Goal: Task Accomplishment & Management: Manage account settings

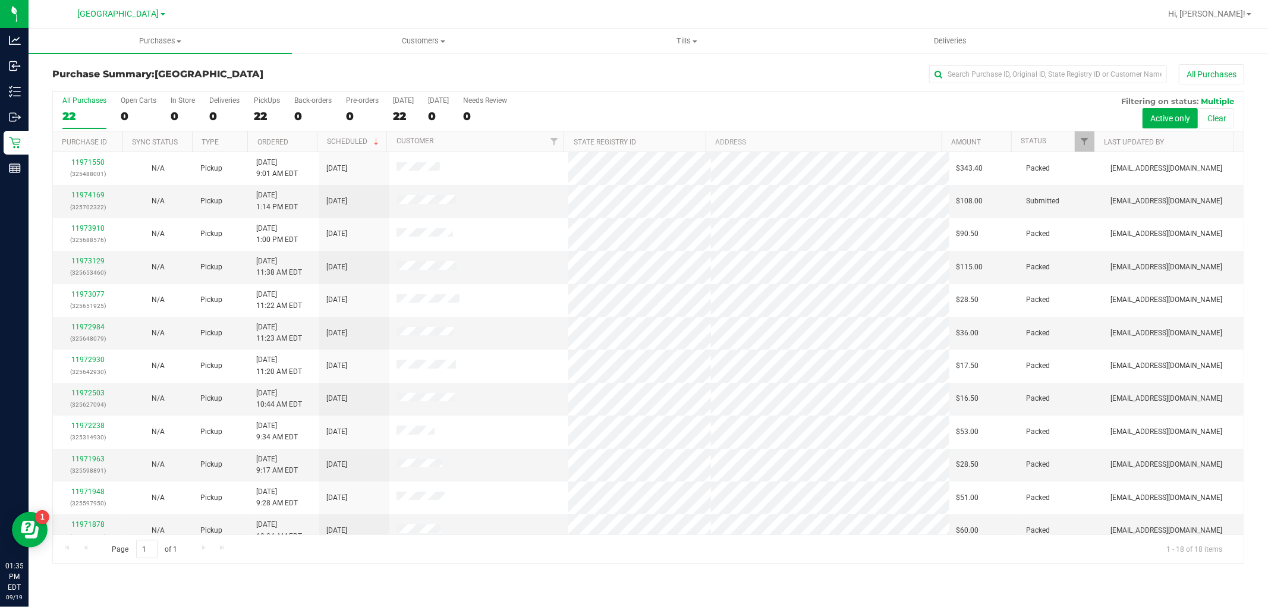
click at [584, 72] on div "All Purchases" at bounding box center [846, 74] width 795 height 20
click at [1081, 134] on link "Filter" at bounding box center [1085, 141] width 20 height 20
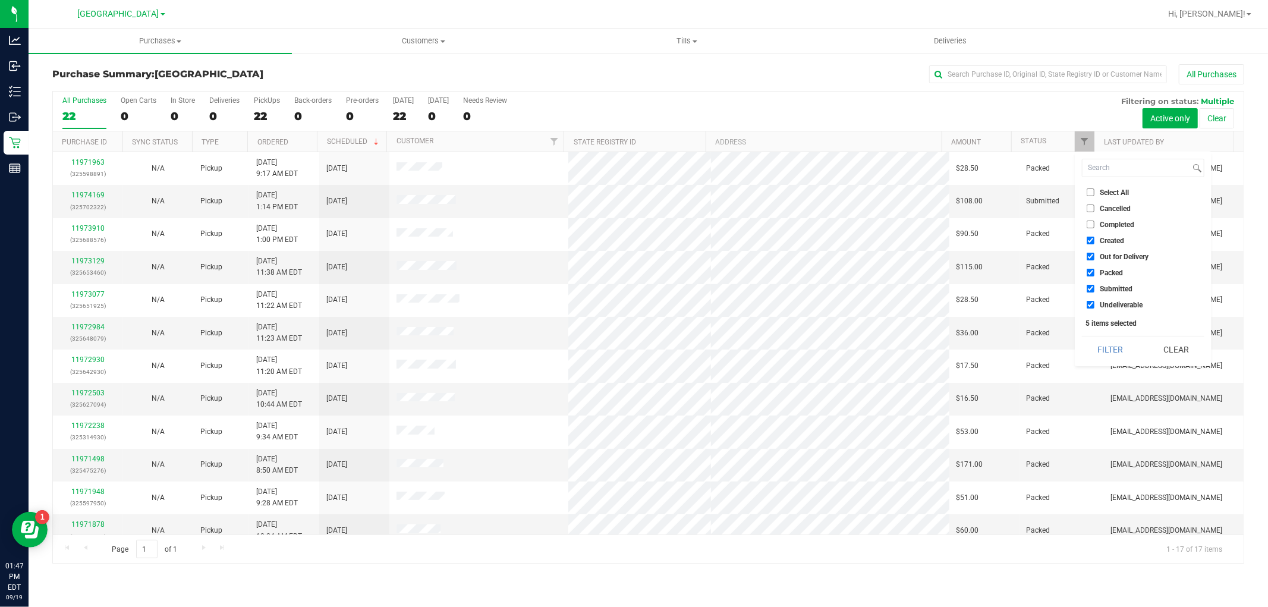
click at [1090, 242] on input "Created" at bounding box center [1090, 241] width 8 height 8
checkbox input "false"
click at [1092, 256] on input "Out for Delivery" at bounding box center [1090, 257] width 8 height 8
checkbox input "false"
click at [1092, 269] on input "Packed" at bounding box center [1090, 273] width 8 height 8
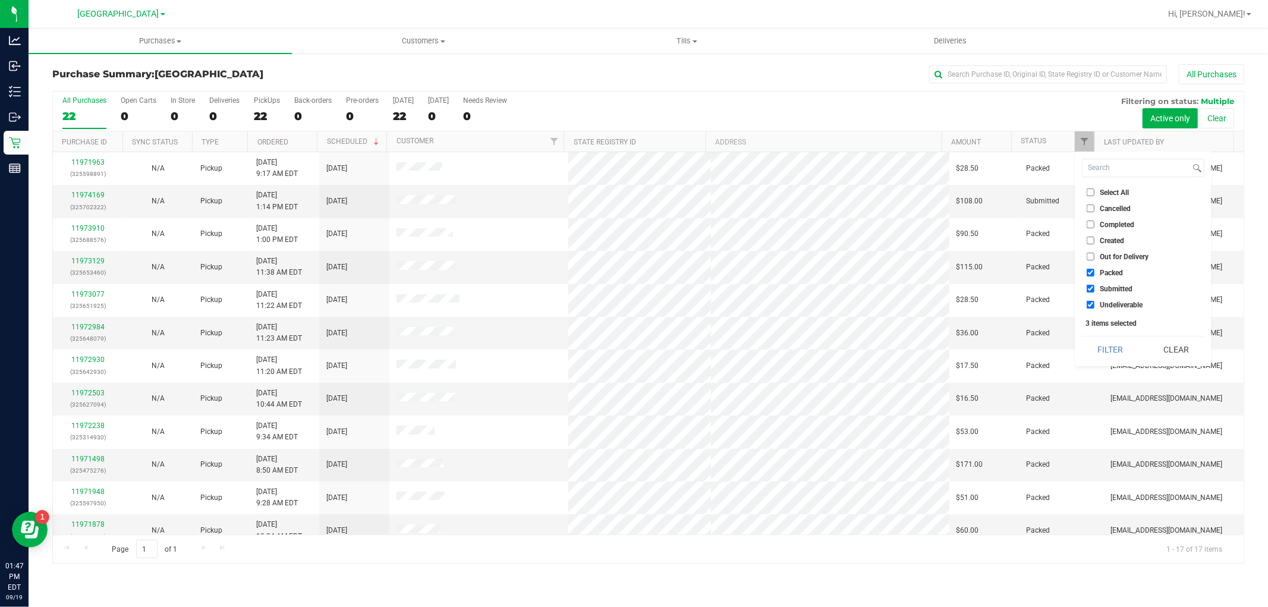
checkbox input "false"
click at [1092, 301] on input "Undeliverable" at bounding box center [1090, 305] width 8 height 8
checkbox input "false"
click at [1129, 345] on button "Filter" at bounding box center [1110, 349] width 57 height 26
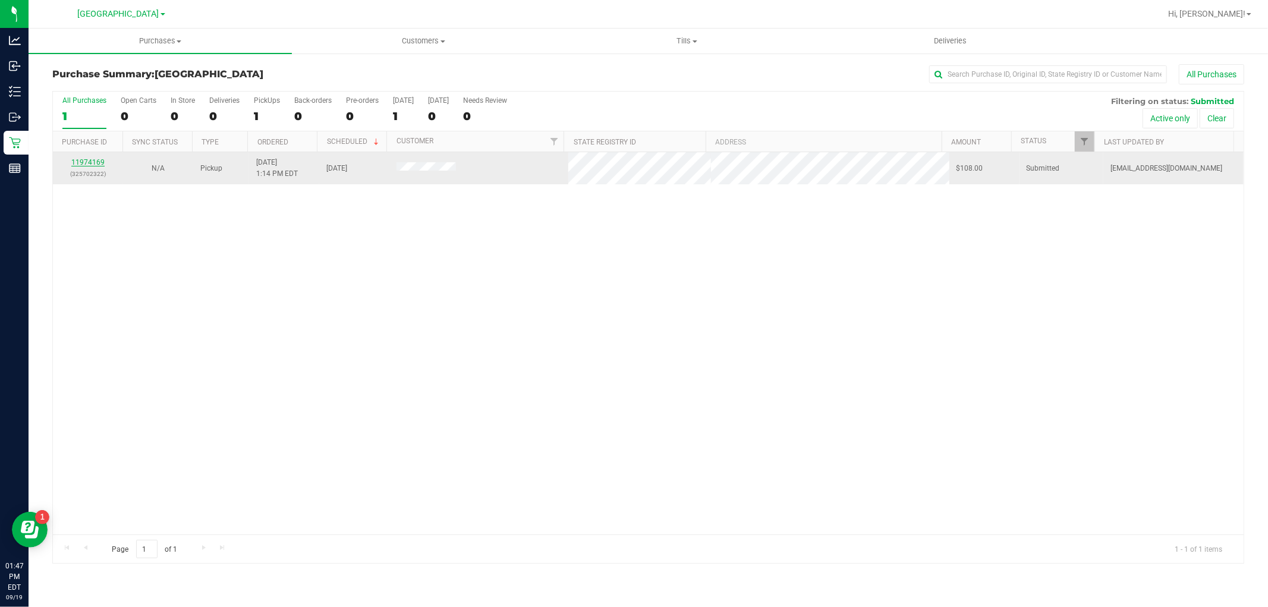
click at [92, 162] on link "11974169" at bounding box center [87, 162] width 33 height 8
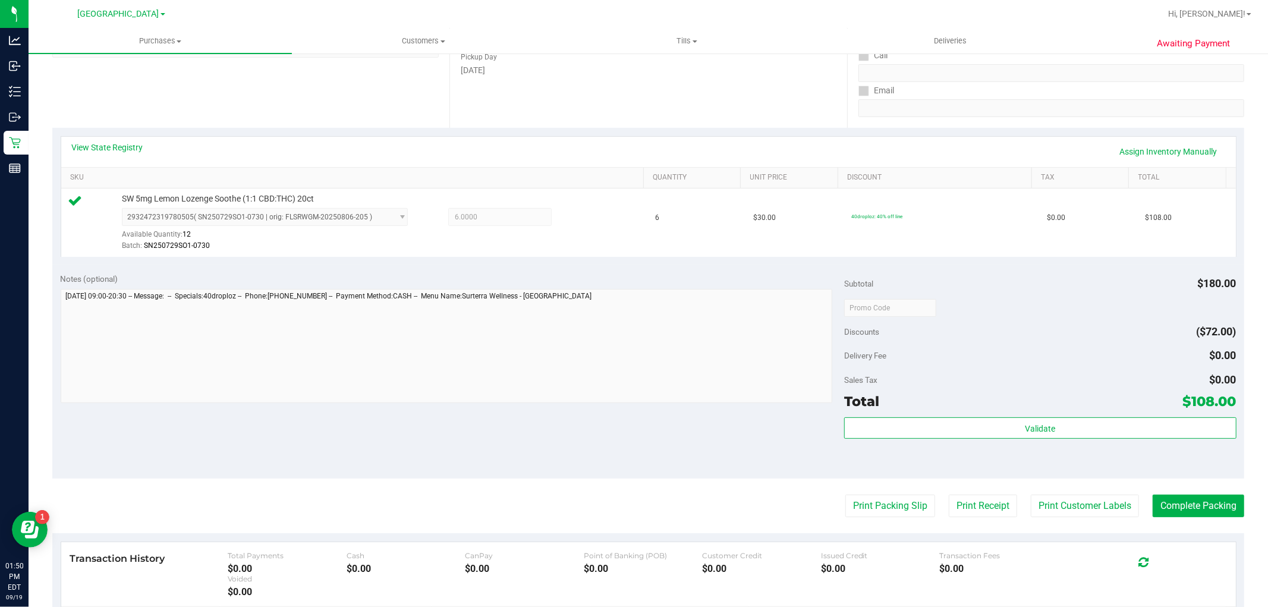
scroll to position [330, 0]
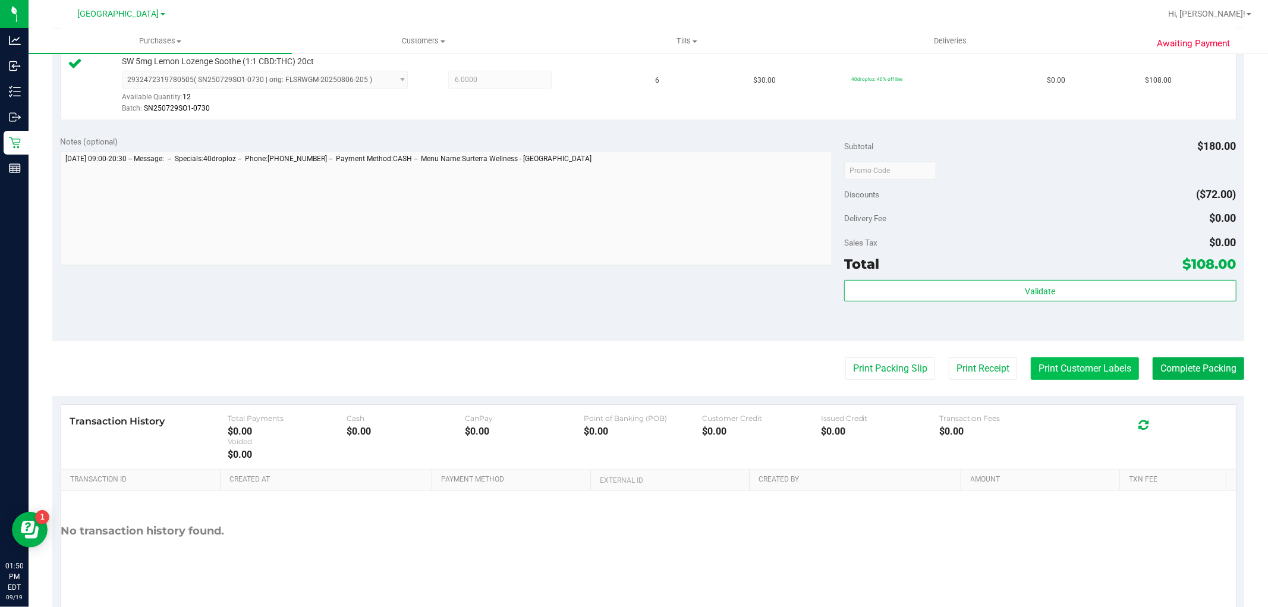
click at [1102, 374] on button "Print Customer Labels" at bounding box center [1085, 368] width 108 height 23
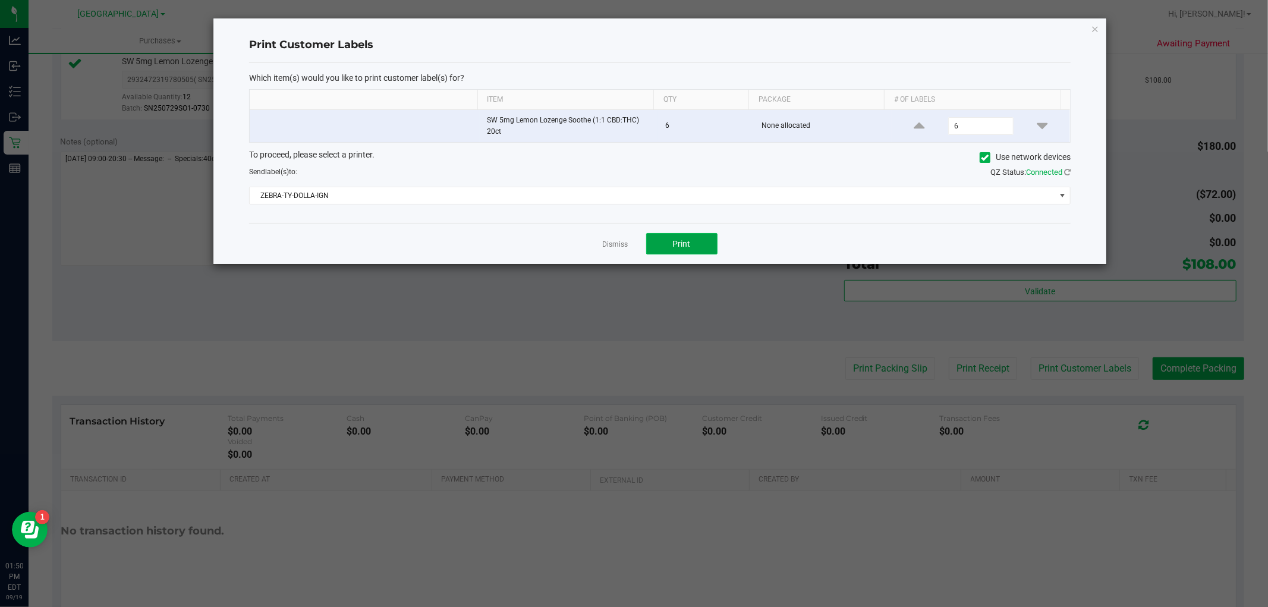
click at [660, 241] on button "Print" at bounding box center [681, 243] width 71 height 21
click at [620, 242] on link "Dismiss" at bounding box center [616, 245] width 26 height 10
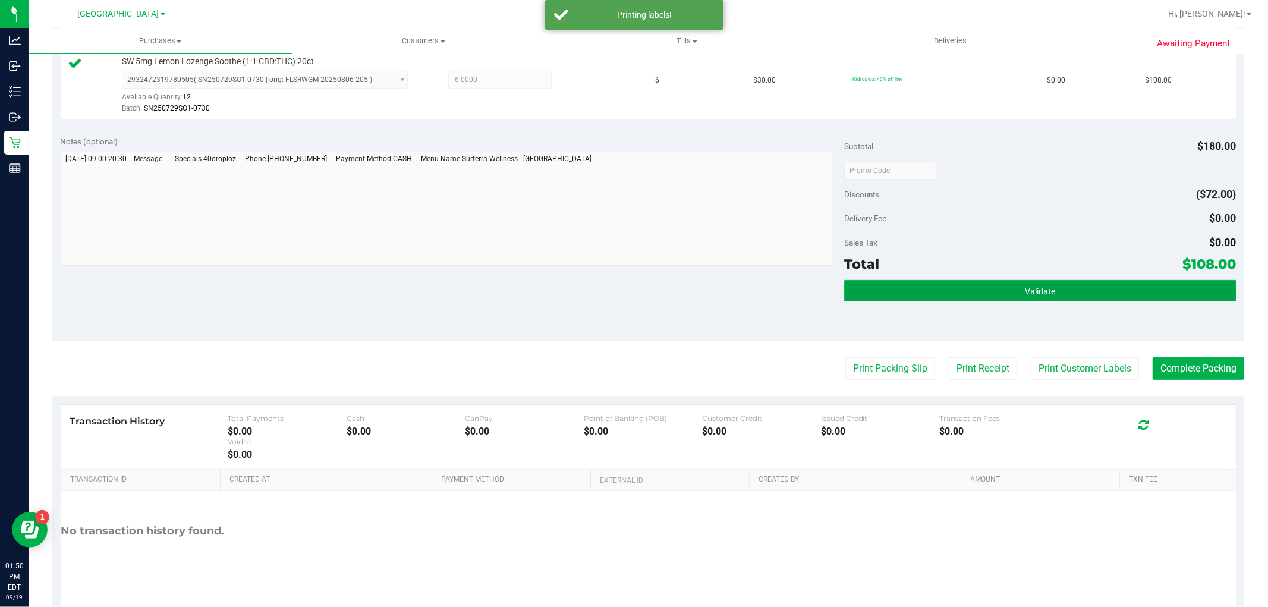
click at [1049, 285] on button "Validate" at bounding box center [1040, 290] width 392 height 21
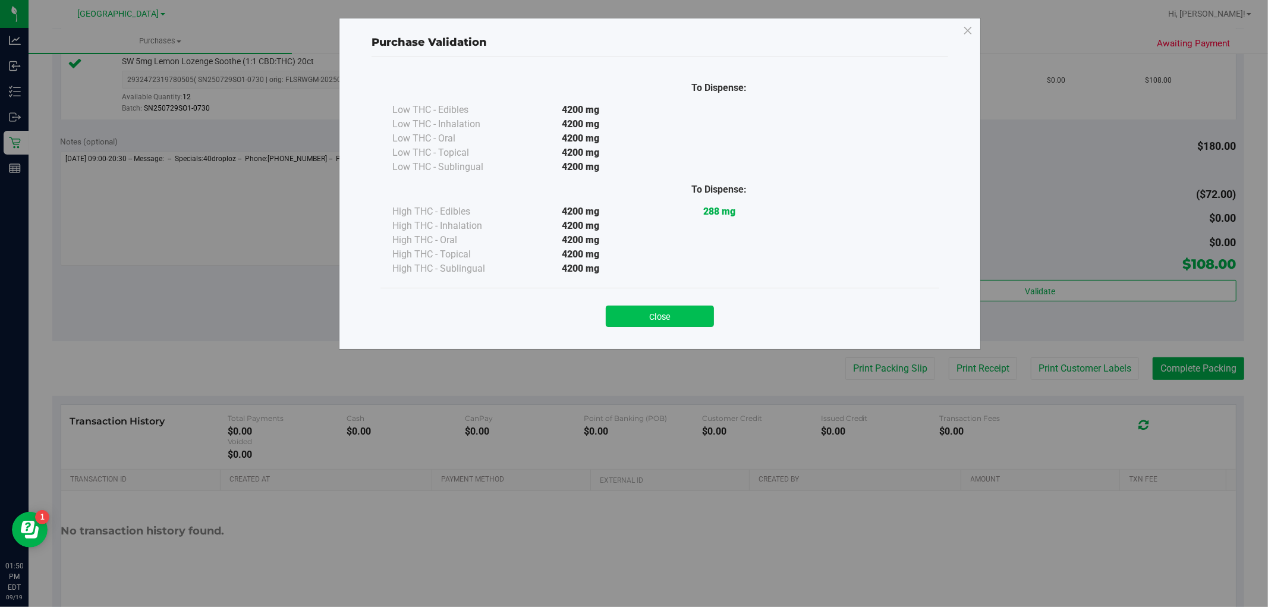
click at [661, 321] on button "Close" at bounding box center [660, 315] width 108 height 21
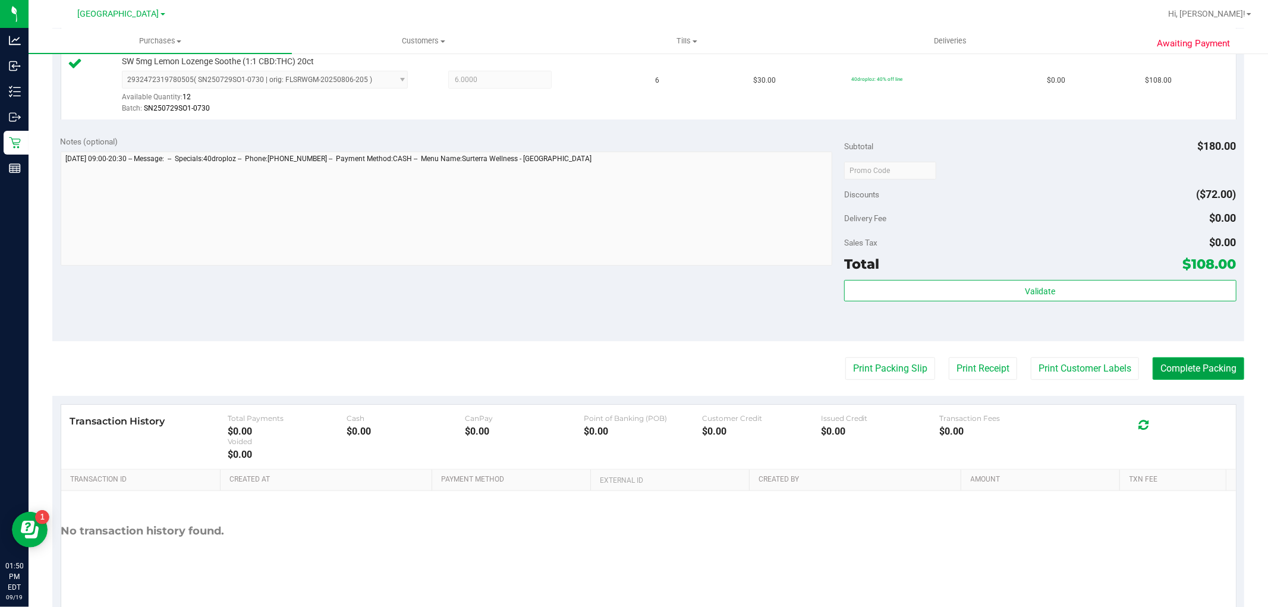
click at [1224, 361] on button "Complete Packing" at bounding box center [1198, 368] width 92 height 23
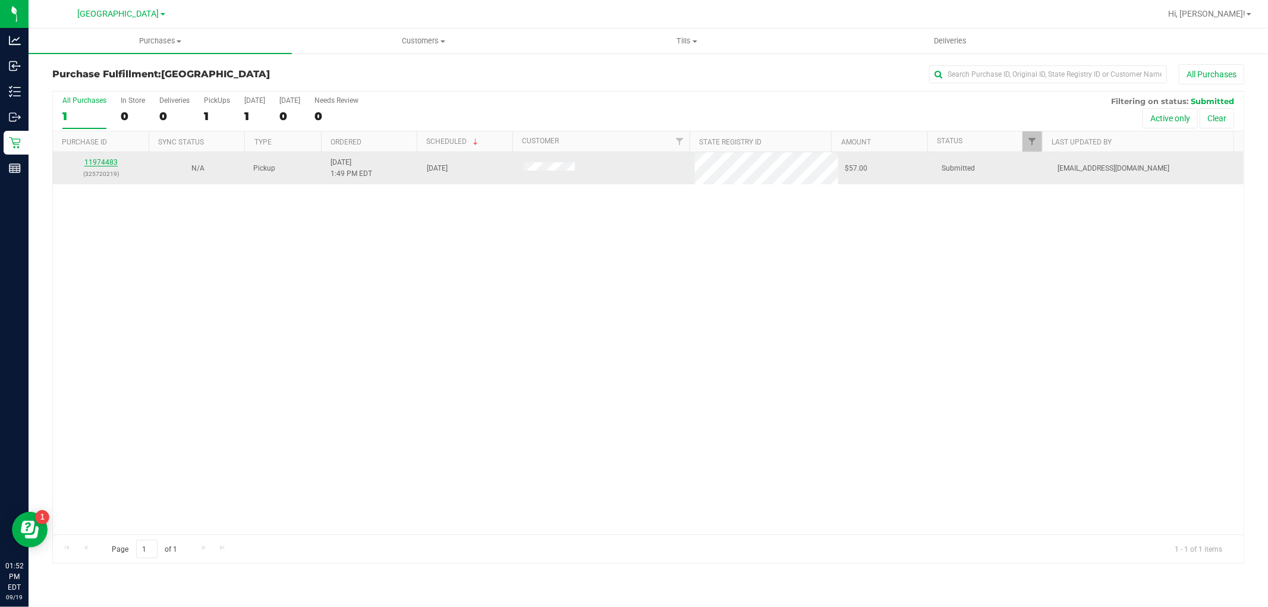
click at [101, 164] on link "11974483" at bounding box center [100, 162] width 33 height 8
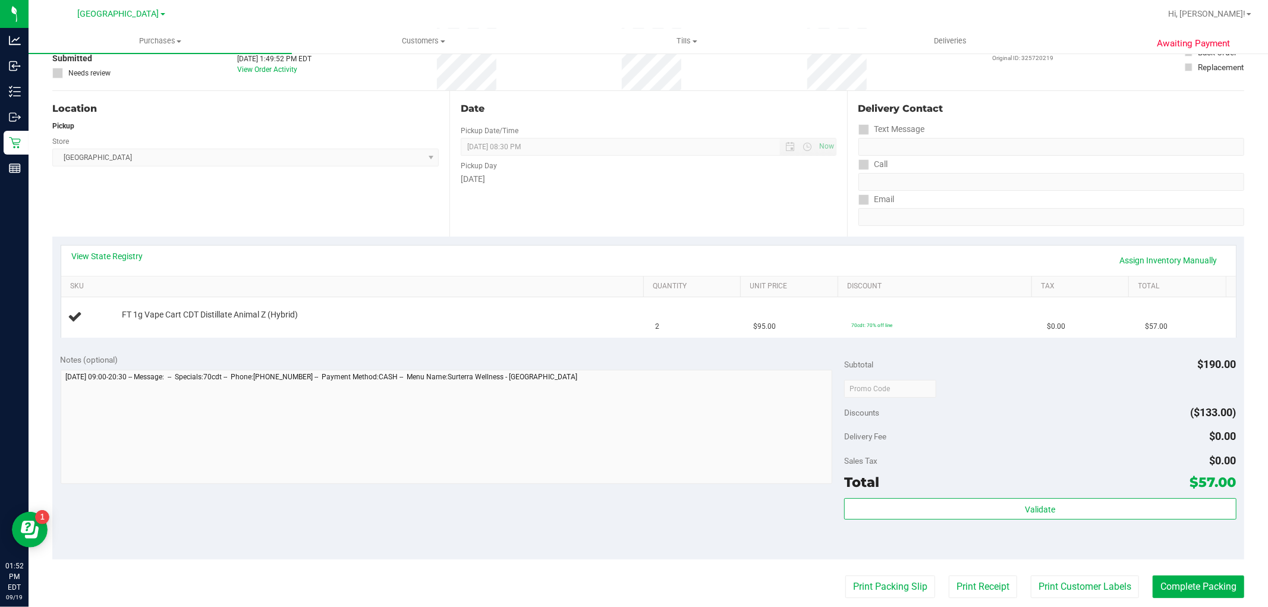
scroll to position [198, 0]
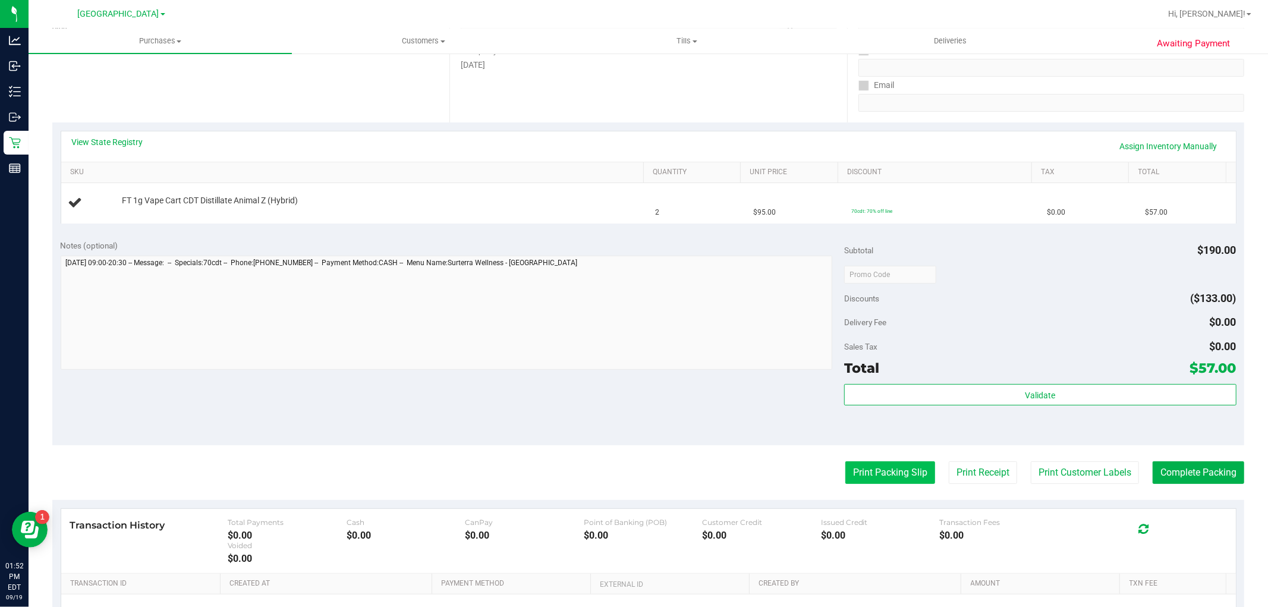
click at [905, 470] on button "Print Packing Slip" at bounding box center [890, 472] width 90 height 23
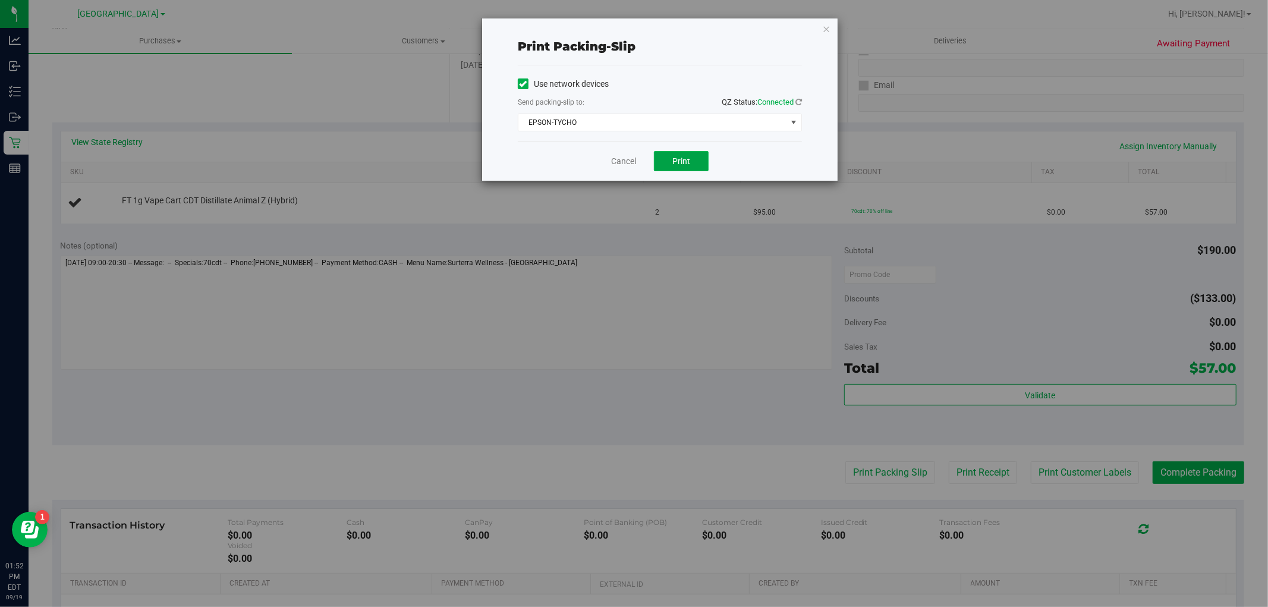
click at [682, 168] on button "Print" at bounding box center [681, 161] width 55 height 20
click at [616, 163] on link "Cancel" at bounding box center [623, 161] width 25 height 12
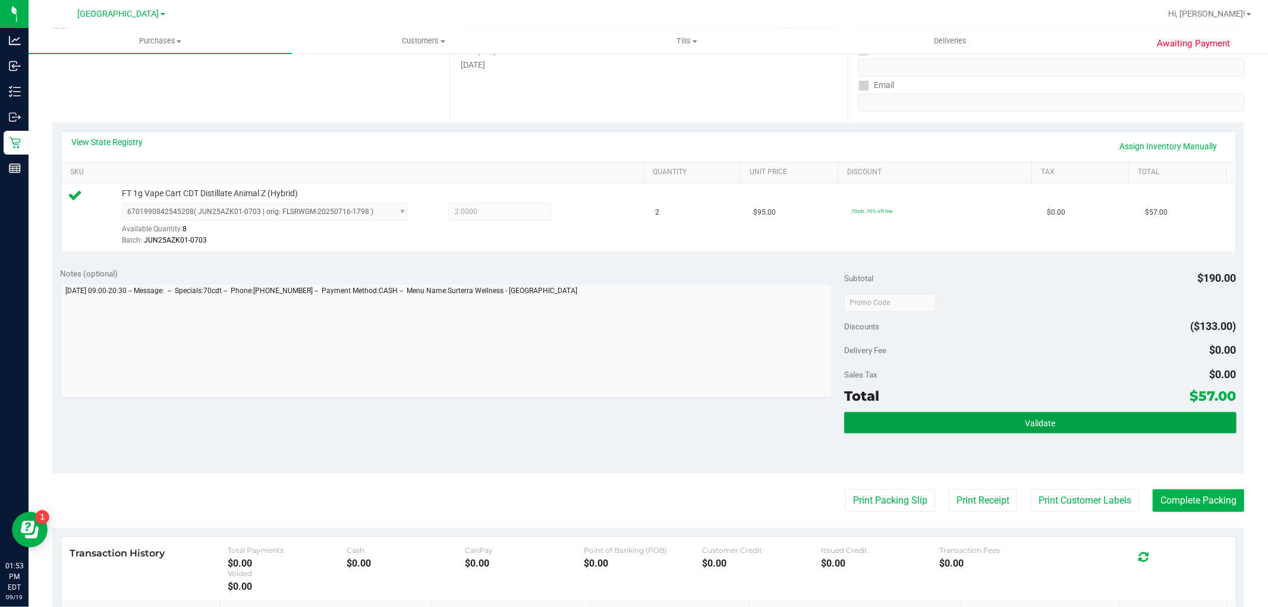
click at [934, 426] on button "Validate" at bounding box center [1040, 422] width 392 height 21
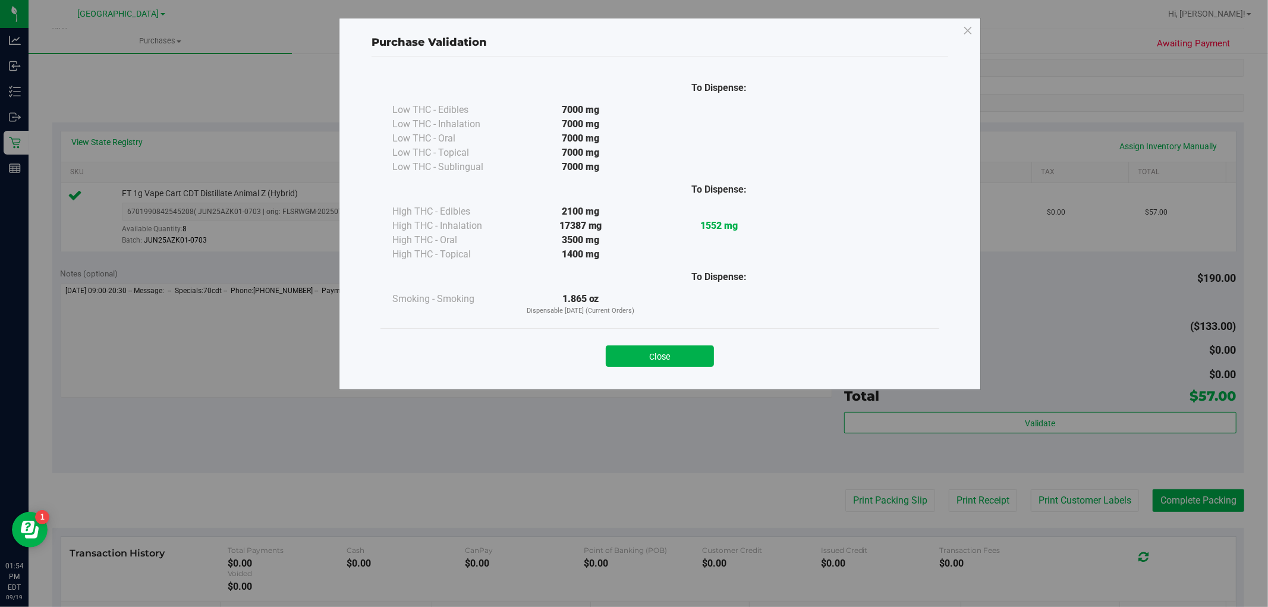
click at [670, 351] on button "Close" at bounding box center [660, 355] width 108 height 21
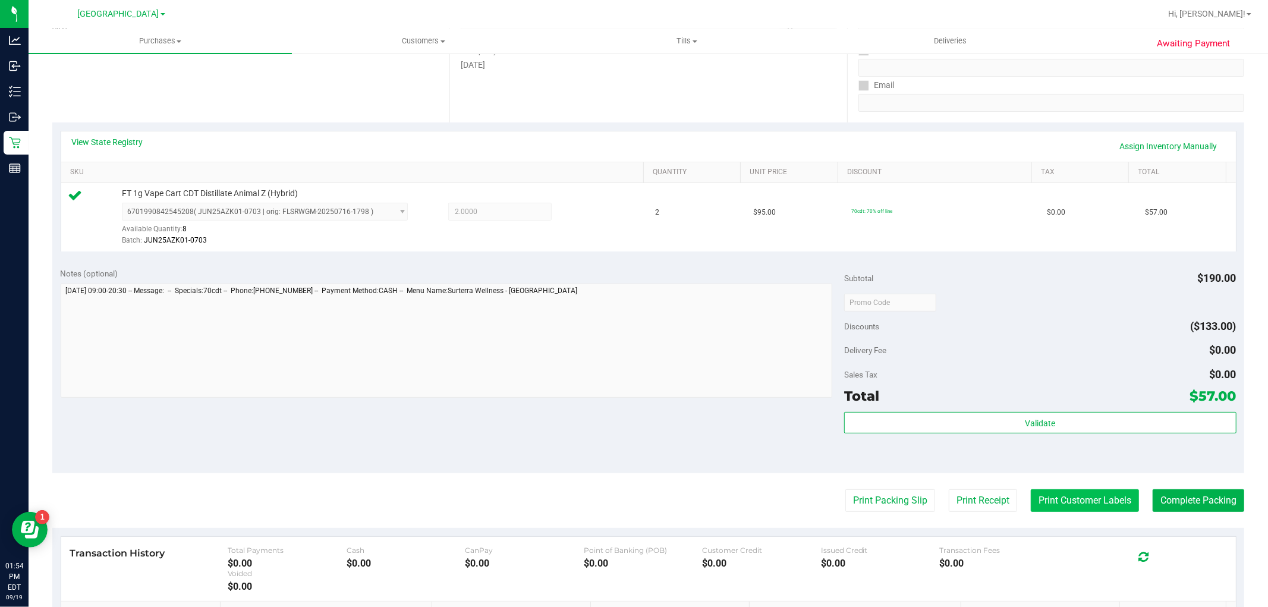
click at [1091, 491] on button "Print Customer Labels" at bounding box center [1085, 500] width 108 height 23
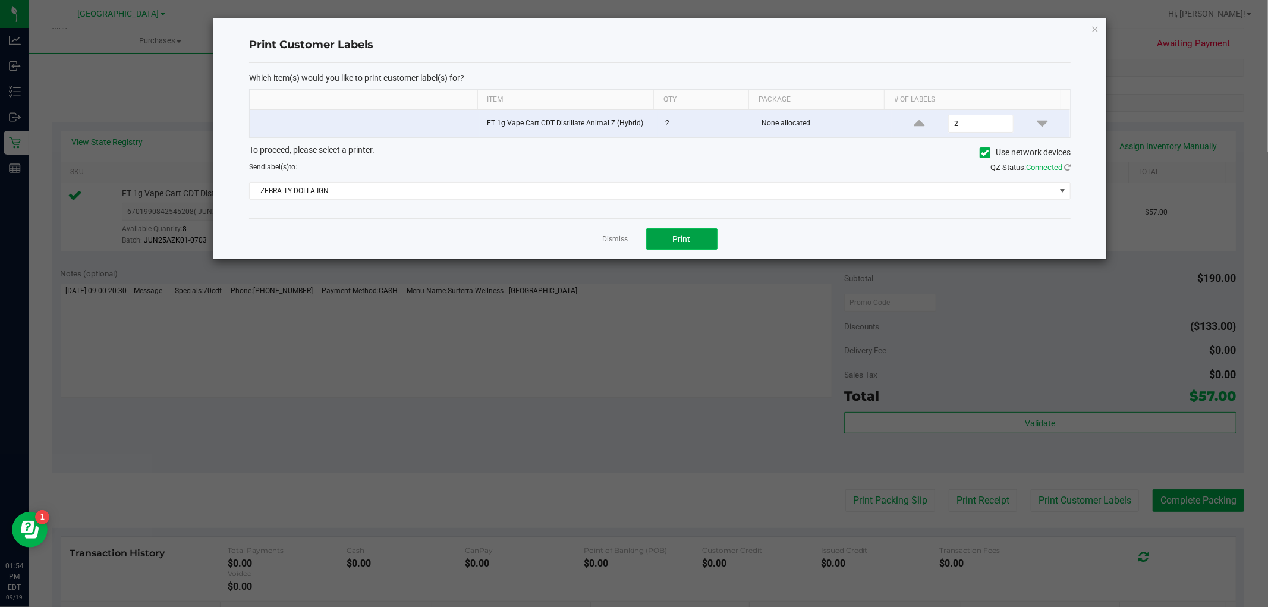
click at [704, 237] on button "Print" at bounding box center [681, 238] width 71 height 21
click at [624, 238] on link "Dismiss" at bounding box center [616, 239] width 26 height 10
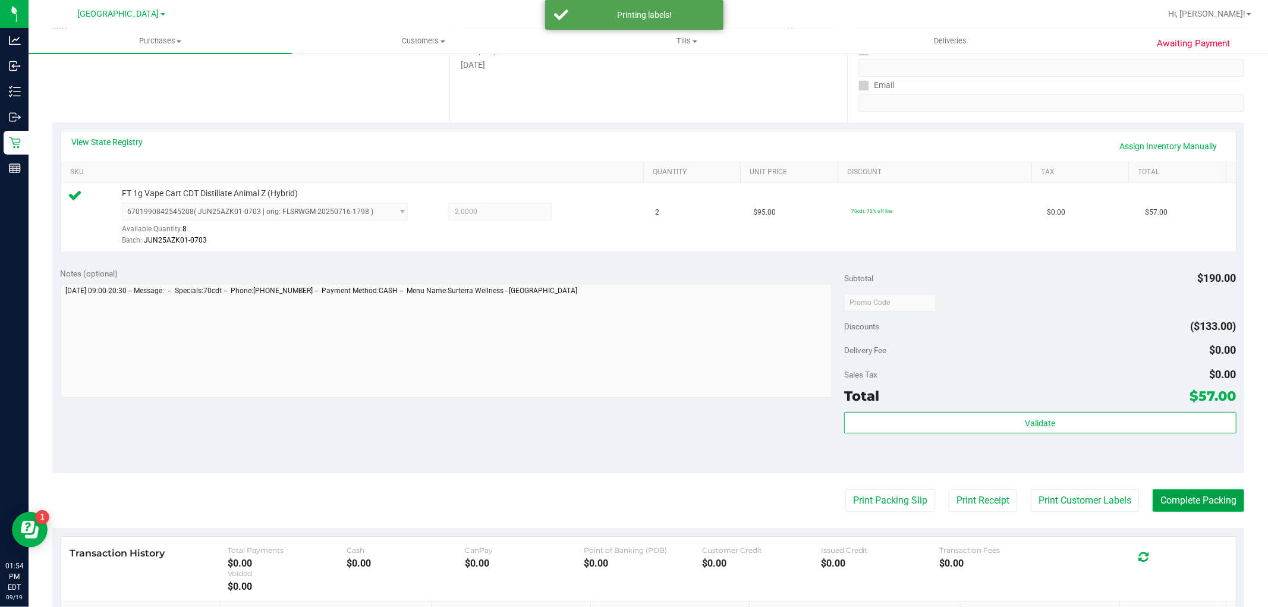
click at [1166, 499] on button "Complete Packing" at bounding box center [1198, 500] width 92 height 23
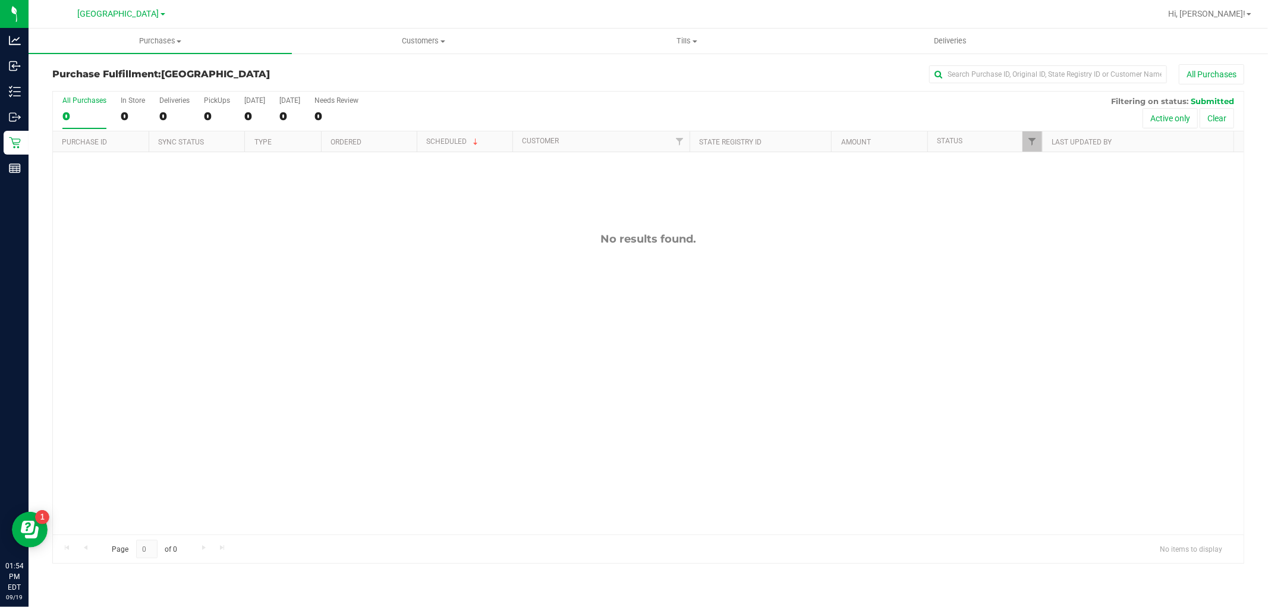
click at [182, 217] on div "No results found." at bounding box center [648, 383] width 1190 height 462
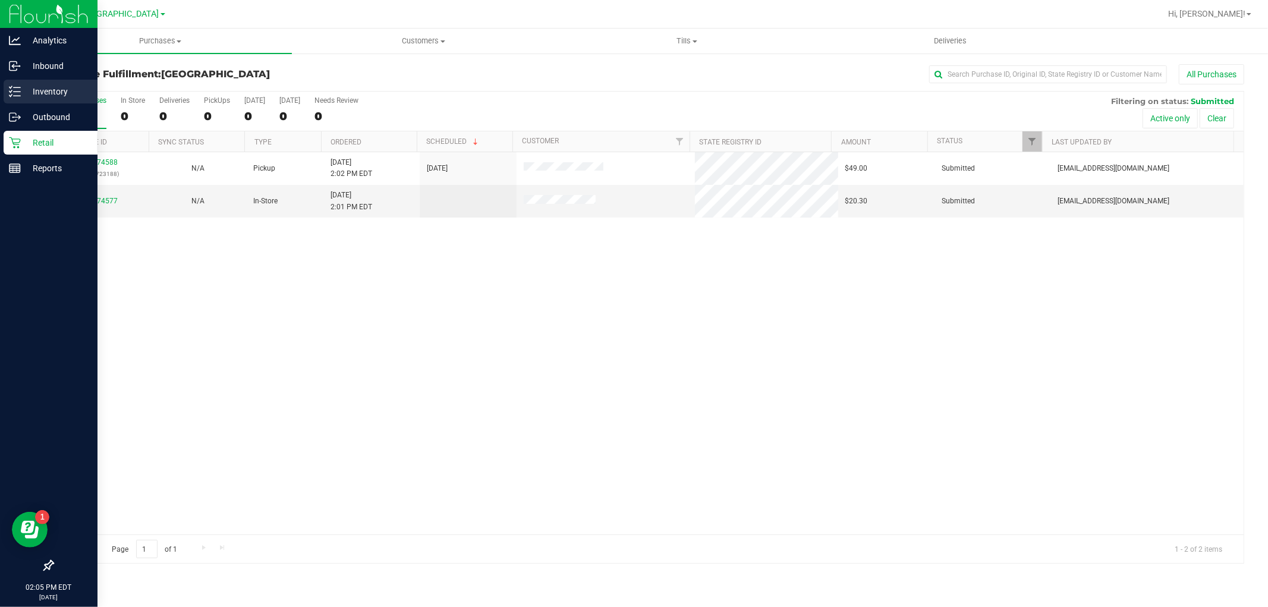
click at [61, 90] on p "Inventory" at bounding box center [56, 91] width 71 height 14
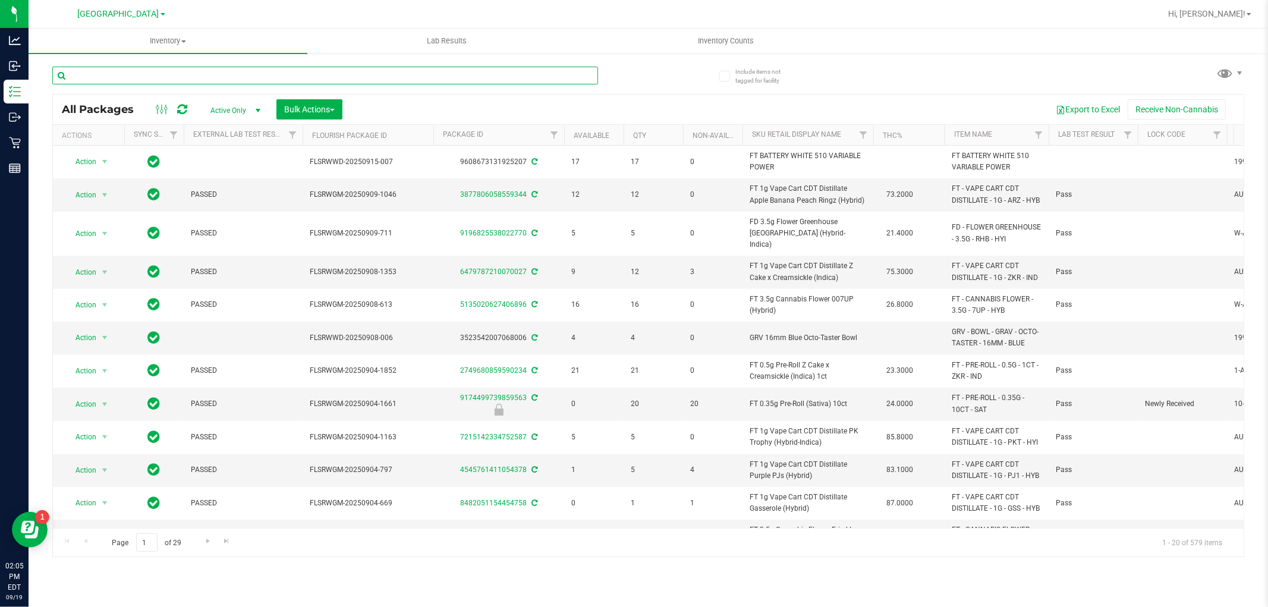
click at [195, 73] on input "text" at bounding box center [325, 76] width 546 height 18
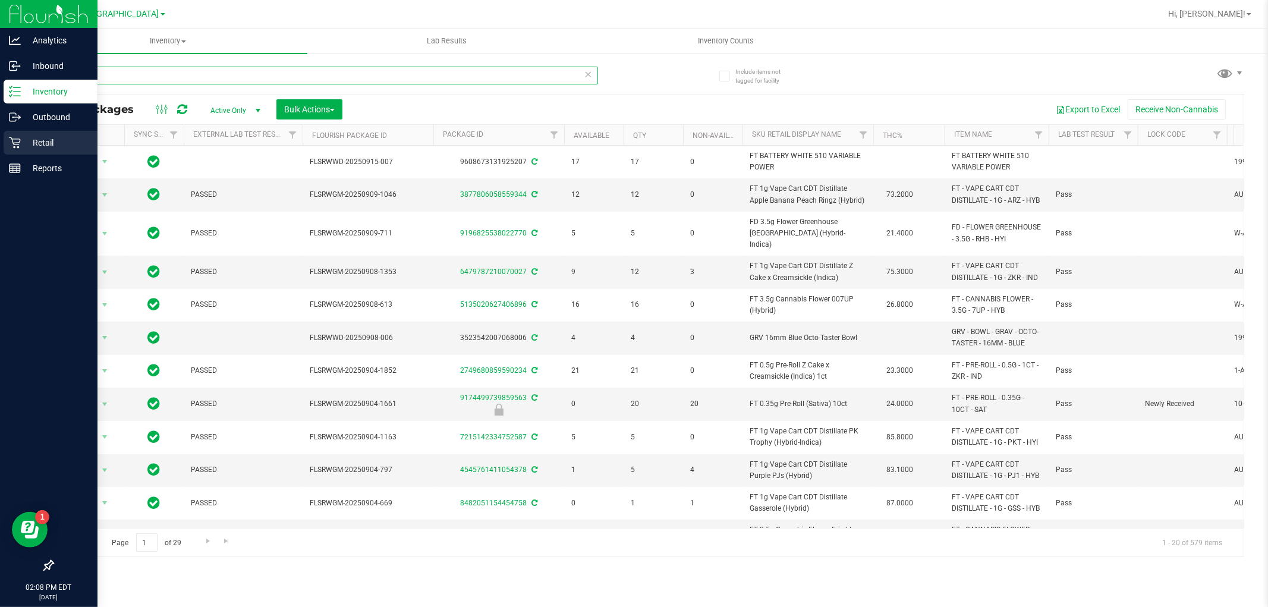
type input "s"
click at [20, 139] on icon at bounding box center [14, 142] width 11 height 11
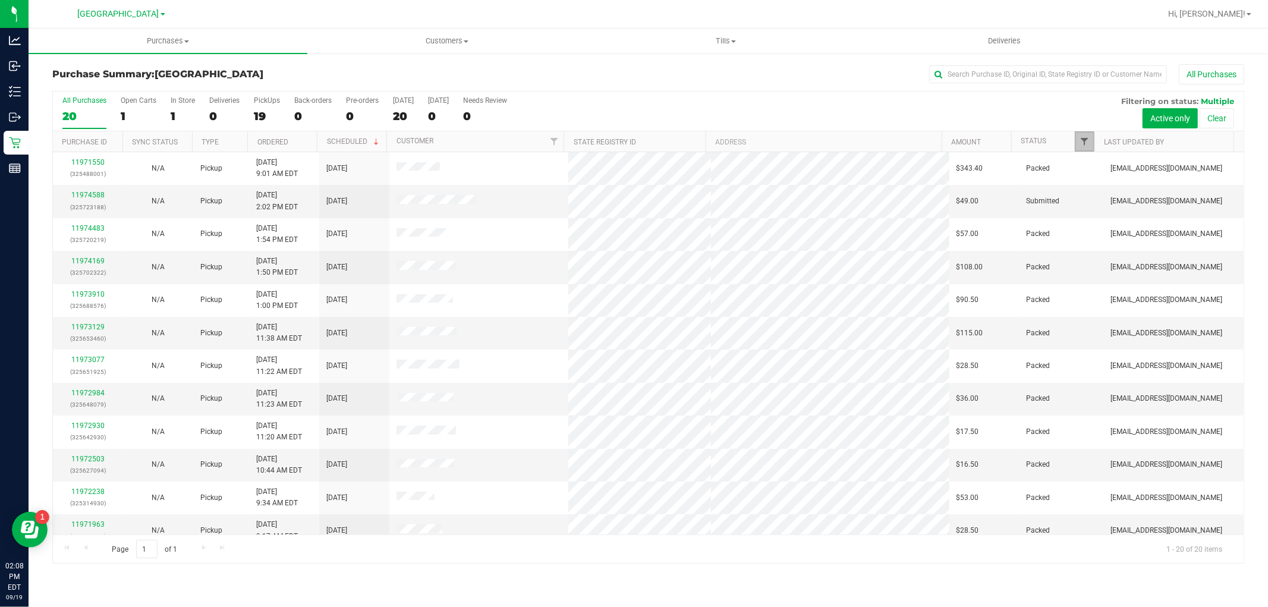
click at [1082, 138] on span "Filter" at bounding box center [1085, 142] width 10 height 10
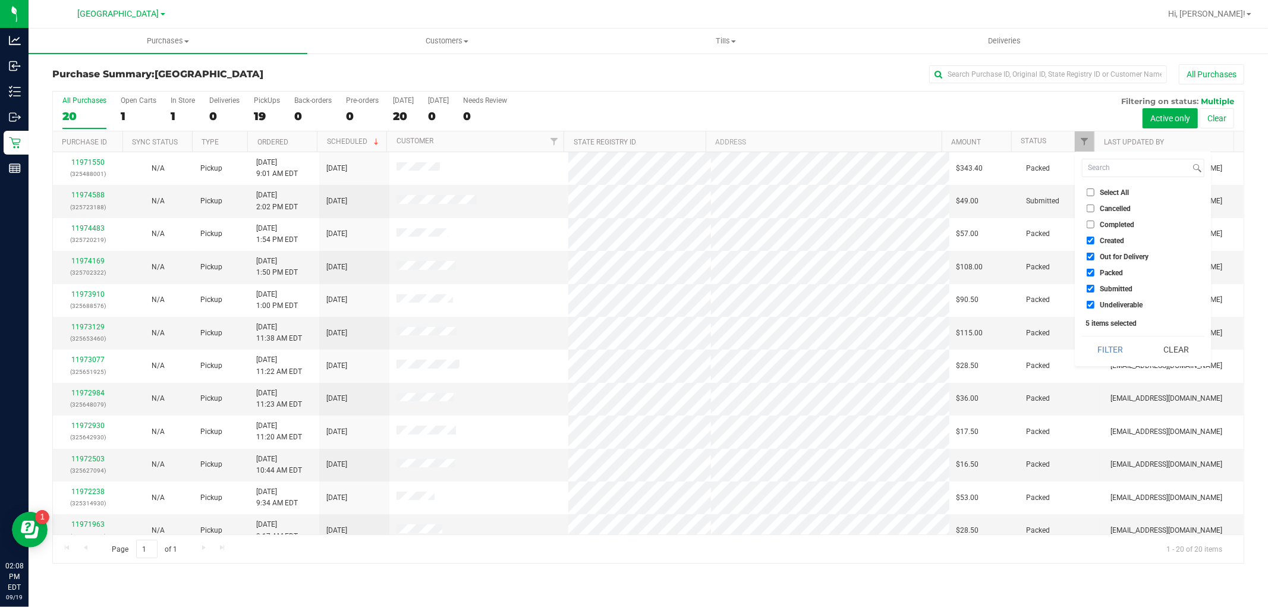
click at [1089, 244] on input "Created" at bounding box center [1090, 241] width 8 height 8
checkbox input "false"
click at [1089, 254] on input "Out for Delivery" at bounding box center [1090, 257] width 8 height 8
checkbox input "false"
click at [1088, 269] on input "Packed" at bounding box center [1090, 273] width 8 height 8
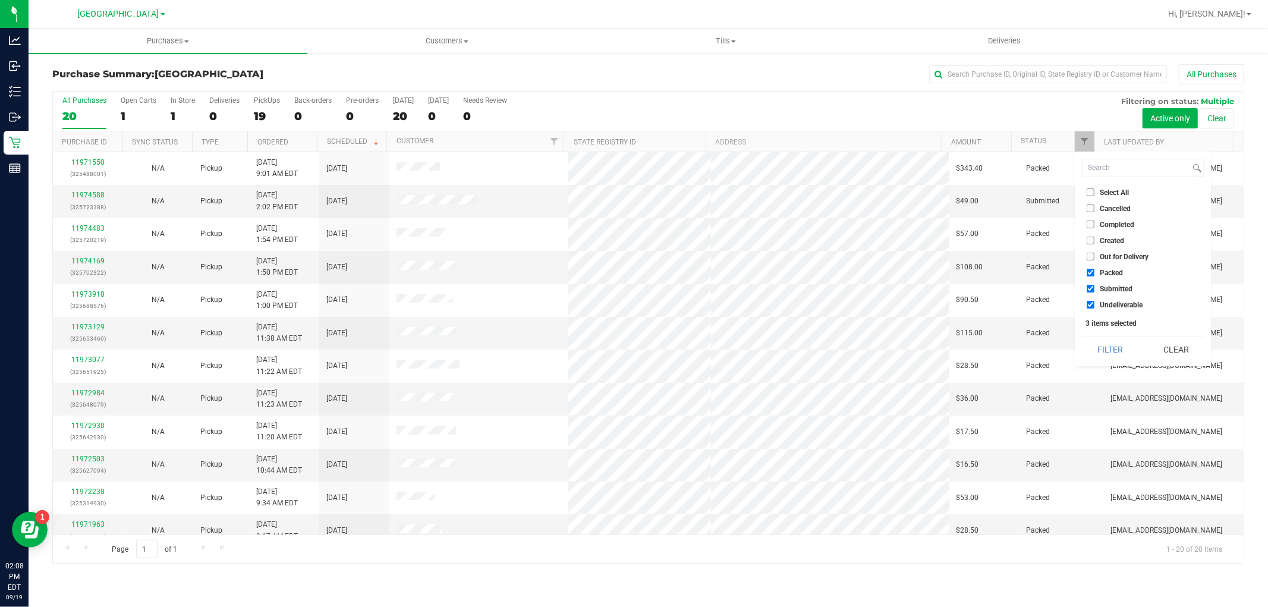
checkbox input "false"
click at [1089, 301] on input "Undeliverable" at bounding box center [1090, 305] width 8 height 8
checkbox input "false"
click at [1124, 349] on button "Filter" at bounding box center [1110, 349] width 57 height 26
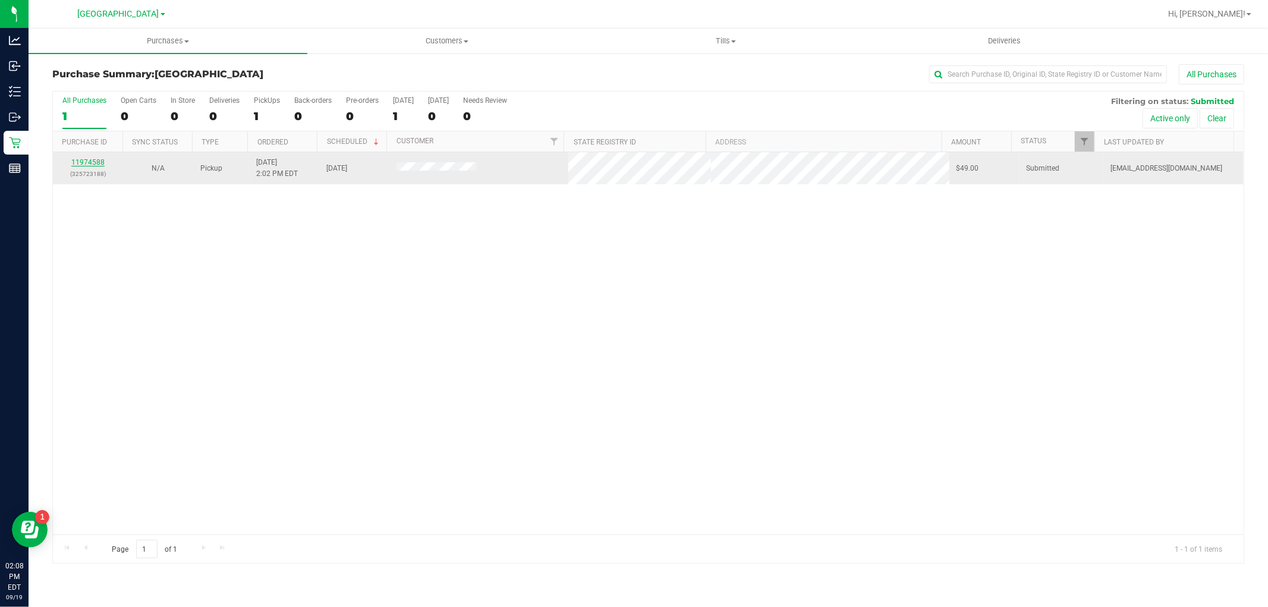
click at [92, 161] on link "11974588" at bounding box center [87, 162] width 33 height 8
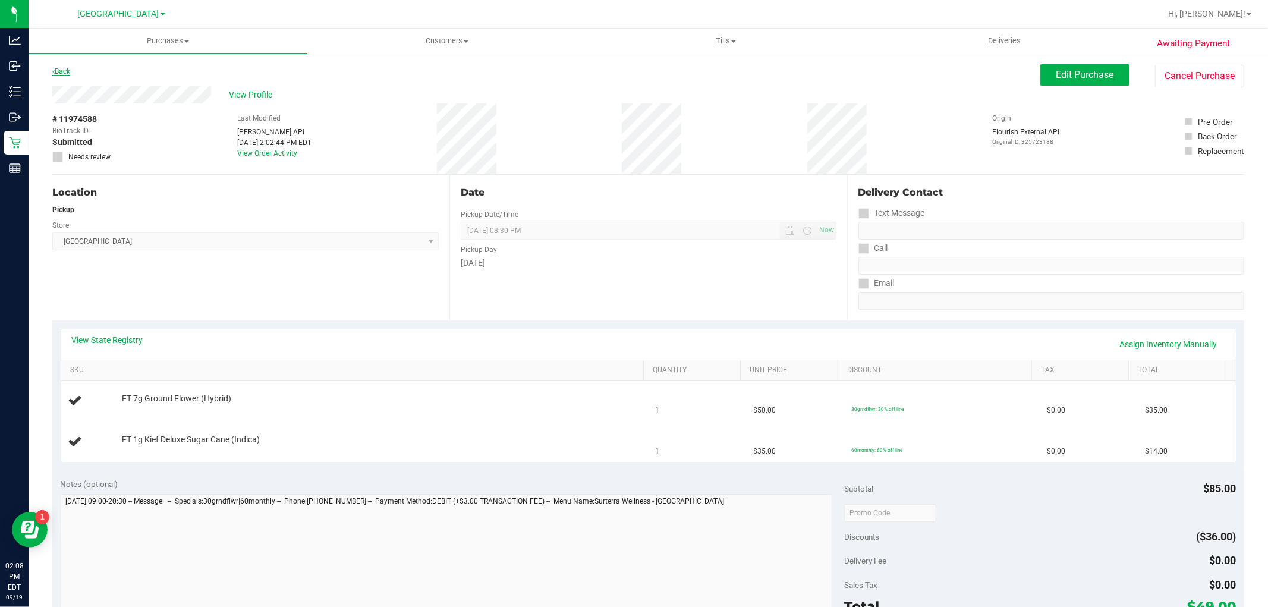
click at [64, 68] on link "Back" at bounding box center [61, 71] width 18 height 8
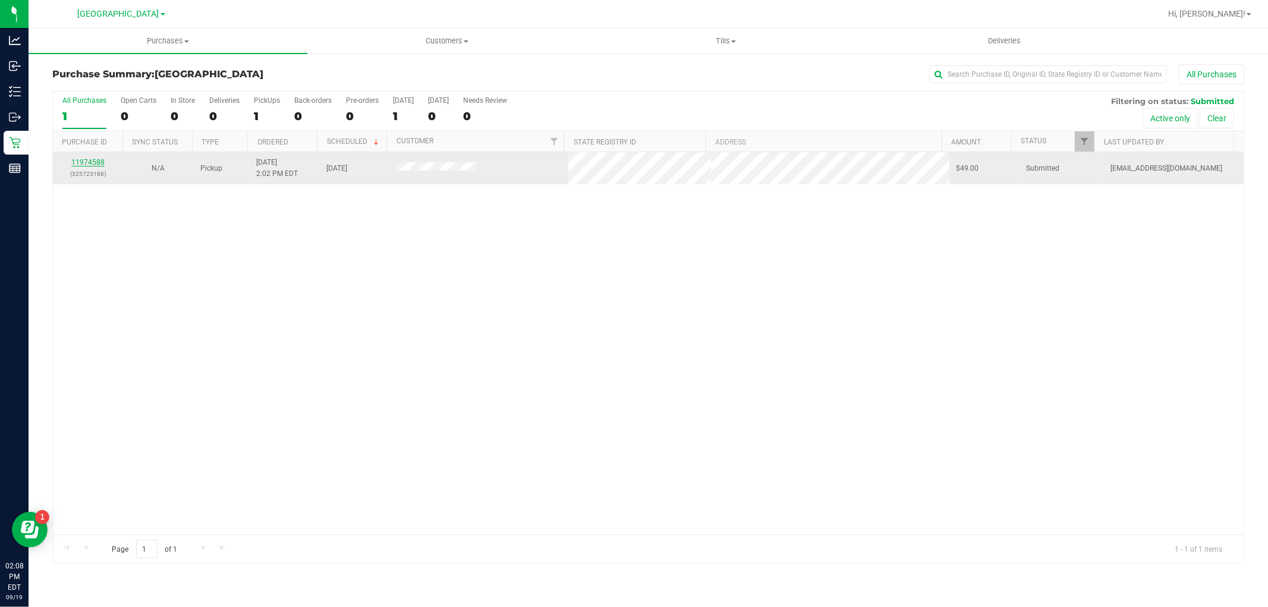
click at [91, 163] on link "11974588" at bounding box center [87, 162] width 33 height 8
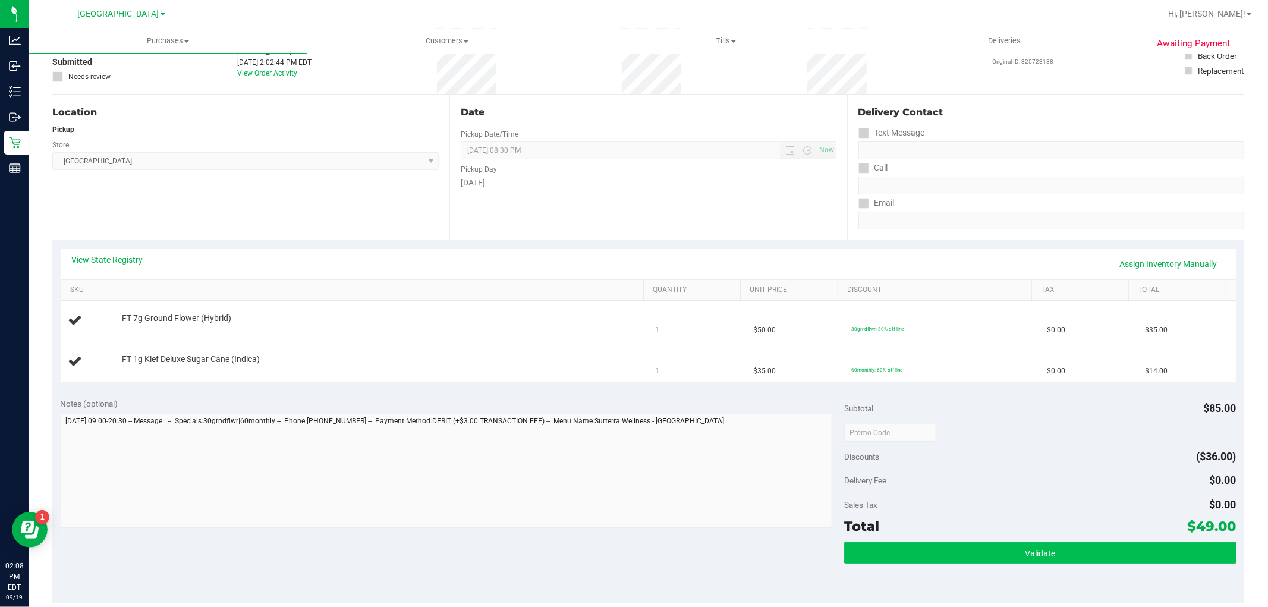
scroll to position [330, 0]
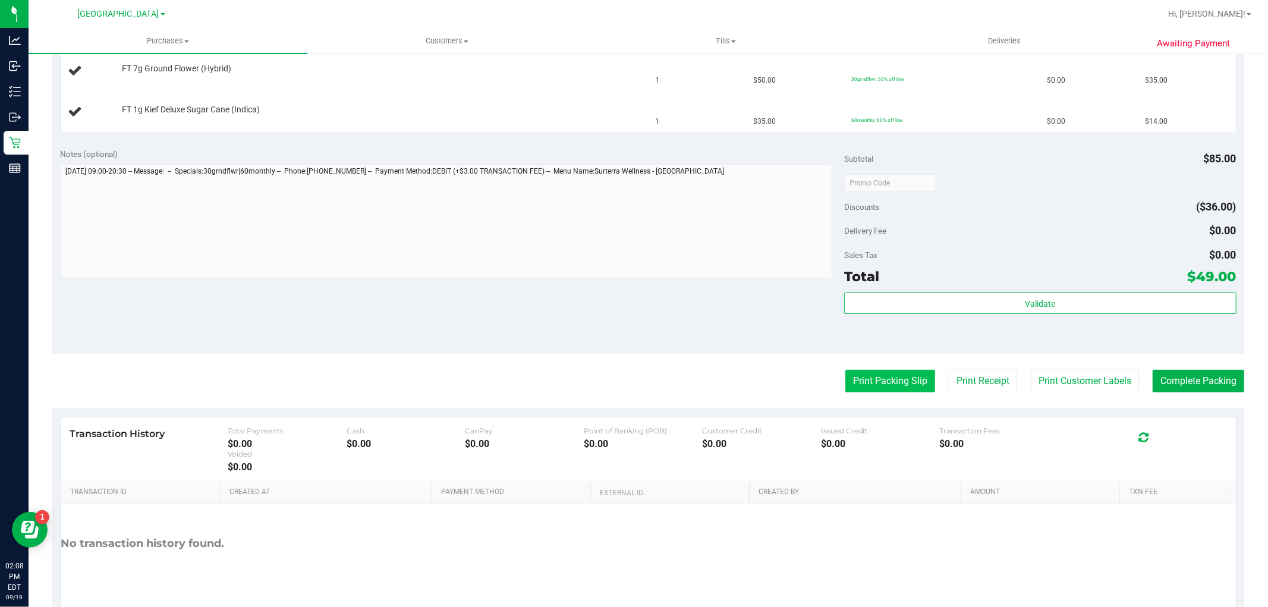
click at [883, 379] on button "Print Packing Slip" at bounding box center [890, 381] width 90 height 23
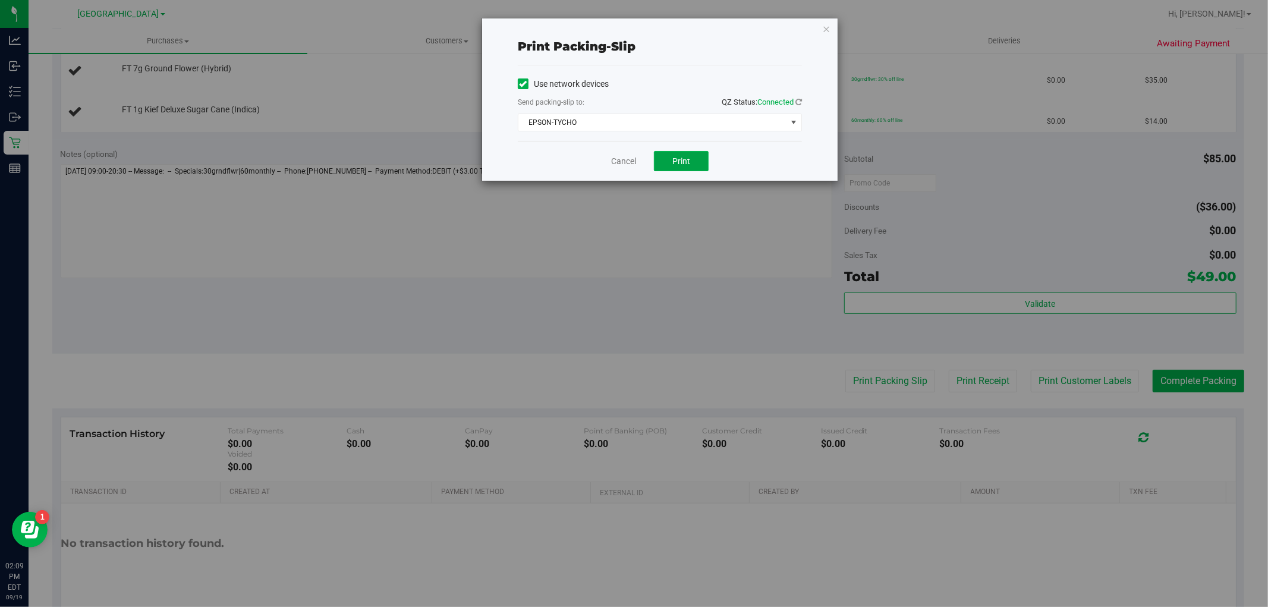
click at [685, 163] on span "Print" at bounding box center [681, 161] width 18 height 10
click at [625, 160] on link "Cancel" at bounding box center [623, 161] width 25 height 12
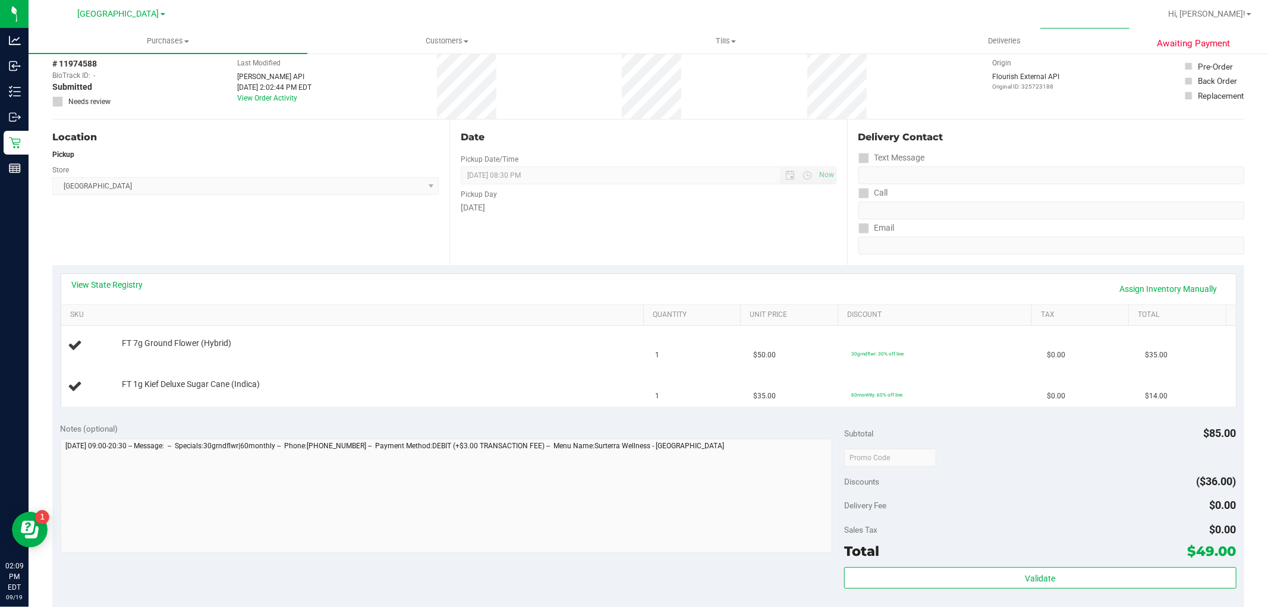
scroll to position [132, 0]
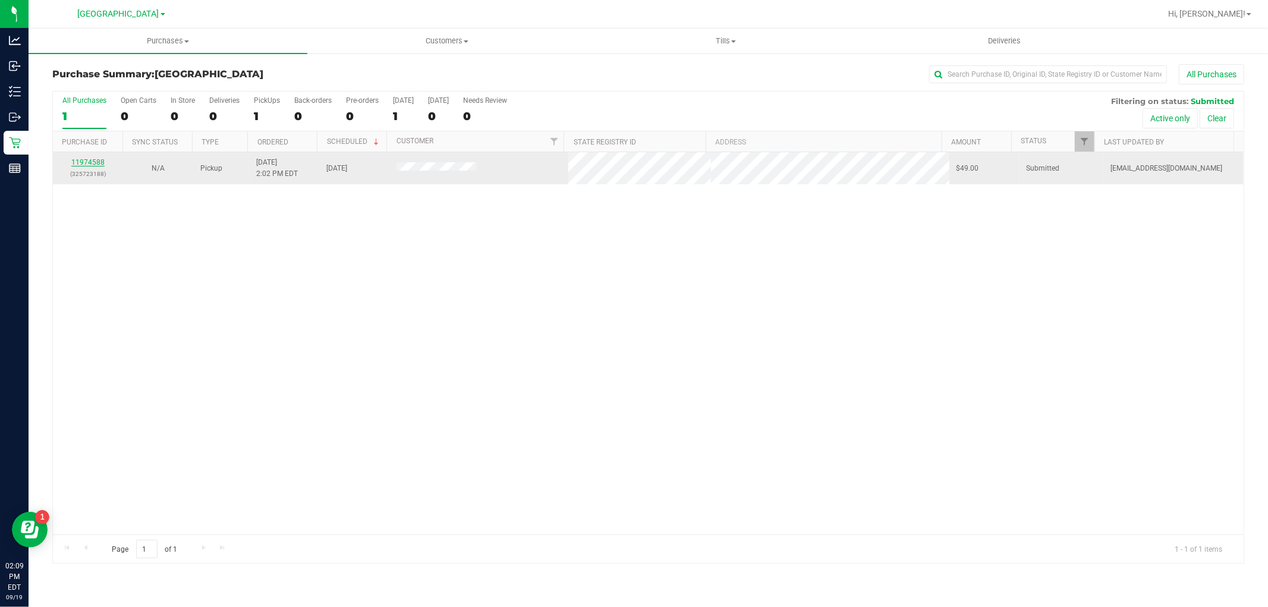
click at [97, 162] on link "11974588" at bounding box center [87, 162] width 33 height 8
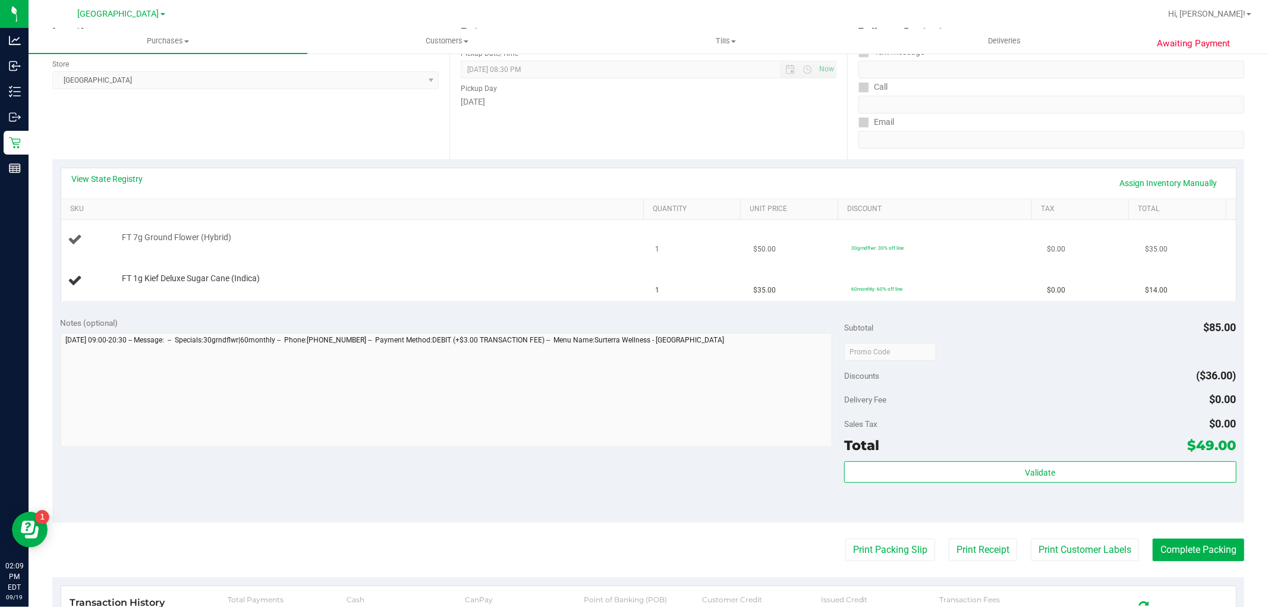
scroll to position [66, 0]
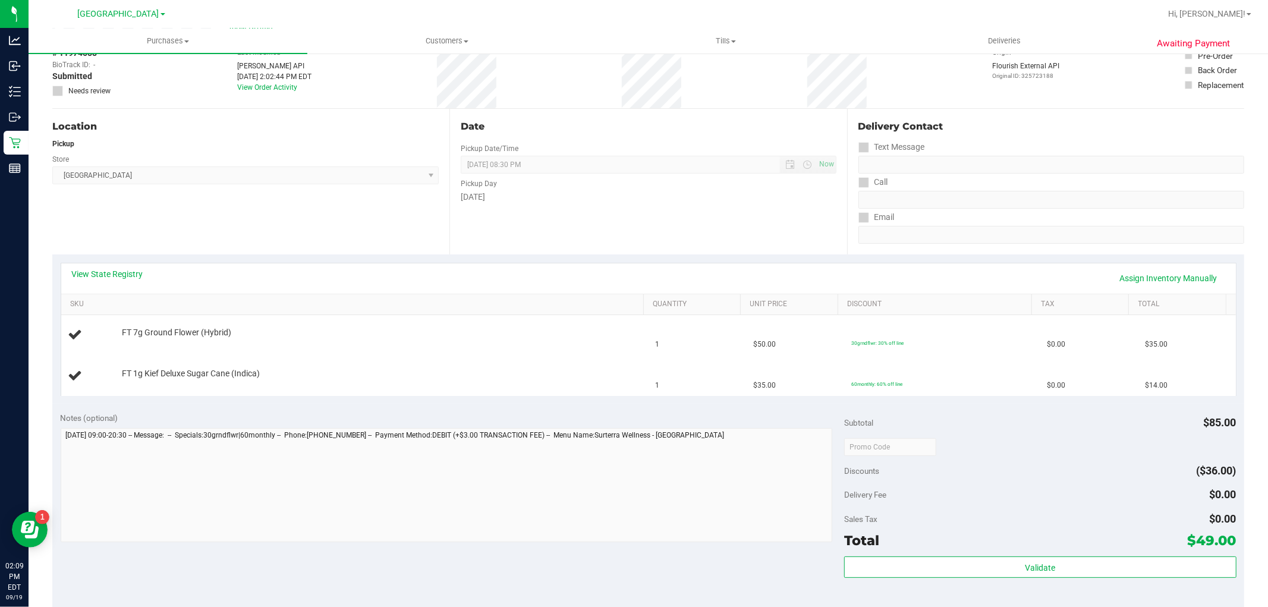
click at [253, 216] on div "Location Pickup Store [GEOGRAPHIC_DATA] WC Select Store [PERSON_NAME][GEOGRAPHI…" at bounding box center [250, 182] width 397 height 146
click at [97, 275] on link "View State Registry" at bounding box center [107, 274] width 71 height 12
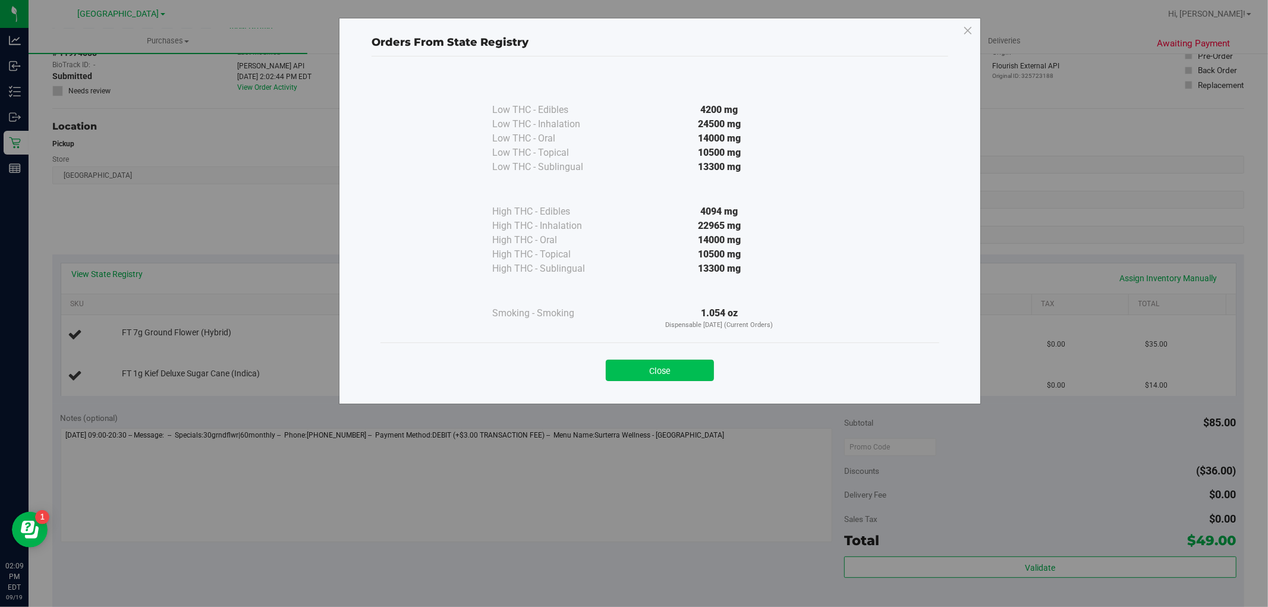
click at [694, 364] on button "Close" at bounding box center [660, 370] width 108 height 21
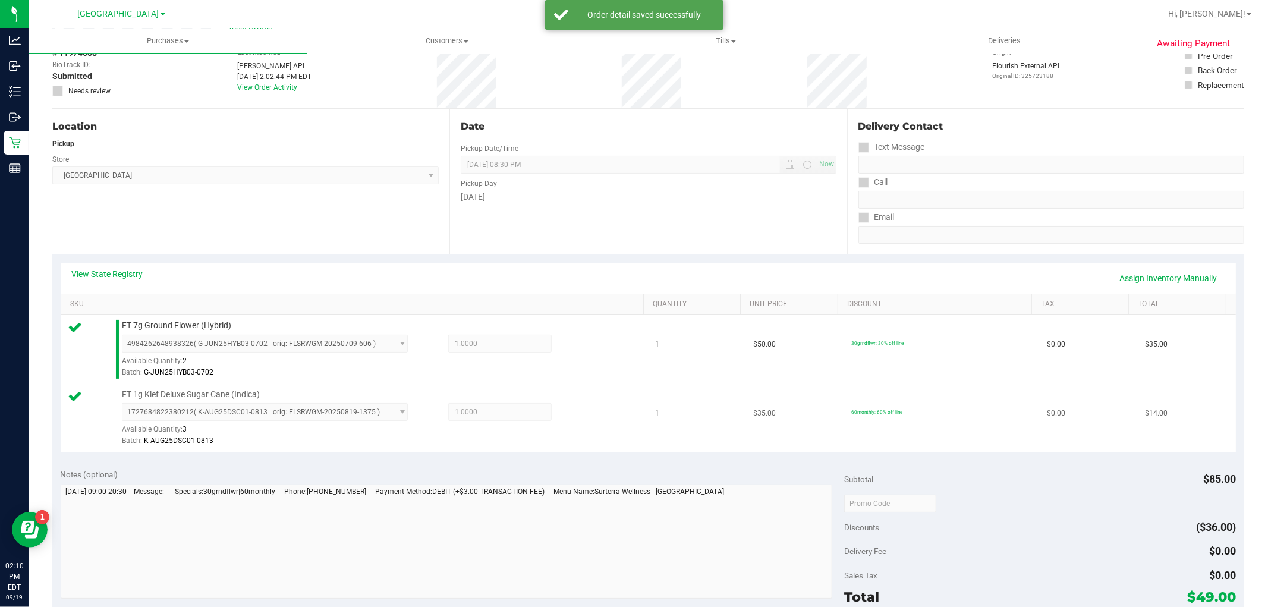
scroll to position [264, 0]
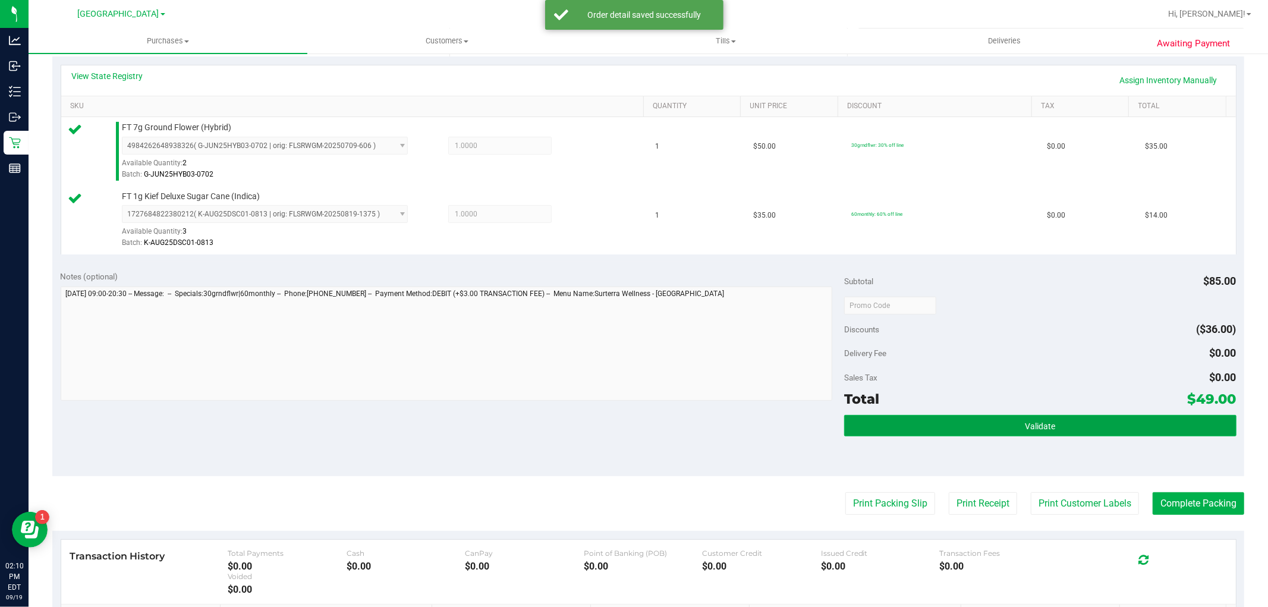
click at [1045, 424] on span "Validate" at bounding box center [1040, 426] width 30 height 10
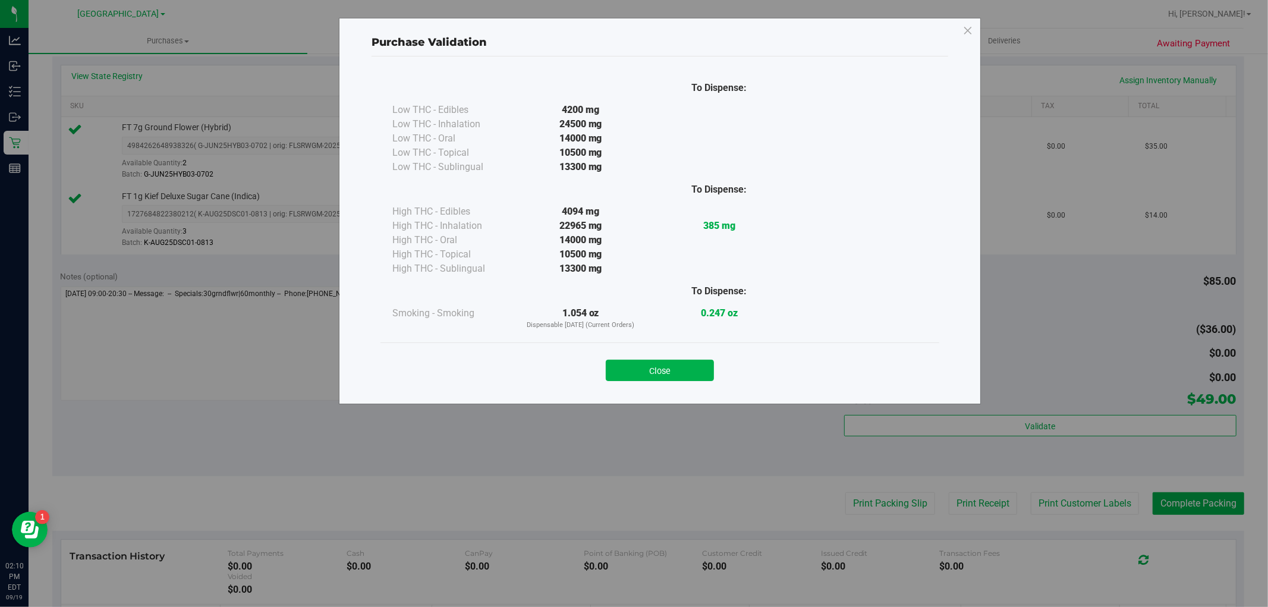
click at [675, 365] on button "Close" at bounding box center [660, 370] width 108 height 21
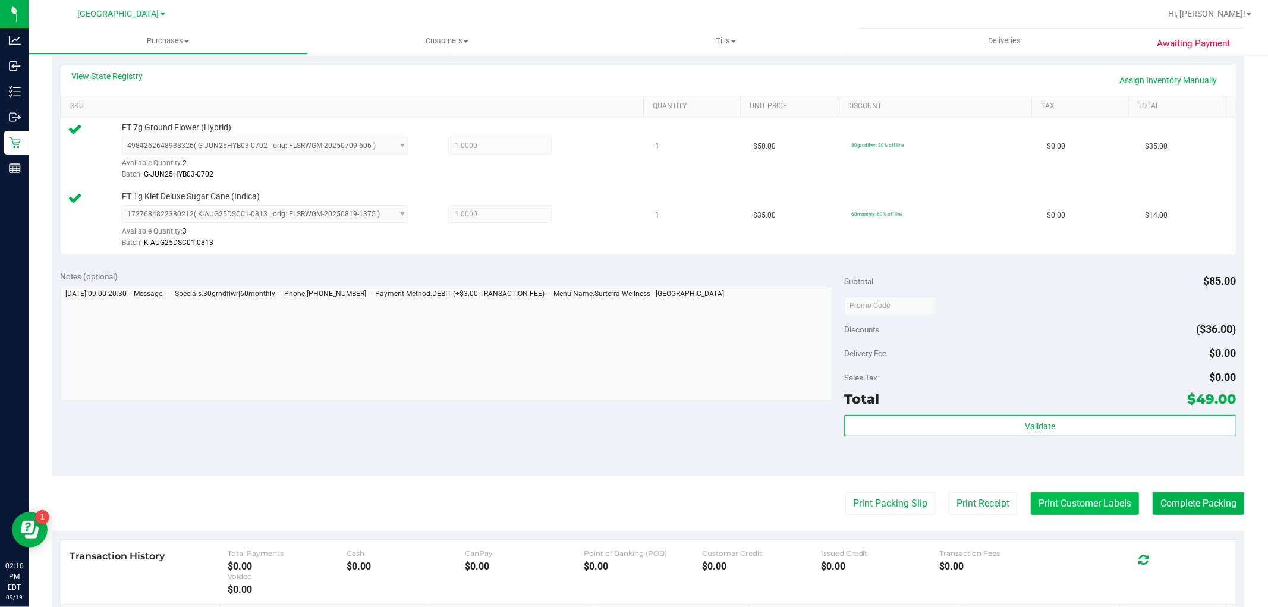
click at [1090, 505] on button "Print Customer Labels" at bounding box center [1085, 503] width 108 height 23
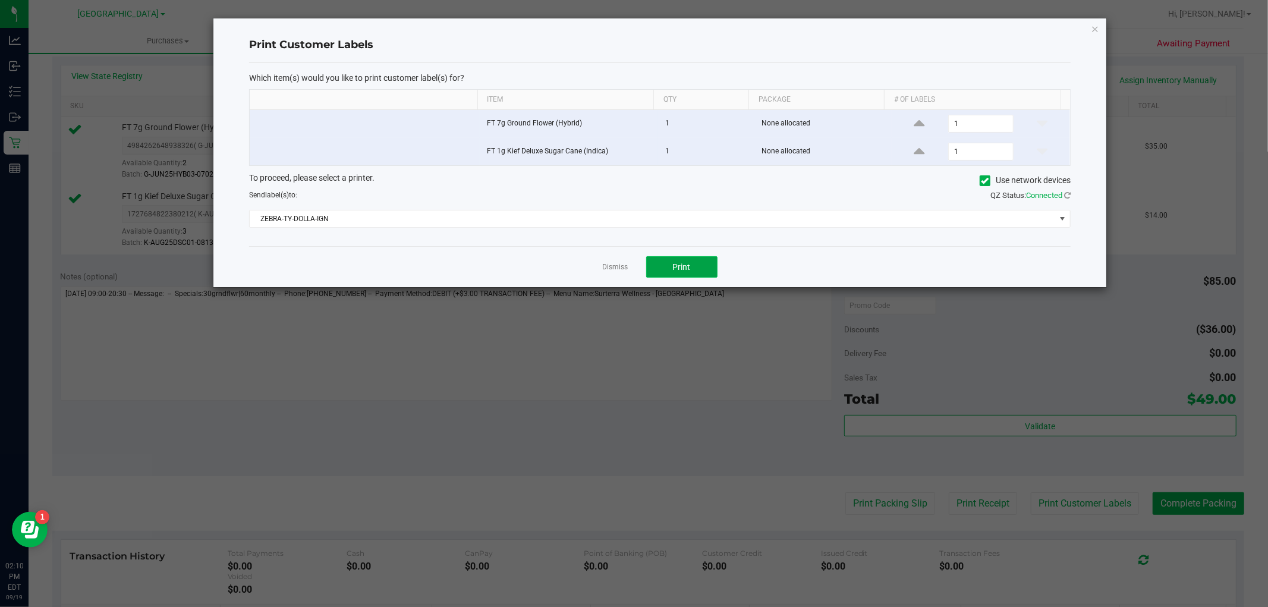
click at [679, 265] on span "Print" at bounding box center [682, 267] width 18 height 10
click at [610, 266] on link "Dismiss" at bounding box center [616, 267] width 26 height 10
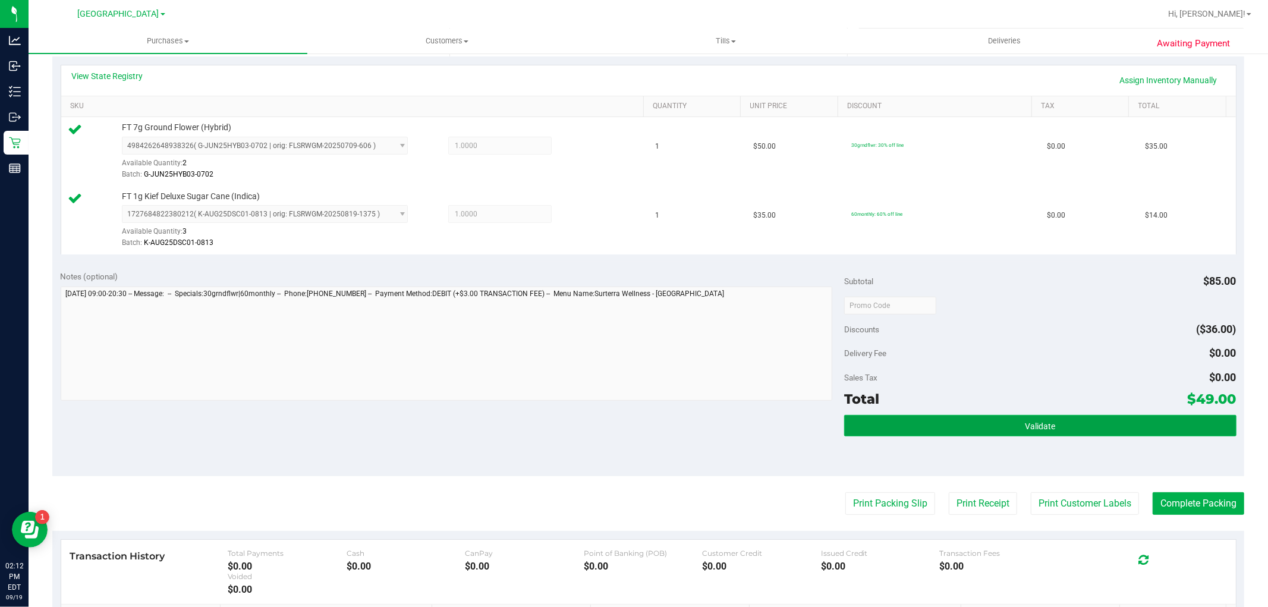
click at [994, 431] on button "Validate" at bounding box center [1040, 425] width 392 height 21
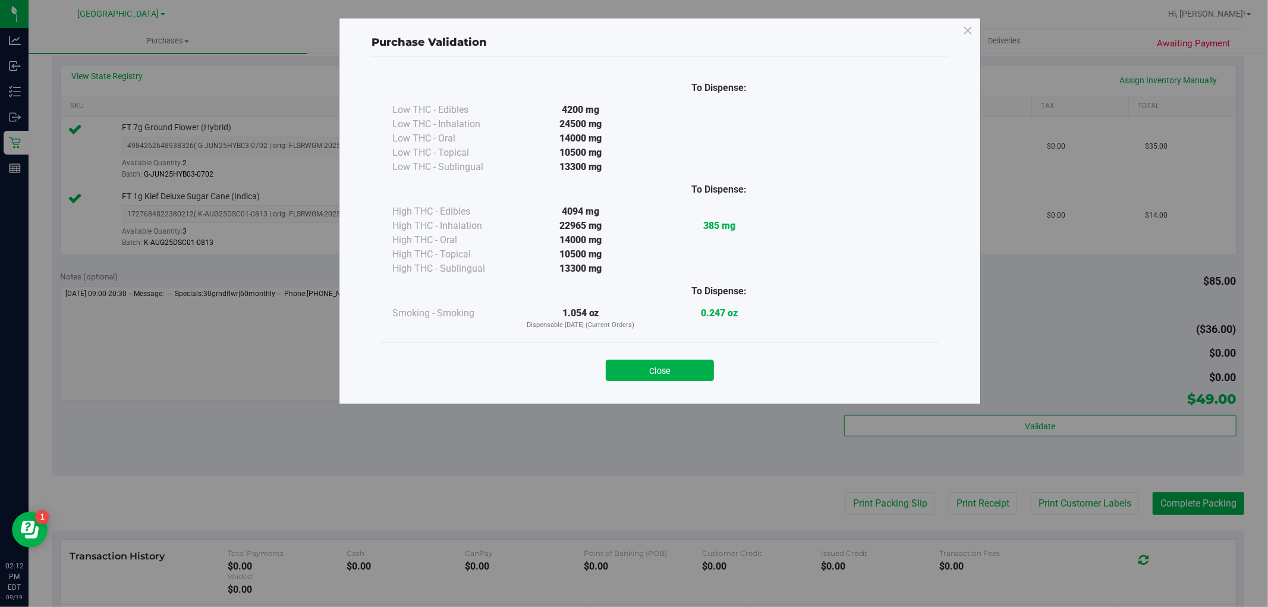
click at [653, 370] on button "Close" at bounding box center [660, 370] width 108 height 21
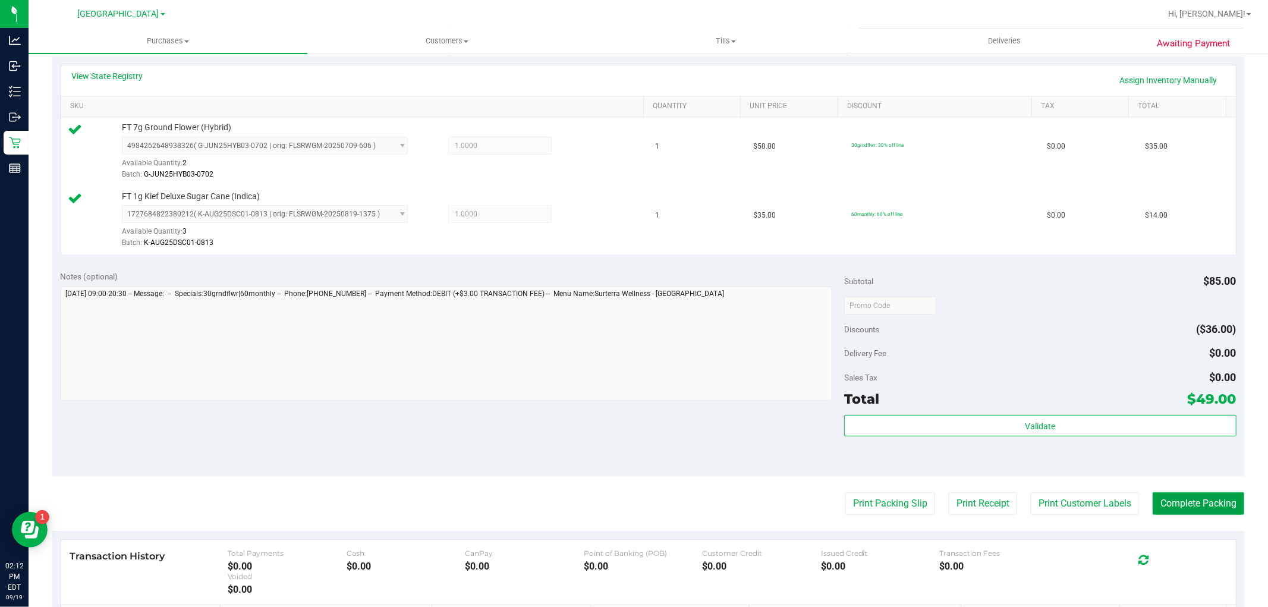
click at [1154, 498] on button "Complete Packing" at bounding box center [1198, 503] width 92 height 23
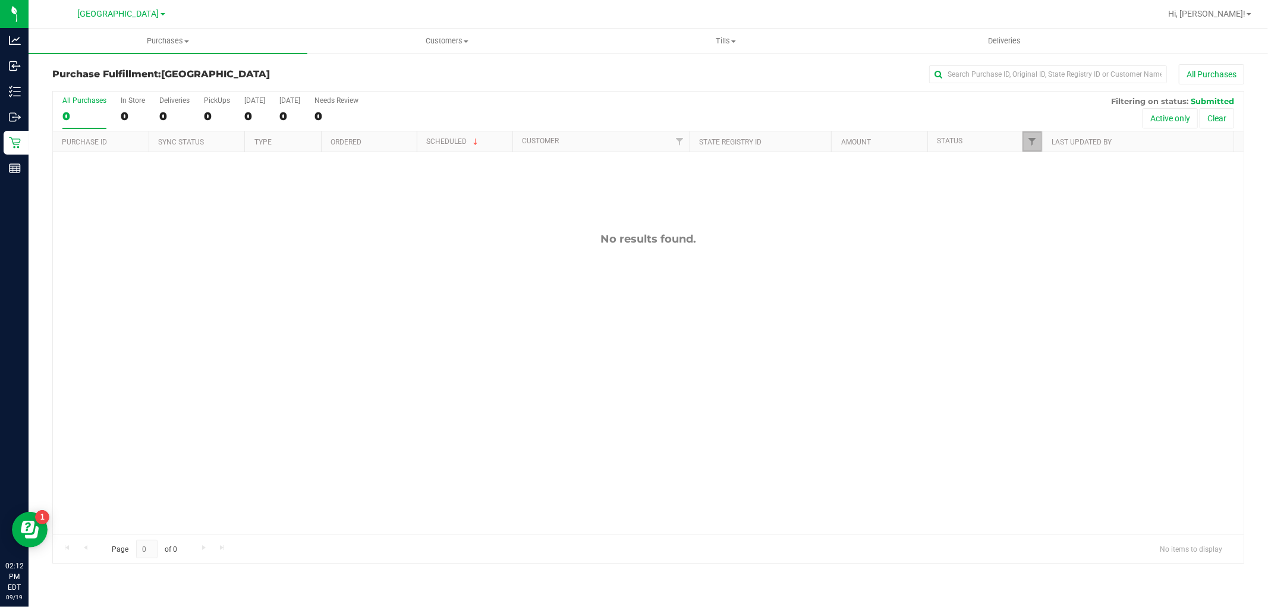
click at [1037, 147] on link "Filter" at bounding box center [1032, 141] width 20 height 20
click at [1070, 349] on button "Filter" at bounding box center [1057, 349] width 57 height 26
click at [1037, 138] on link "Filter" at bounding box center [1032, 141] width 20 height 20
click at [1043, 353] on button "Filter" at bounding box center [1057, 349] width 57 height 26
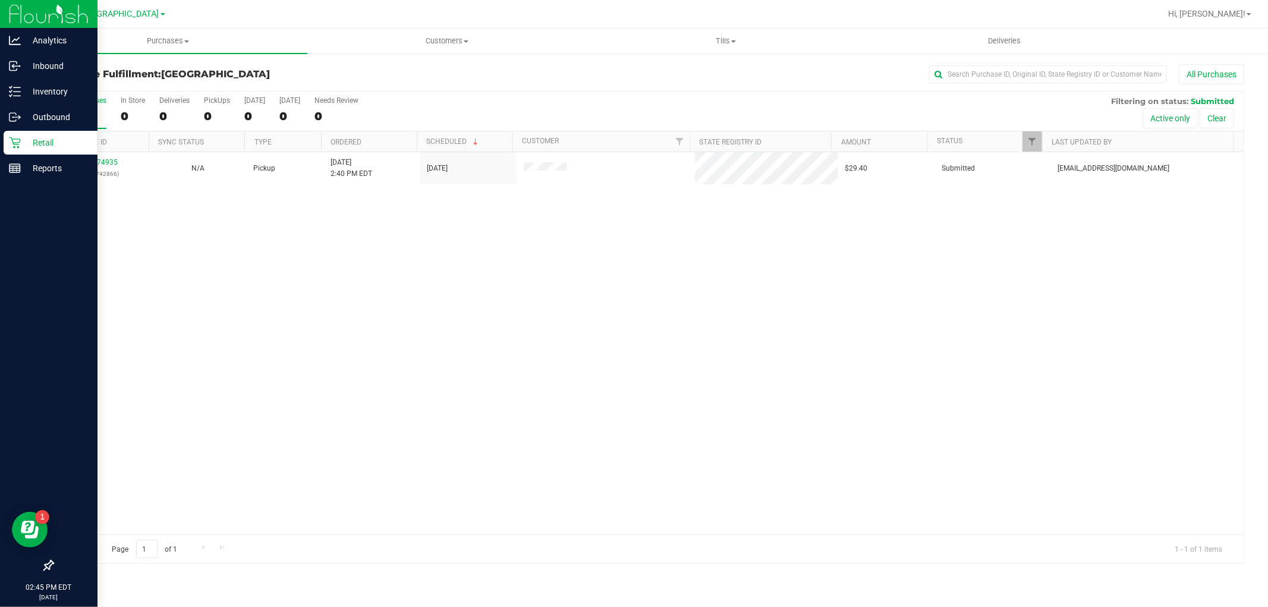
click at [55, 141] on p "Retail" at bounding box center [56, 143] width 71 height 14
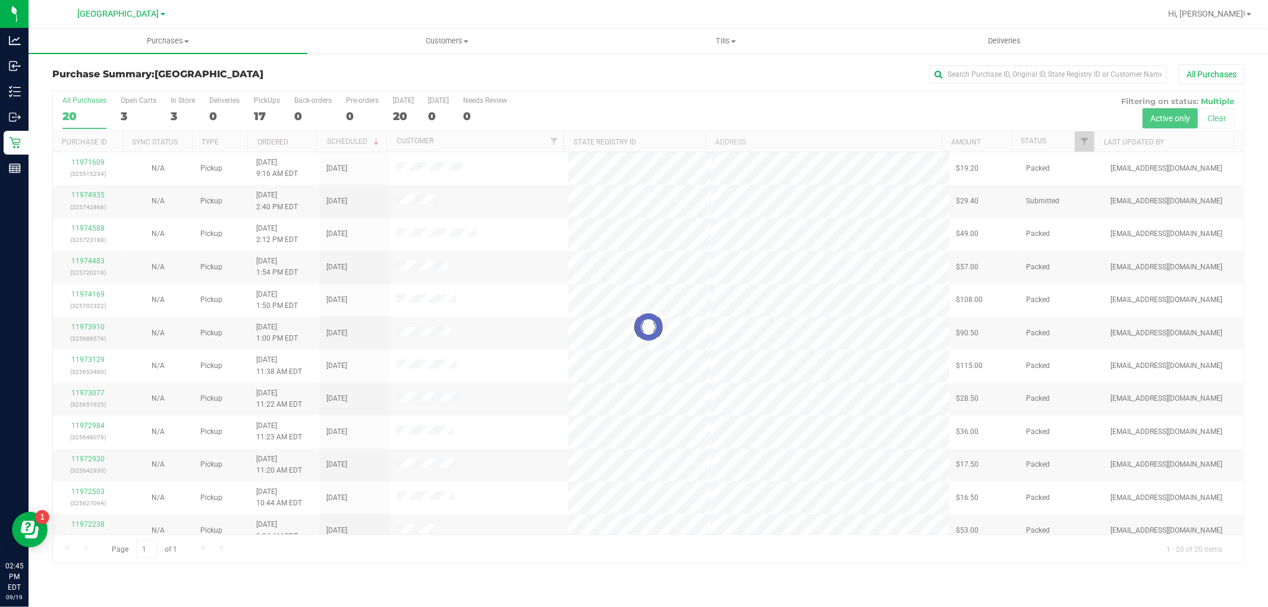
click at [1086, 143] on div at bounding box center [648, 327] width 1190 height 471
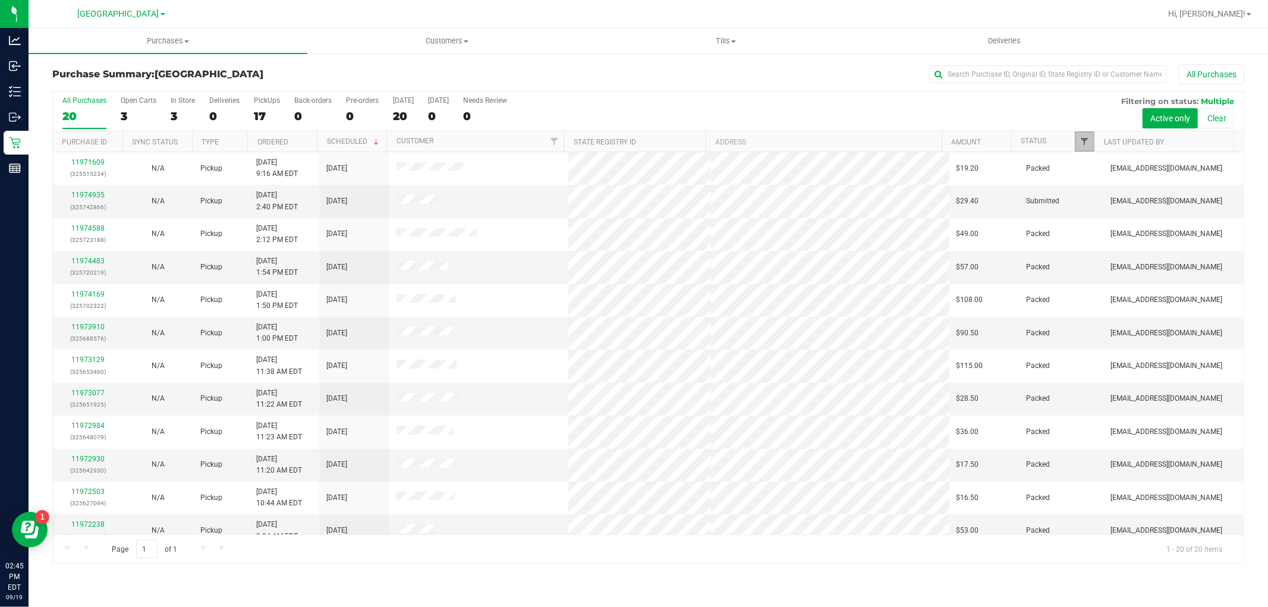
click at [1085, 145] on span "Filter" at bounding box center [1085, 142] width 10 height 10
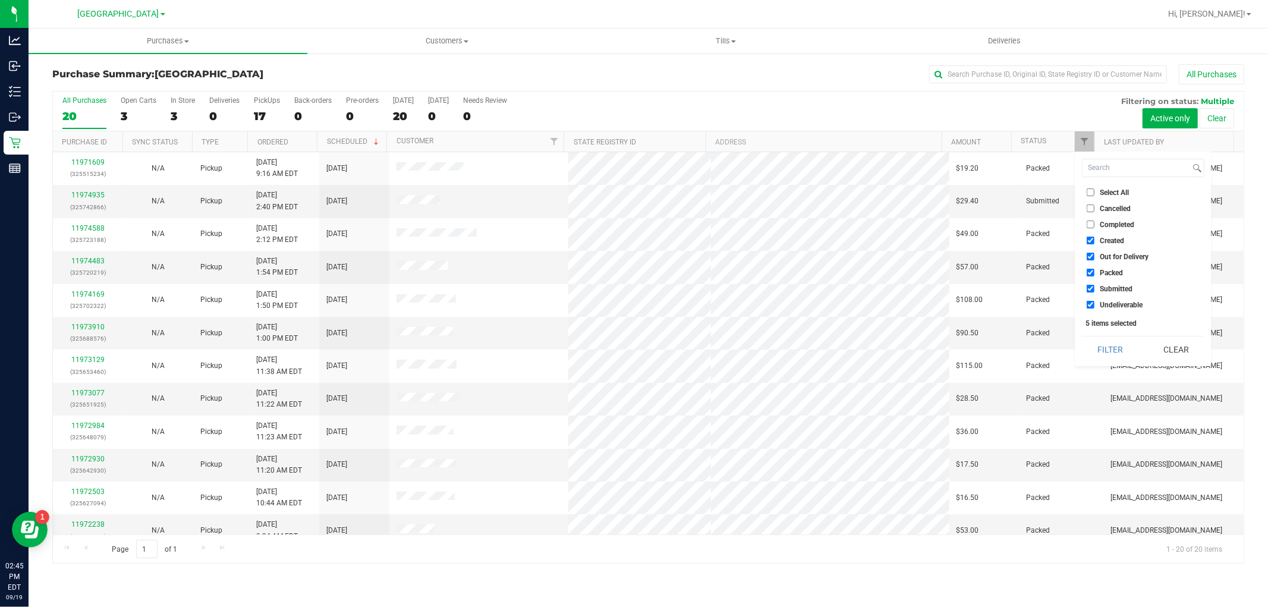
click at [1089, 301] on input "Undeliverable" at bounding box center [1090, 305] width 8 height 8
checkbox input "false"
click at [1089, 272] on input "Packed" at bounding box center [1090, 273] width 8 height 8
checkbox input "false"
click at [1089, 257] on input "Out for Delivery" at bounding box center [1090, 257] width 8 height 8
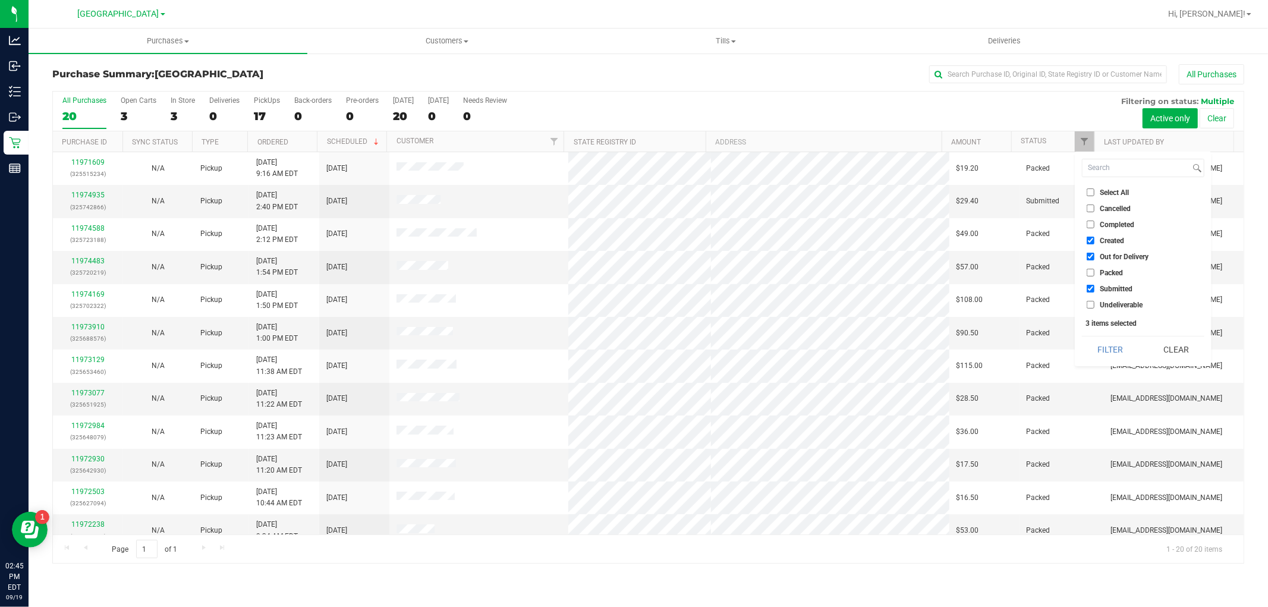
checkbox input "false"
click at [1090, 242] on input "Created" at bounding box center [1090, 241] width 8 height 8
checkbox input "false"
click at [1098, 345] on button "Filter" at bounding box center [1110, 349] width 57 height 26
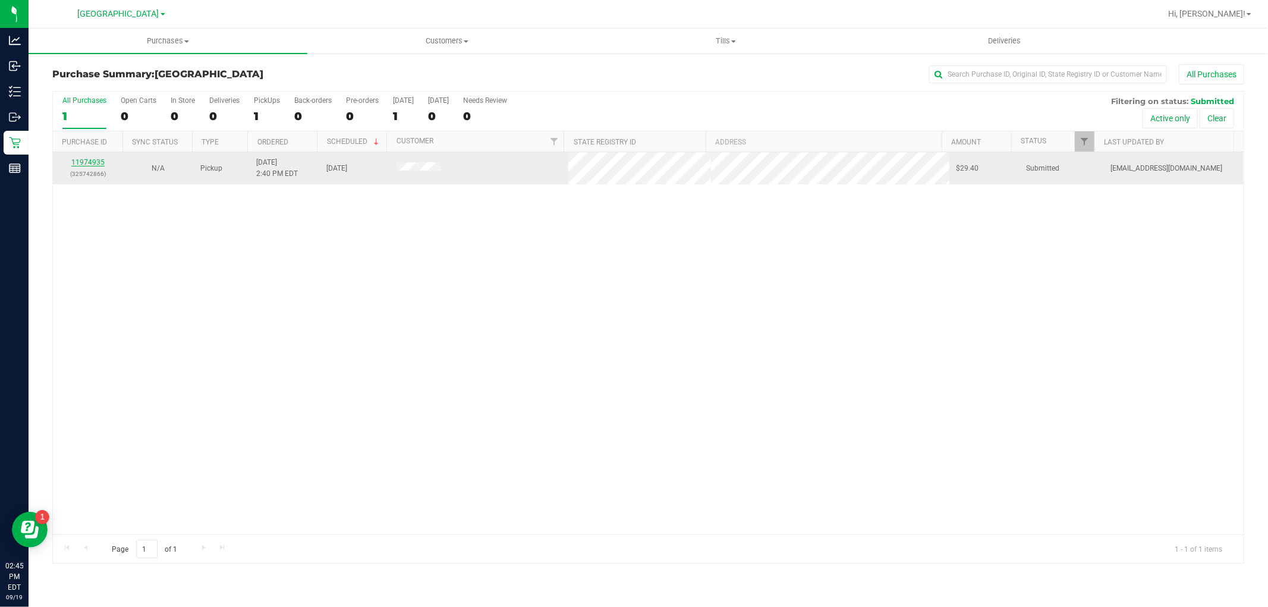
click at [96, 165] on link "11974935" at bounding box center [87, 162] width 33 height 8
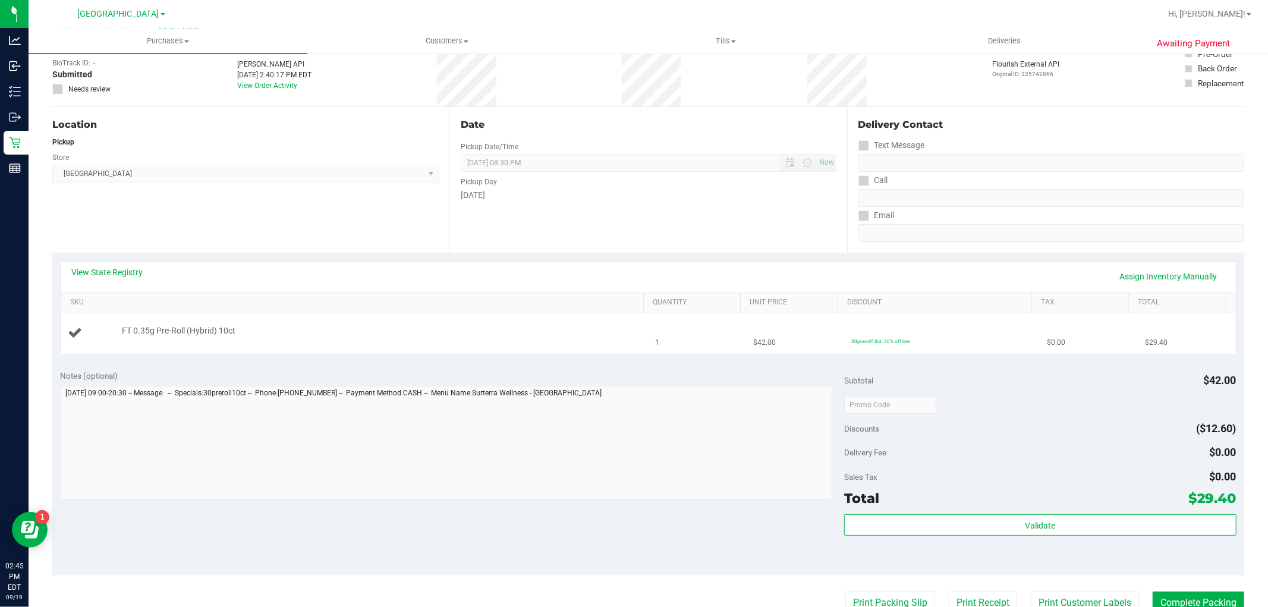
scroll to position [132, 0]
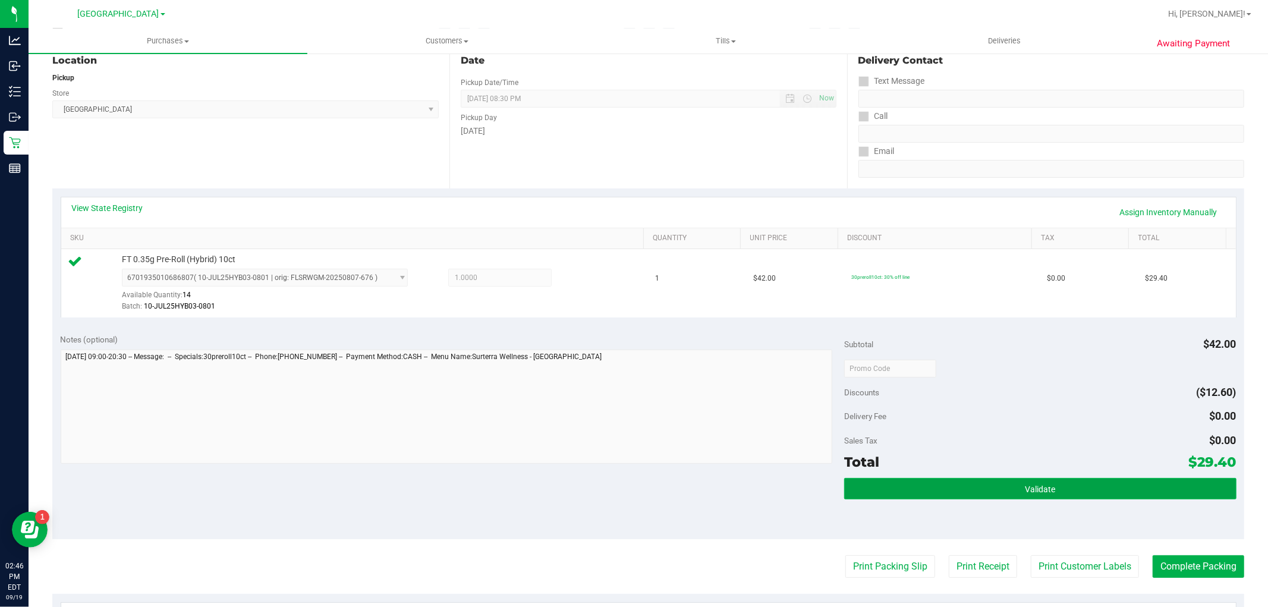
click at [1007, 478] on button "Validate" at bounding box center [1040, 488] width 392 height 21
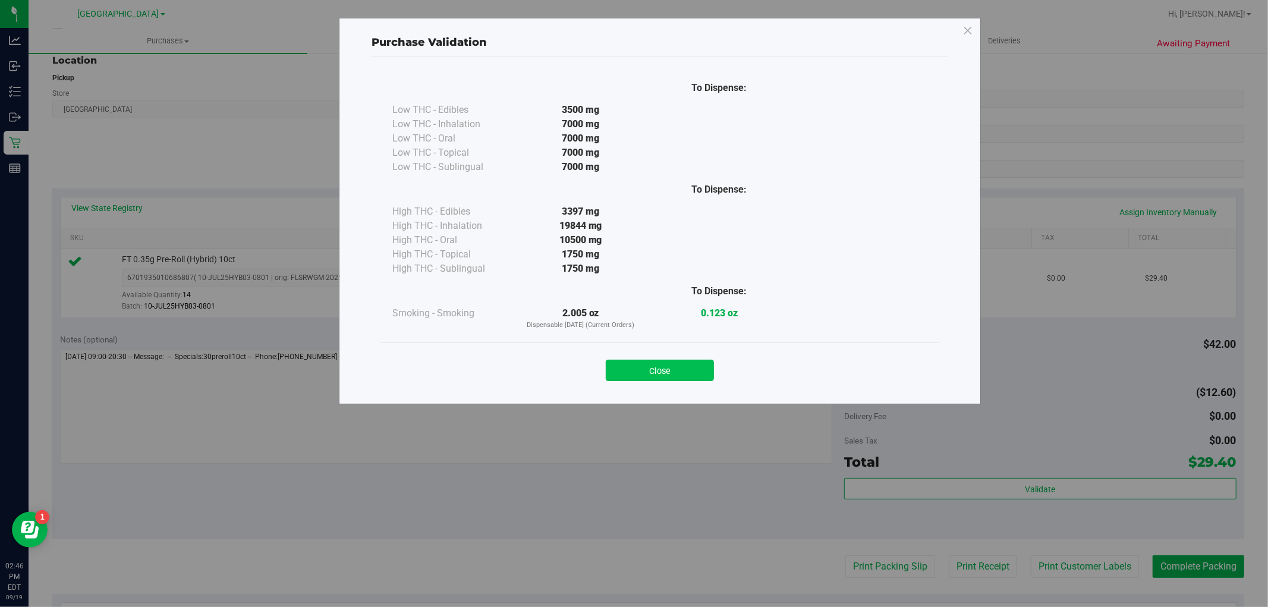
click at [676, 370] on button "Close" at bounding box center [660, 370] width 108 height 21
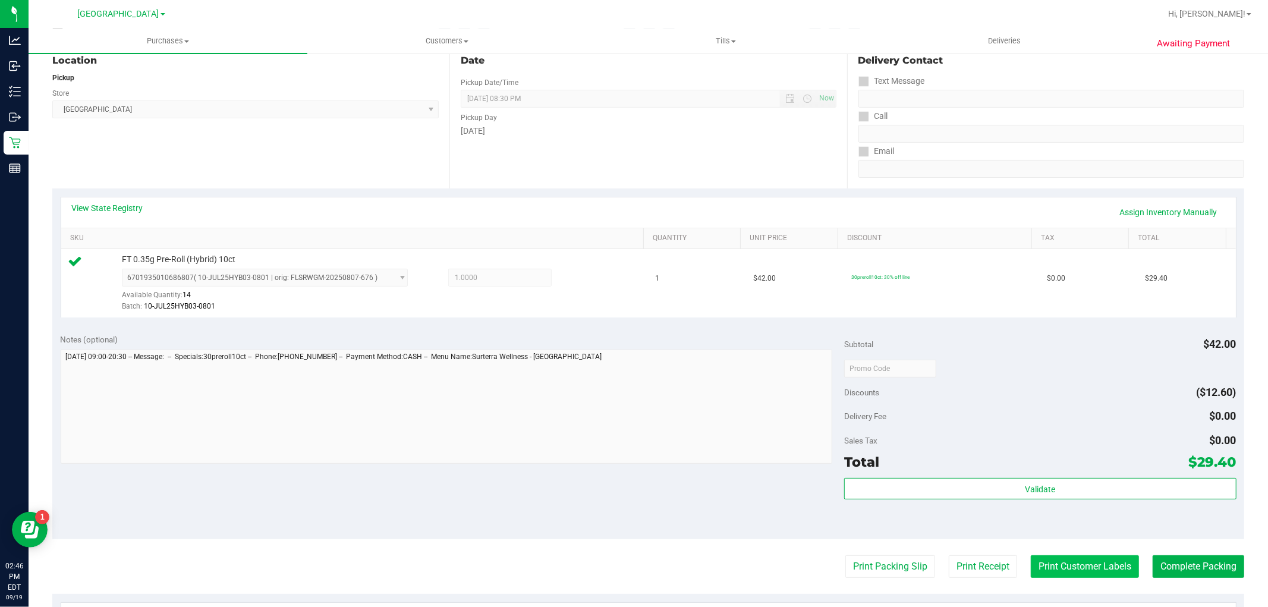
click at [1042, 562] on button "Print Customer Labels" at bounding box center [1085, 566] width 108 height 23
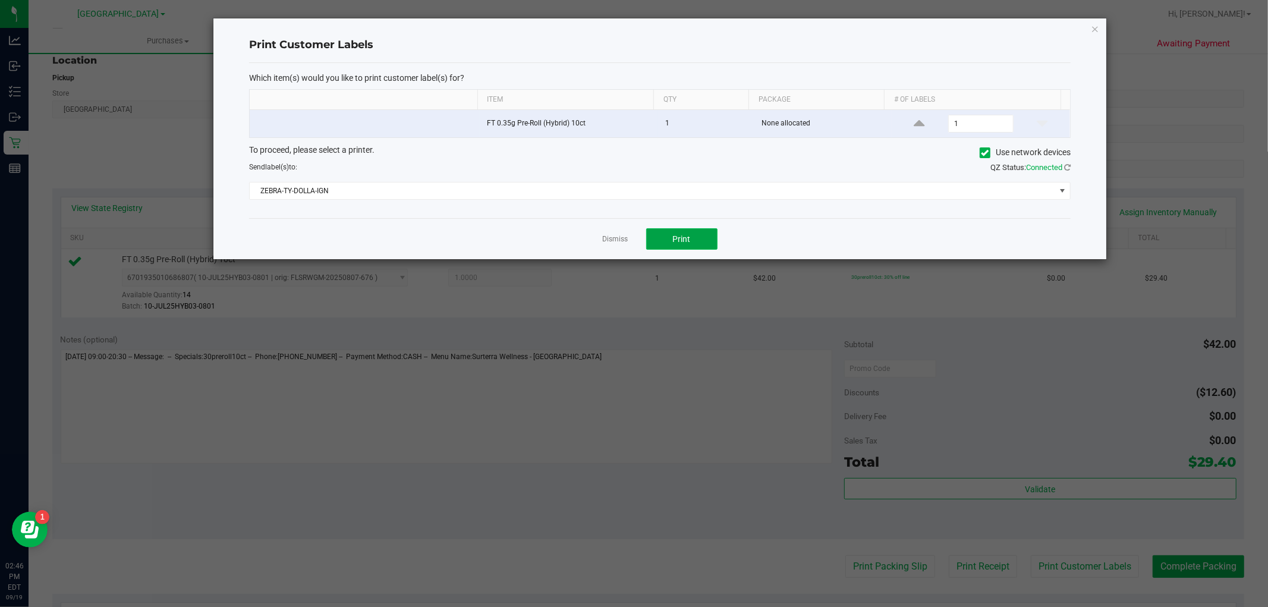
click at [694, 237] on button "Print" at bounding box center [681, 238] width 71 height 21
click at [618, 242] on link "Dismiss" at bounding box center [616, 239] width 26 height 10
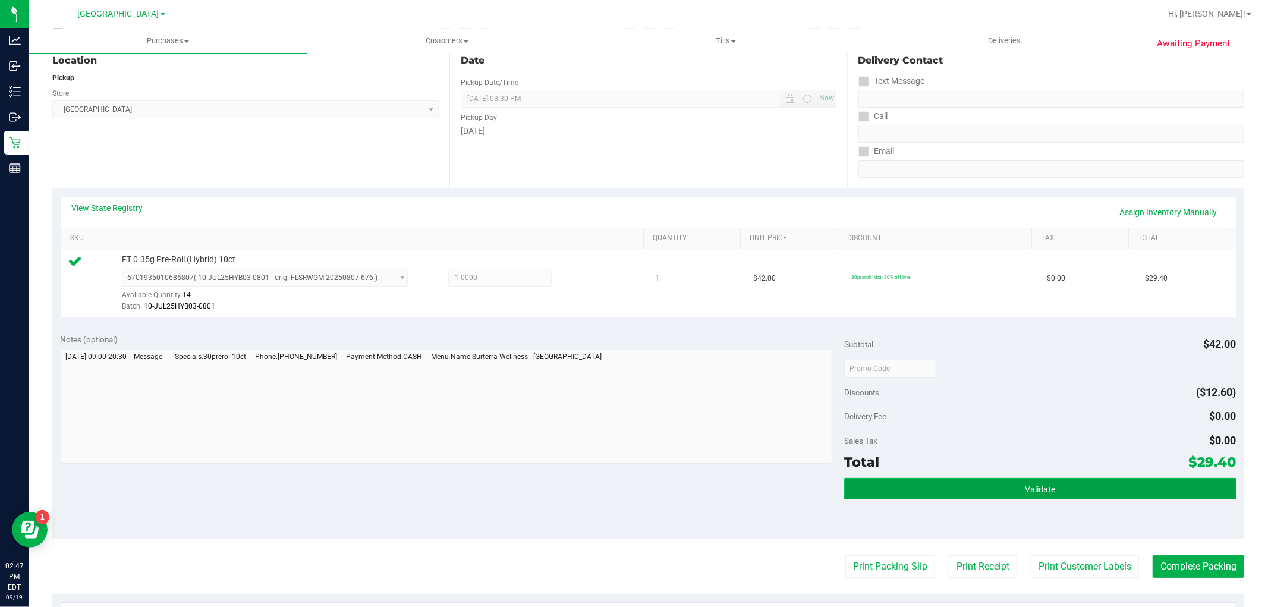
click at [1057, 485] on button "Validate" at bounding box center [1040, 488] width 392 height 21
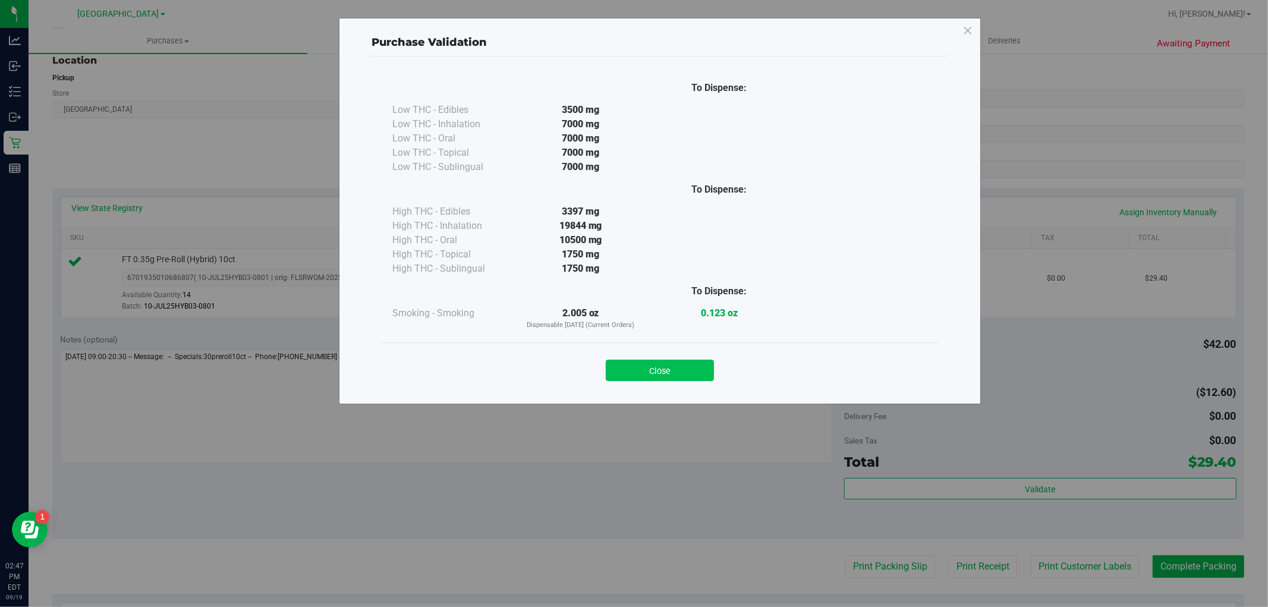
click at [666, 360] on button "Close" at bounding box center [660, 370] width 108 height 21
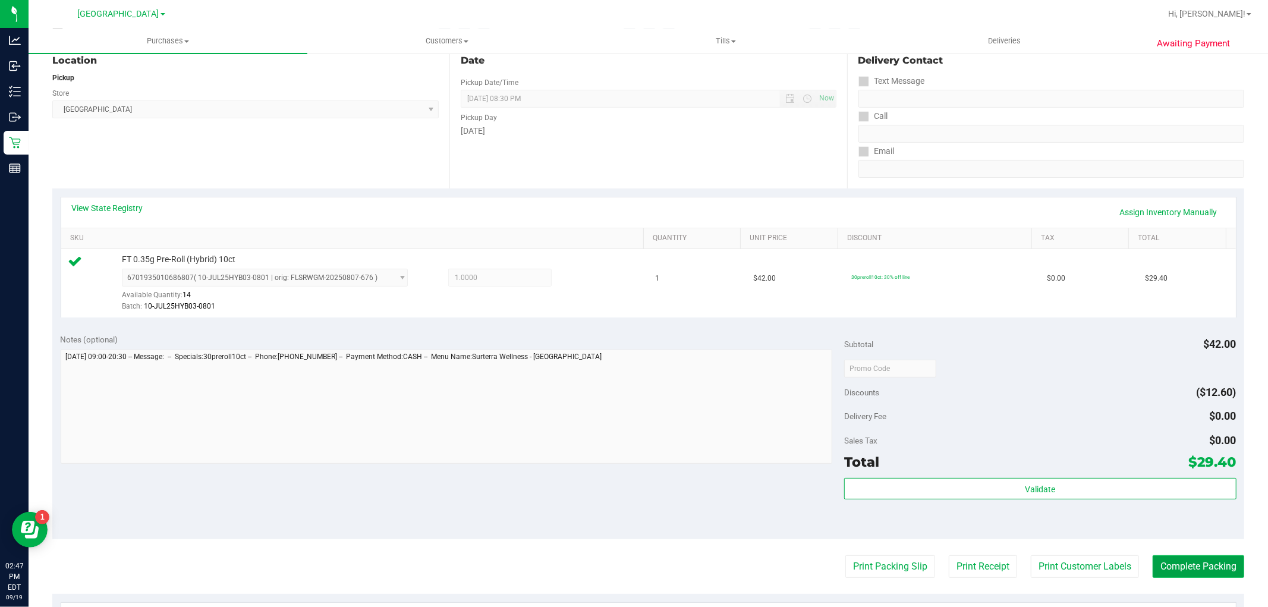
click at [1208, 565] on button "Complete Packing" at bounding box center [1198, 566] width 92 height 23
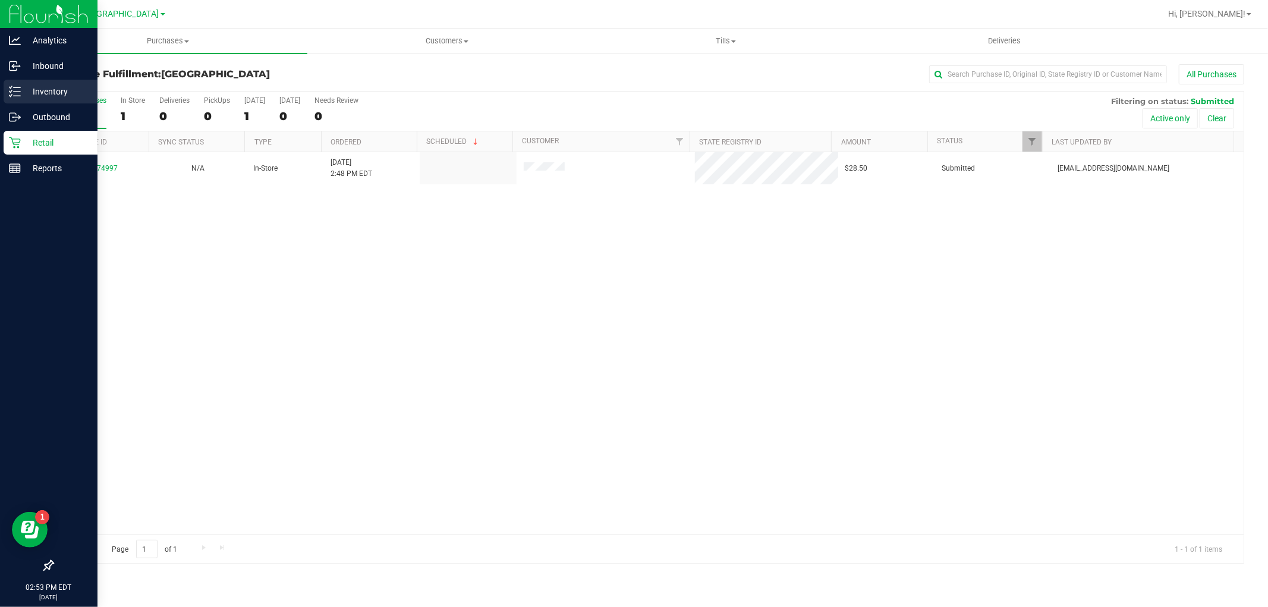
click at [45, 92] on p "Inventory" at bounding box center [56, 91] width 71 height 14
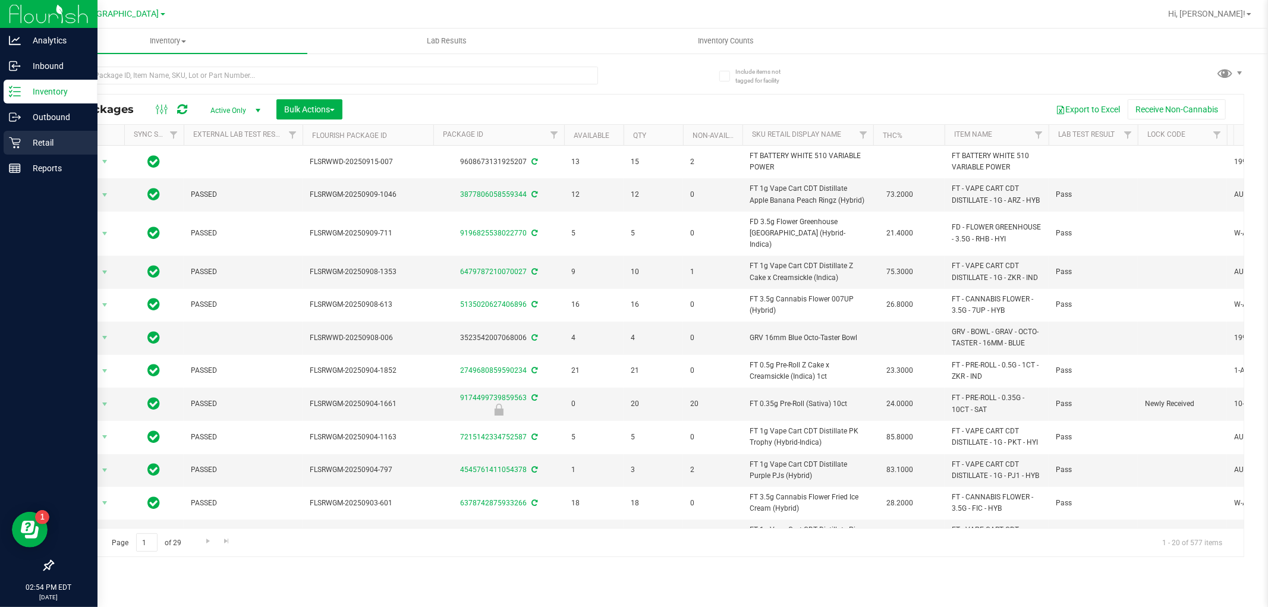
click at [18, 141] on icon at bounding box center [15, 143] width 12 height 12
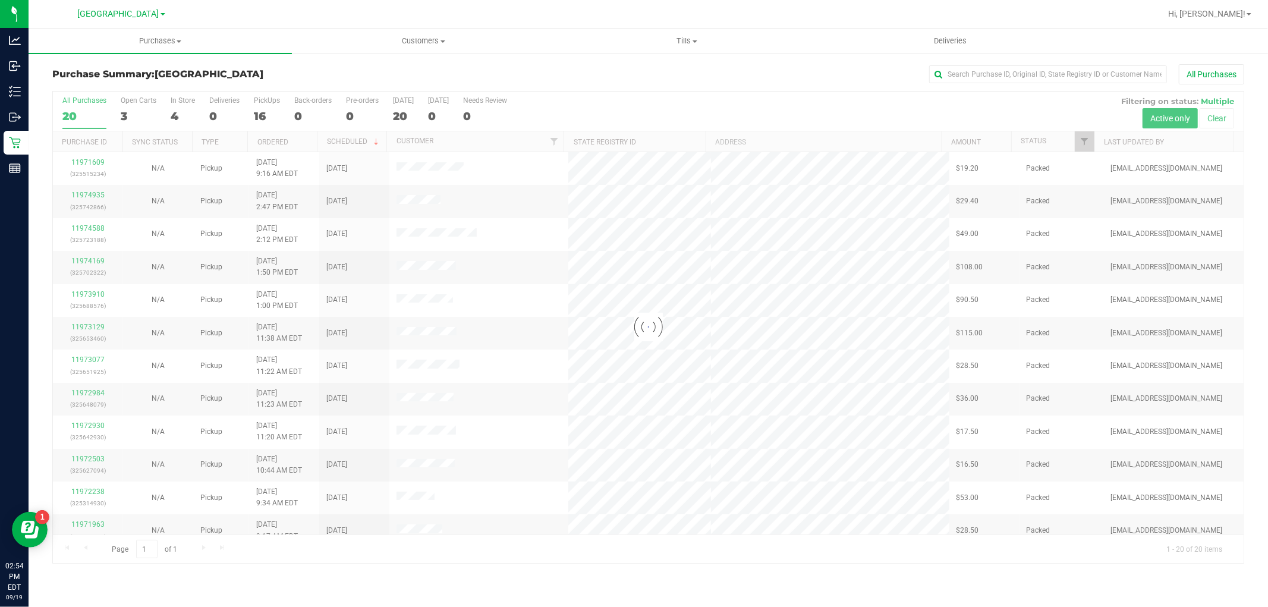
click at [1082, 143] on div at bounding box center [648, 327] width 1190 height 471
click at [1086, 140] on span "Filter" at bounding box center [1085, 142] width 10 height 10
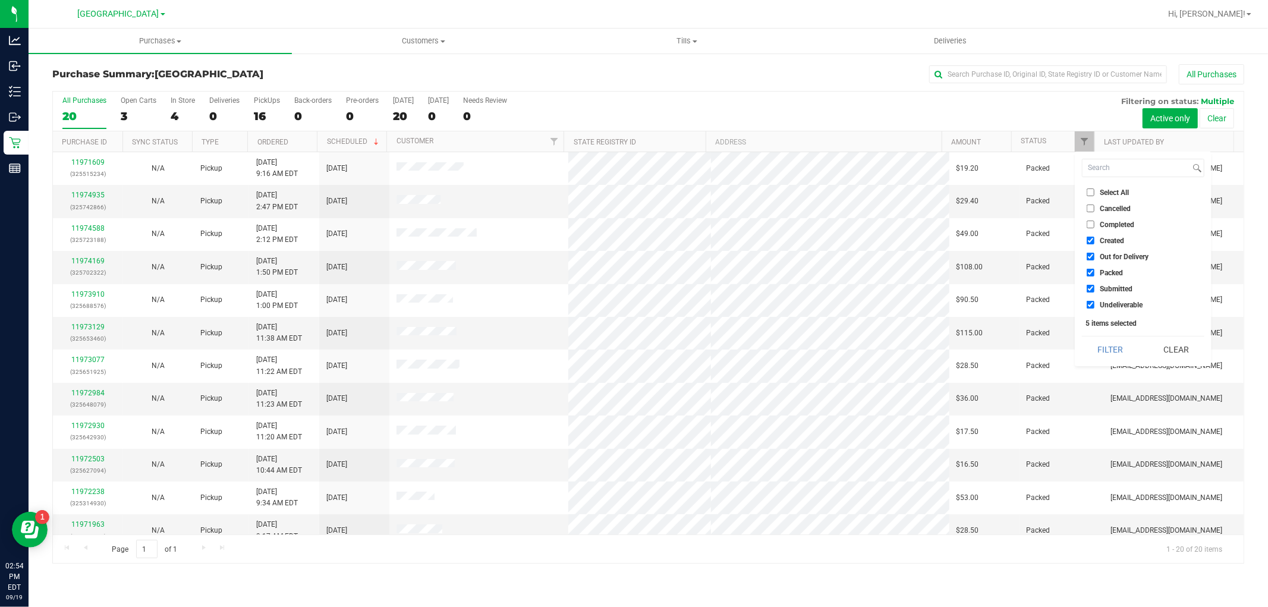
click at [1089, 238] on input "Created" at bounding box center [1090, 241] width 8 height 8
checkbox input "false"
click at [1088, 256] on input "Out for Delivery" at bounding box center [1090, 257] width 8 height 8
checkbox input "false"
click at [1090, 272] on input "Packed" at bounding box center [1090, 273] width 8 height 8
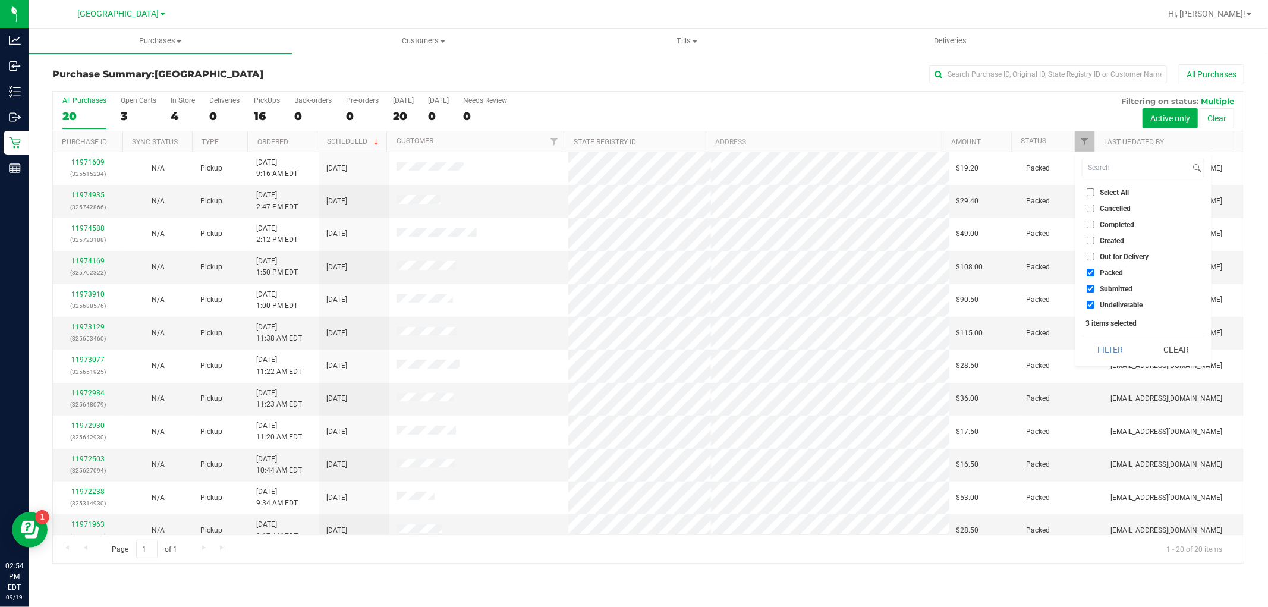
checkbox input "false"
click at [1089, 303] on input "Undeliverable" at bounding box center [1090, 305] width 8 height 8
checkbox input "false"
click at [1105, 342] on button "Filter" at bounding box center [1110, 349] width 57 height 26
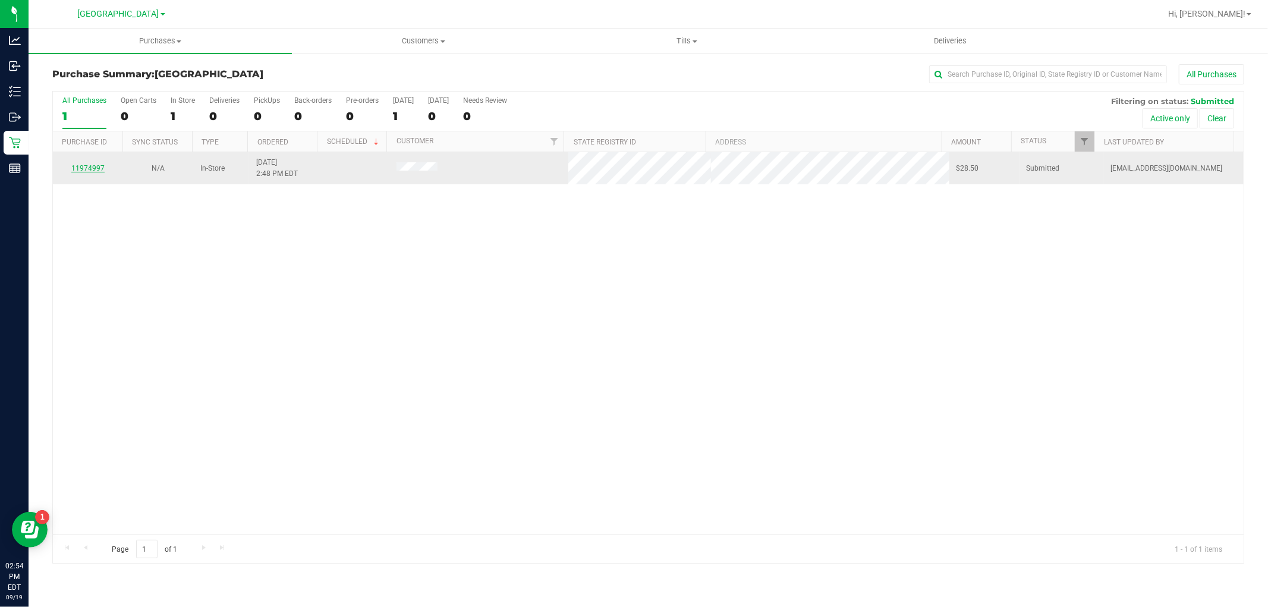
click at [90, 170] on link "11974997" at bounding box center [87, 168] width 33 height 8
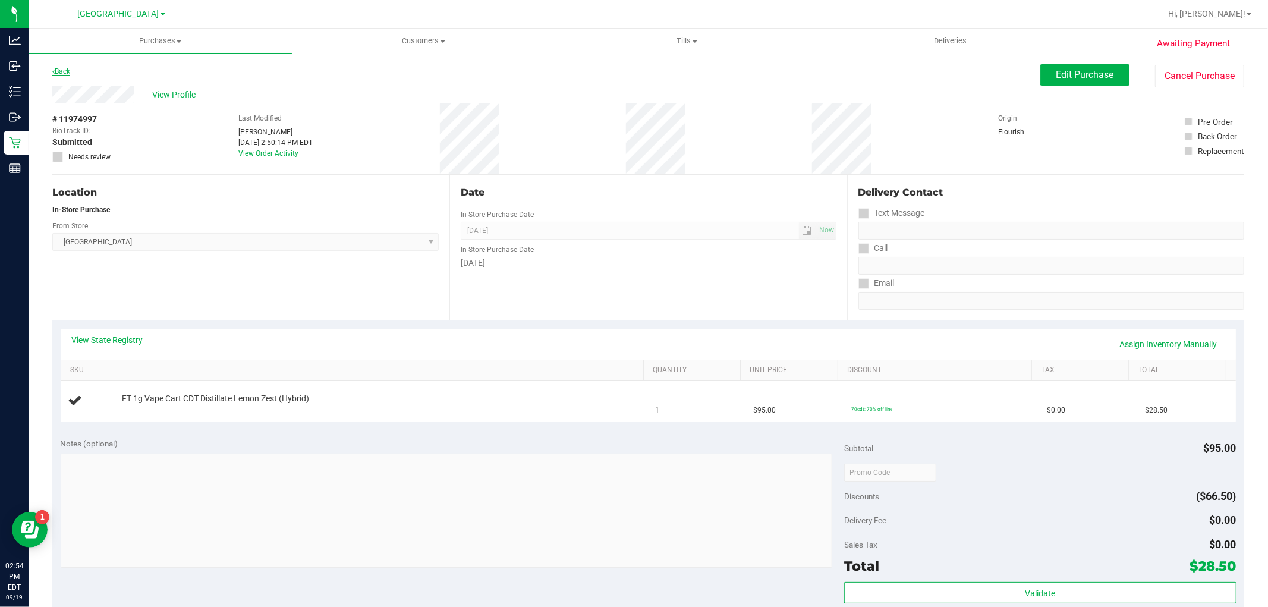
click at [63, 72] on link "Back" at bounding box center [61, 71] width 18 height 8
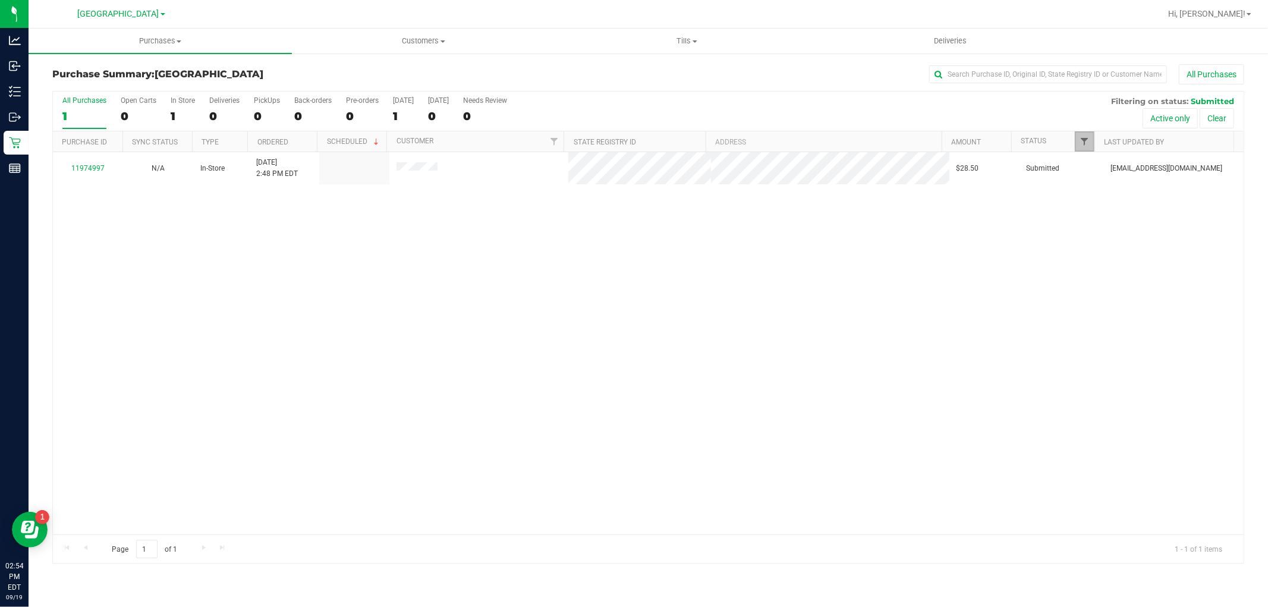
click at [1082, 140] on span "Filter" at bounding box center [1085, 142] width 10 height 10
click at [1083, 138] on span "Filter" at bounding box center [1085, 142] width 10 height 10
click at [1089, 272] on input "Packed" at bounding box center [1090, 273] width 8 height 8
checkbox input "true"
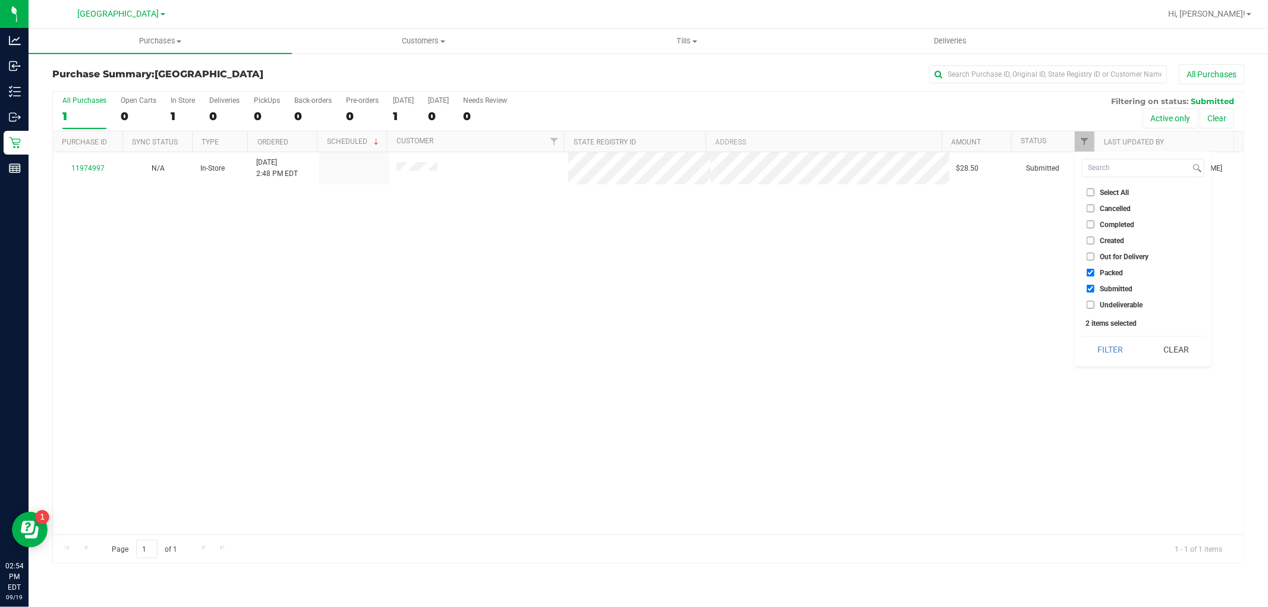
click at [1091, 287] on input "Submitted" at bounding box center [1090, 289] width 8 height 8
checkbox input "false"
click at [1105, 347] on button "Filter" at bounding box center [1110, 349] width 57 height 26
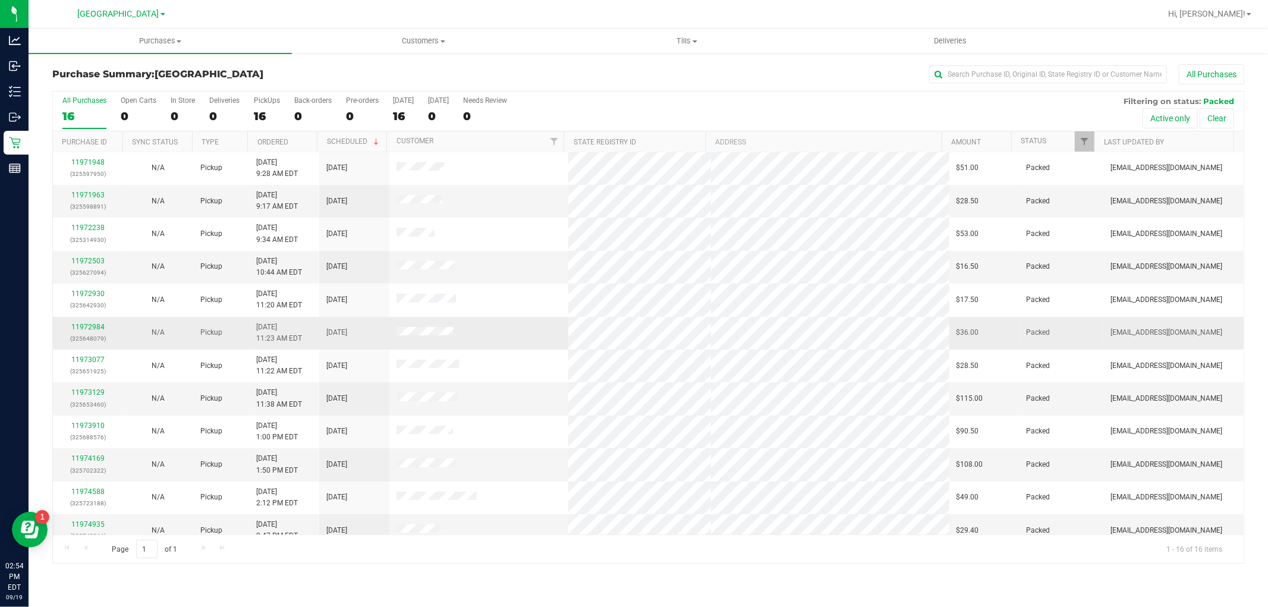
scroll to position [144, 0]
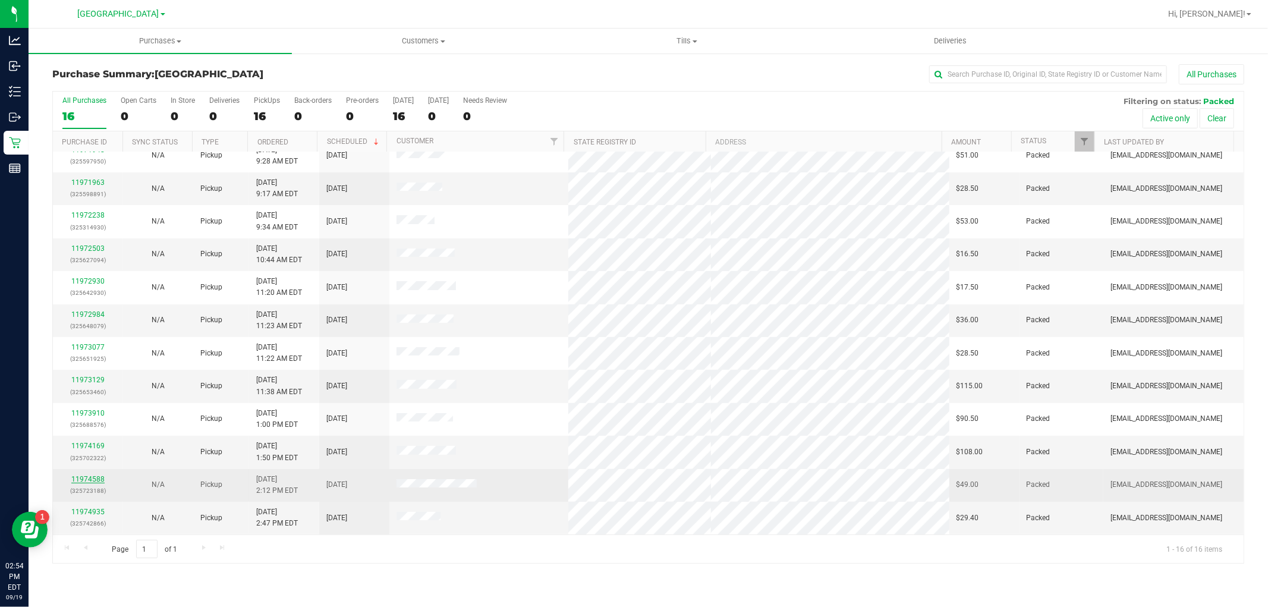
click at [75, 483] on link "11974588" at bounding box center [87, 479] width 33 height 8
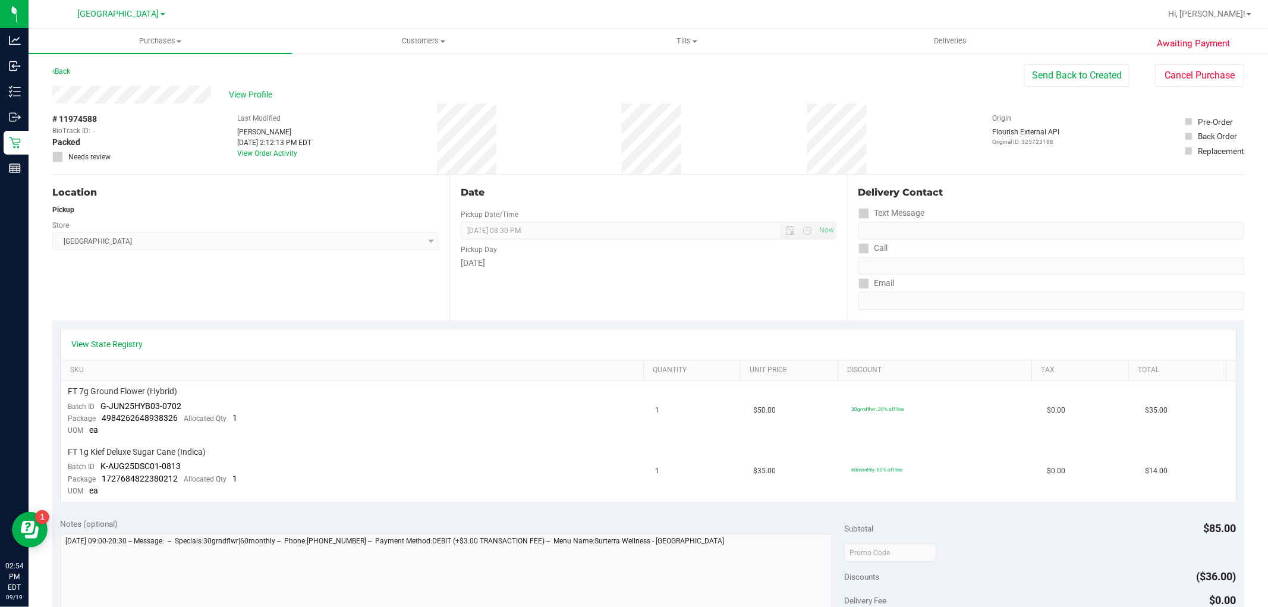
scroll to position [396, 0]
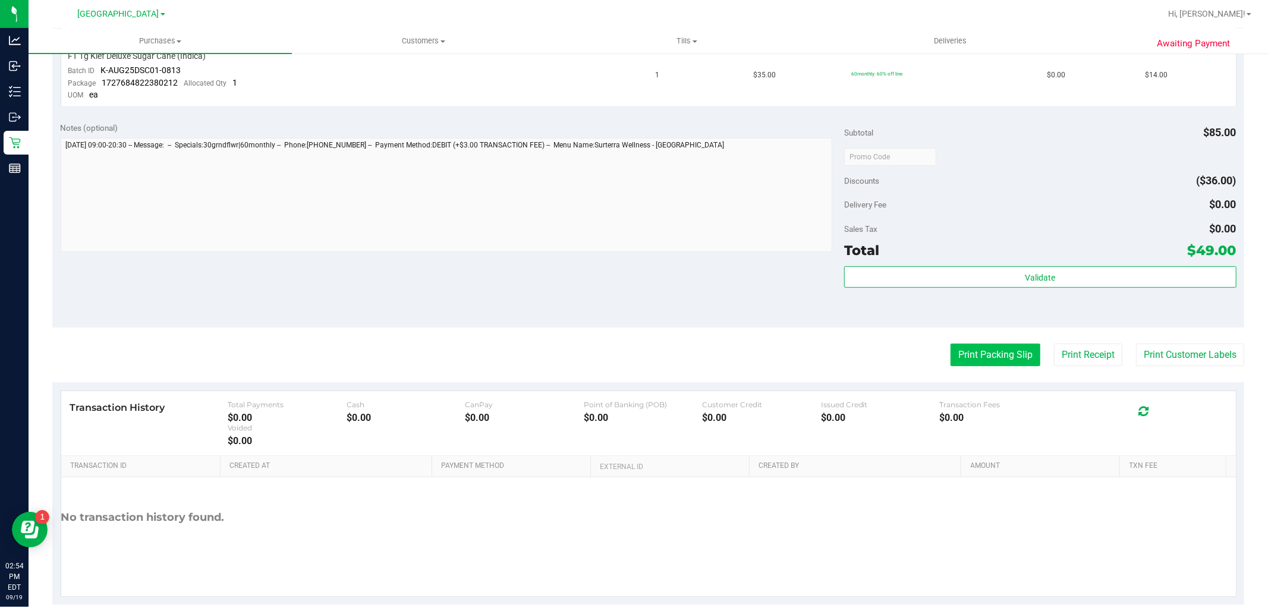
click at [1001, 361] on button "Print Packing Slip" at bounding box center [995, 355] width 90 height 23
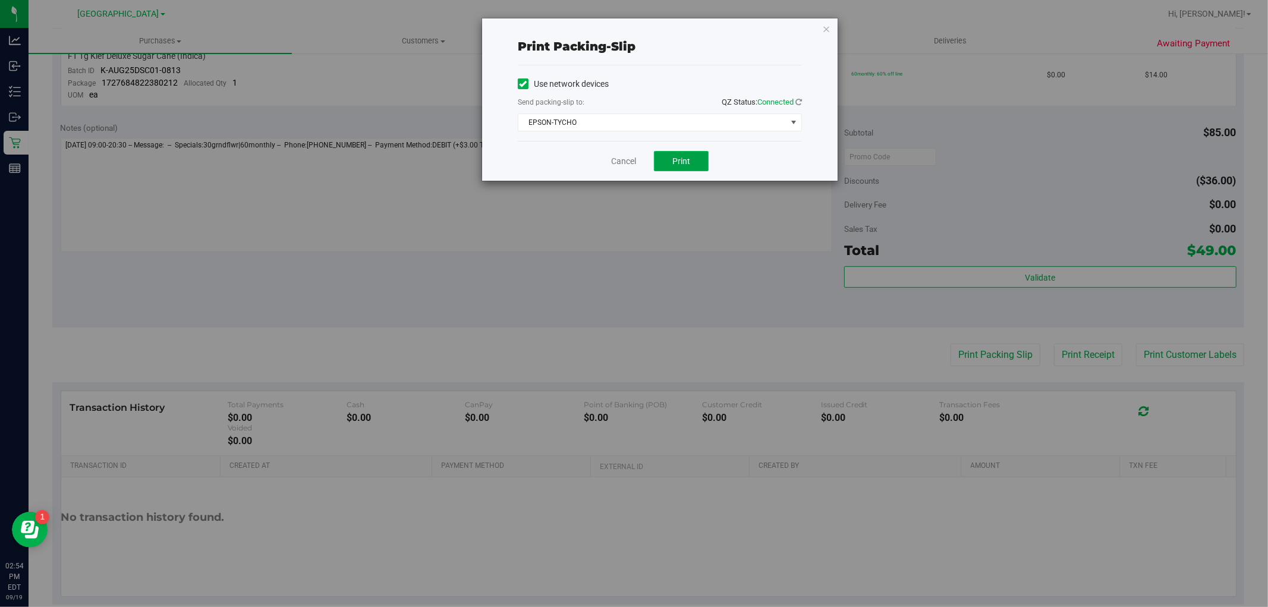
click at [686, 163] on span "Print" at bounding box center [681, 161] width 18 height 10
click at [623, 161] on link "Cancel" at bounding box center [623, 161] width 25 height 12
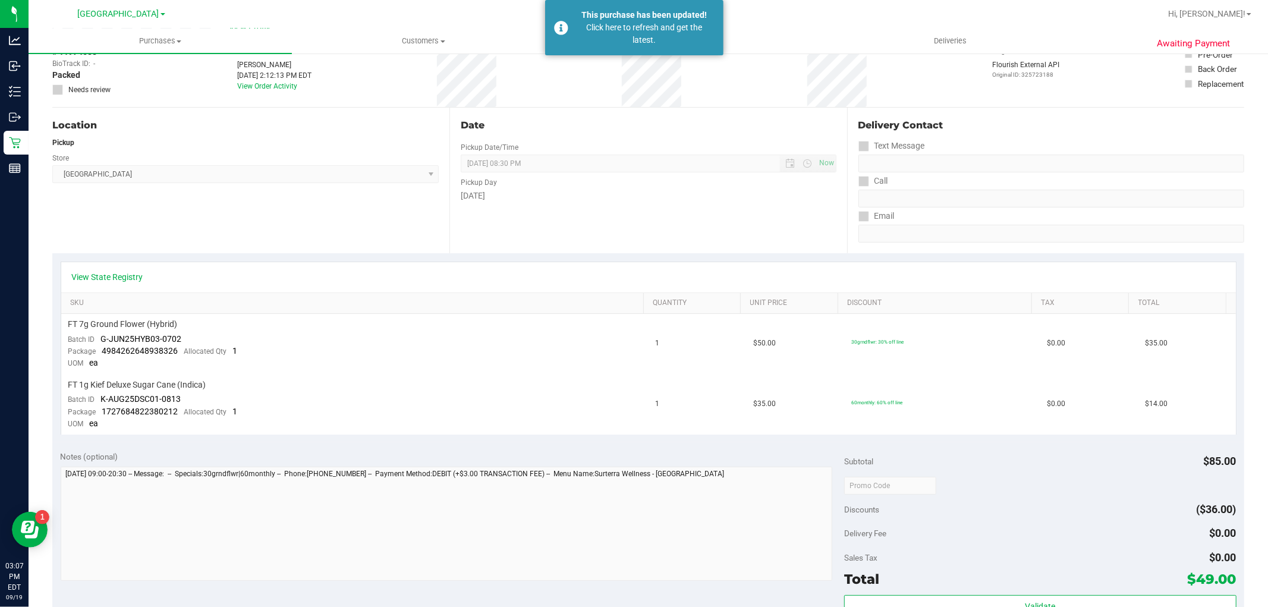
scroll to position [66, 0]
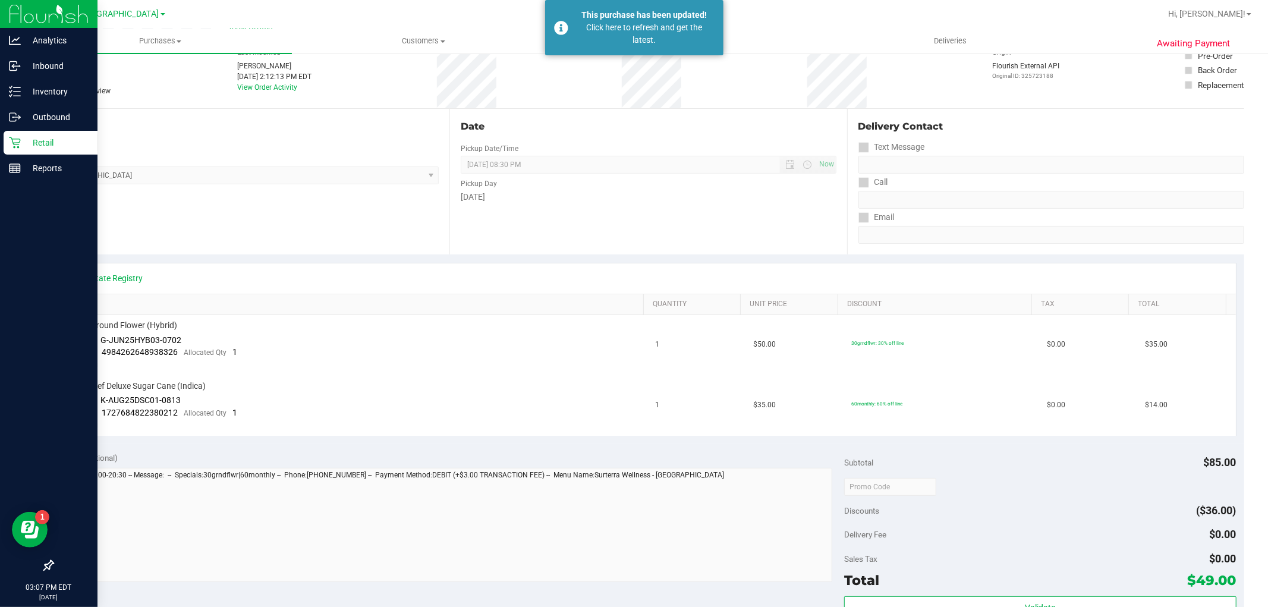
click at [56, 138] on p "Retail" at bounding box center [56, 143] width 71 height 14
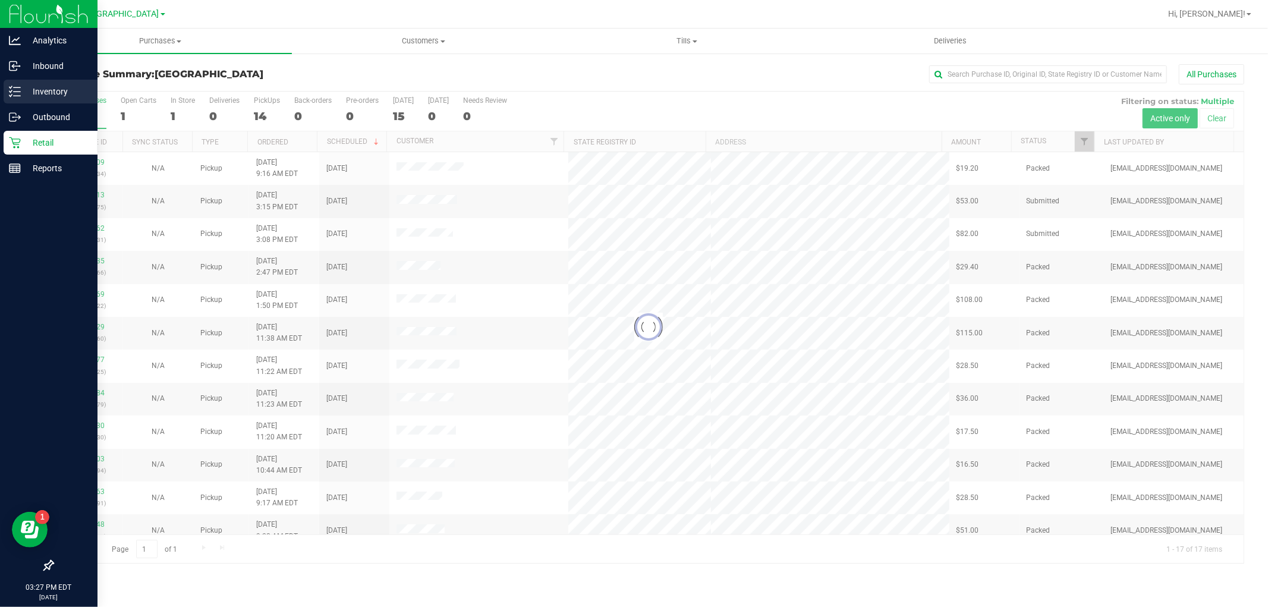
click at [15, 90] on icon at bounding box center [15, 92] width 12 height 12
click at [17, 91] on icon at bounding box center [15, 92] width 12 height 12
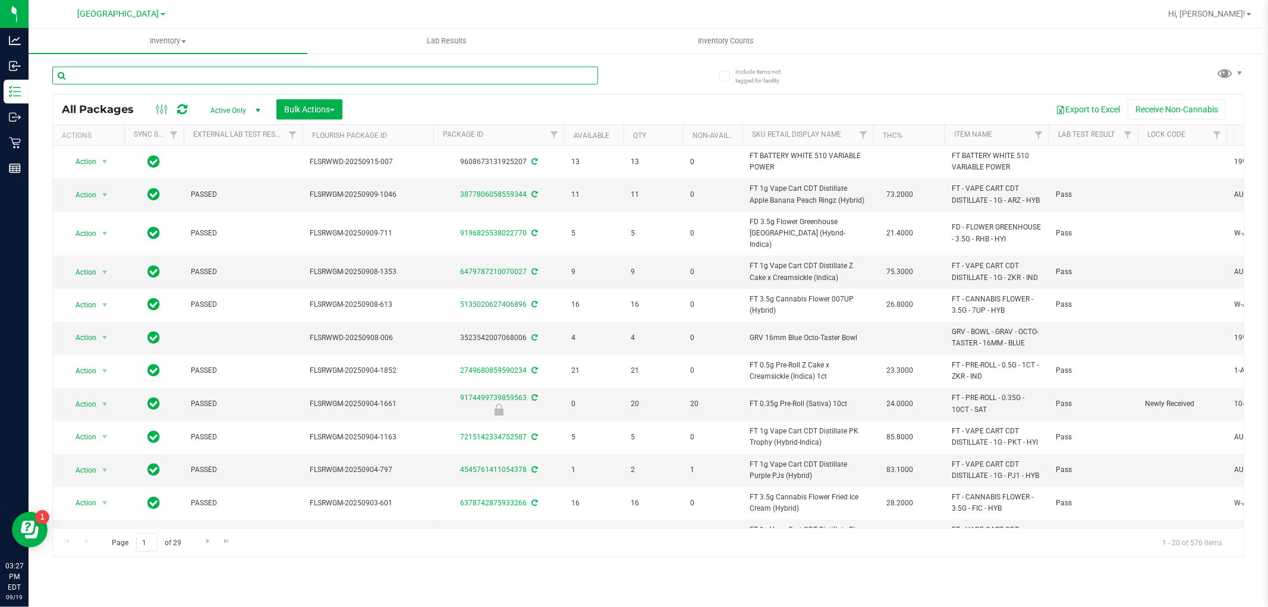
click at [270, 75] on input "text" at bounding box center [325, 76] width 546 height 18
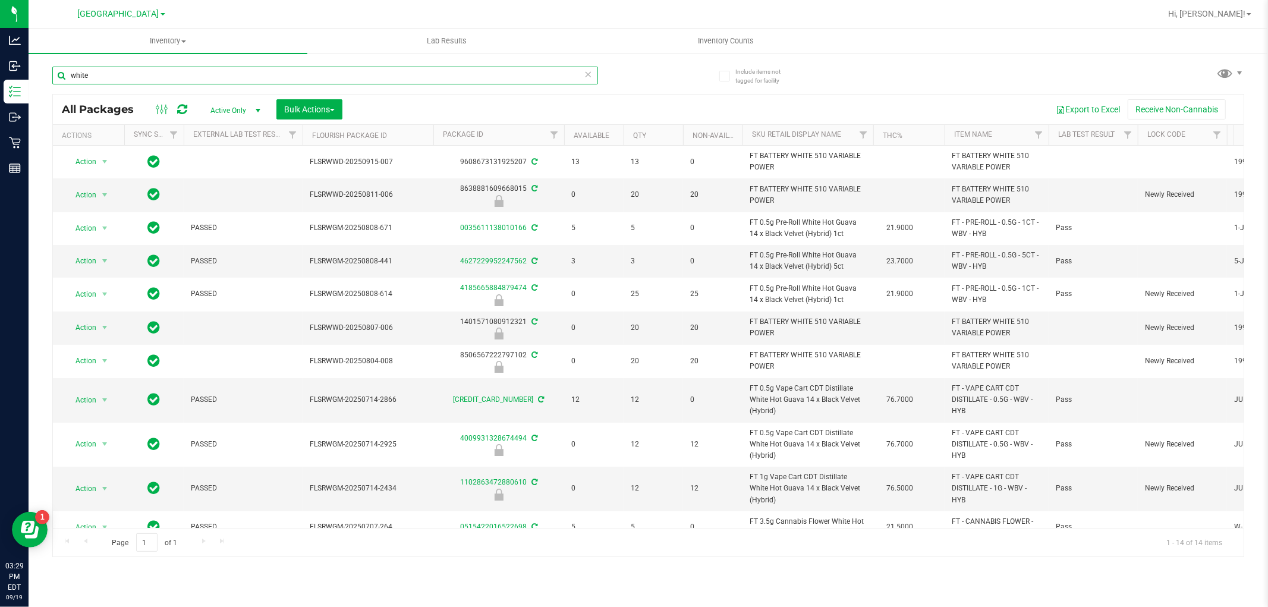
click at [304, 78] on input "white" at bounding box center [325, 76] width 546 height 18
click at [388, 74] on input "white" at bounding box center [325, 76] width 546 height 18
type input "white hot"
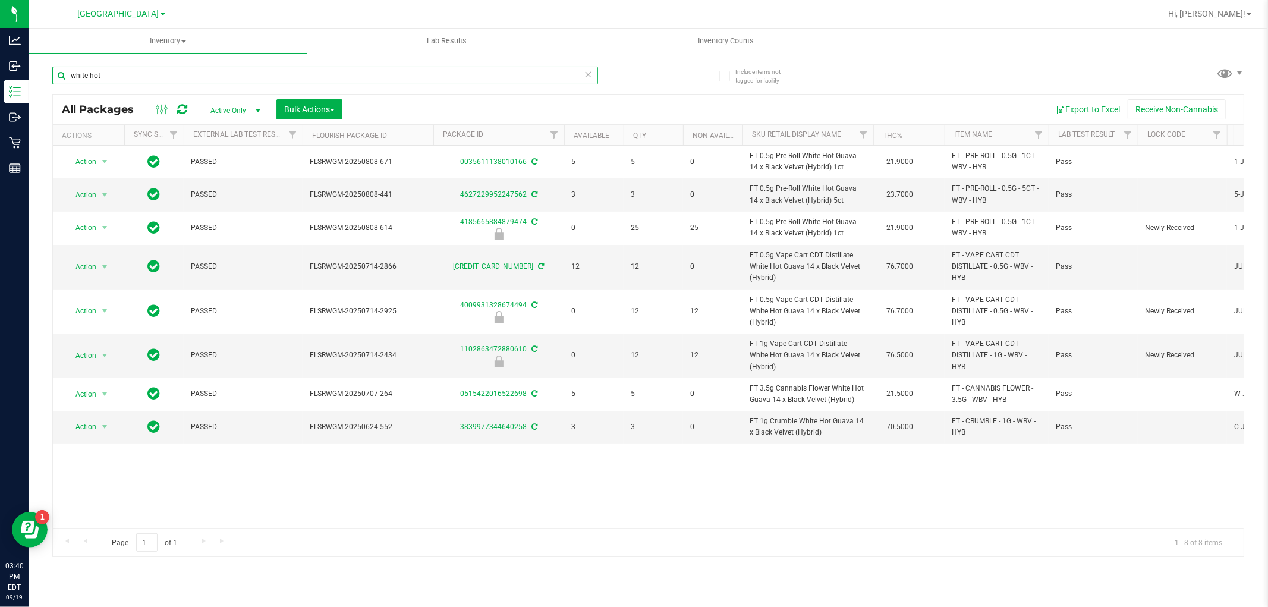
drag, startPoint x: 114, startPoint y: 75, endPoint x: 58, endPoint y: 71, distance: 56.6
click at [58, 71] on input "white hot" at bounding box center [325, 76] width 546 height 18
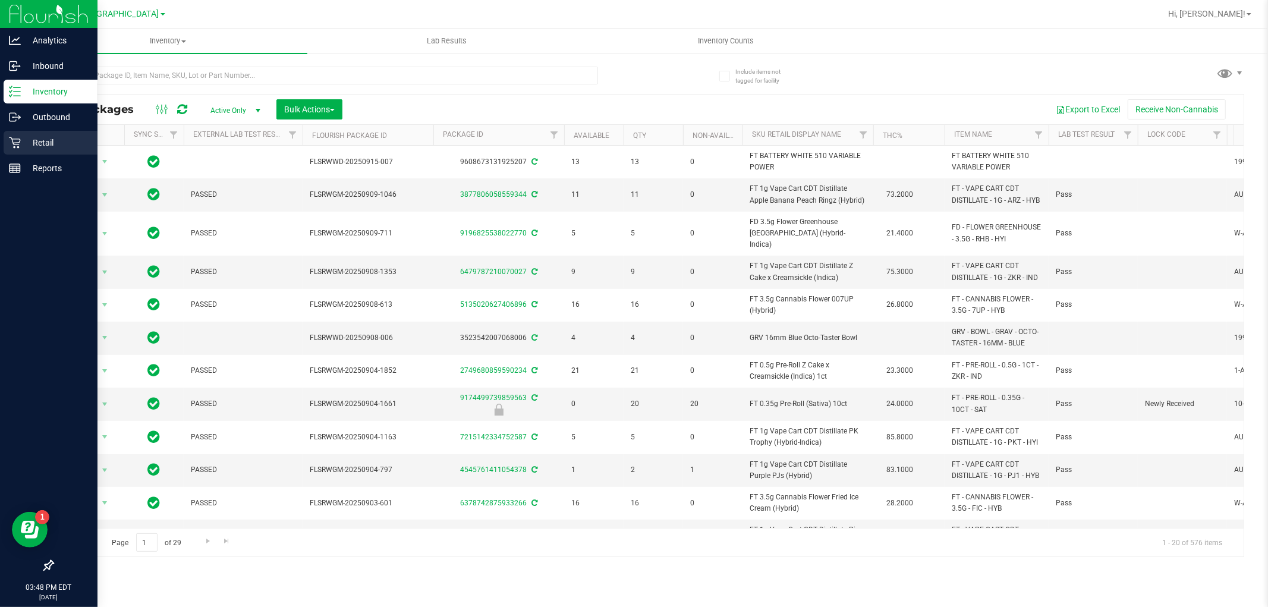
click at [17, 143] on icon at bounding box center [14, 142] width 11 height 11
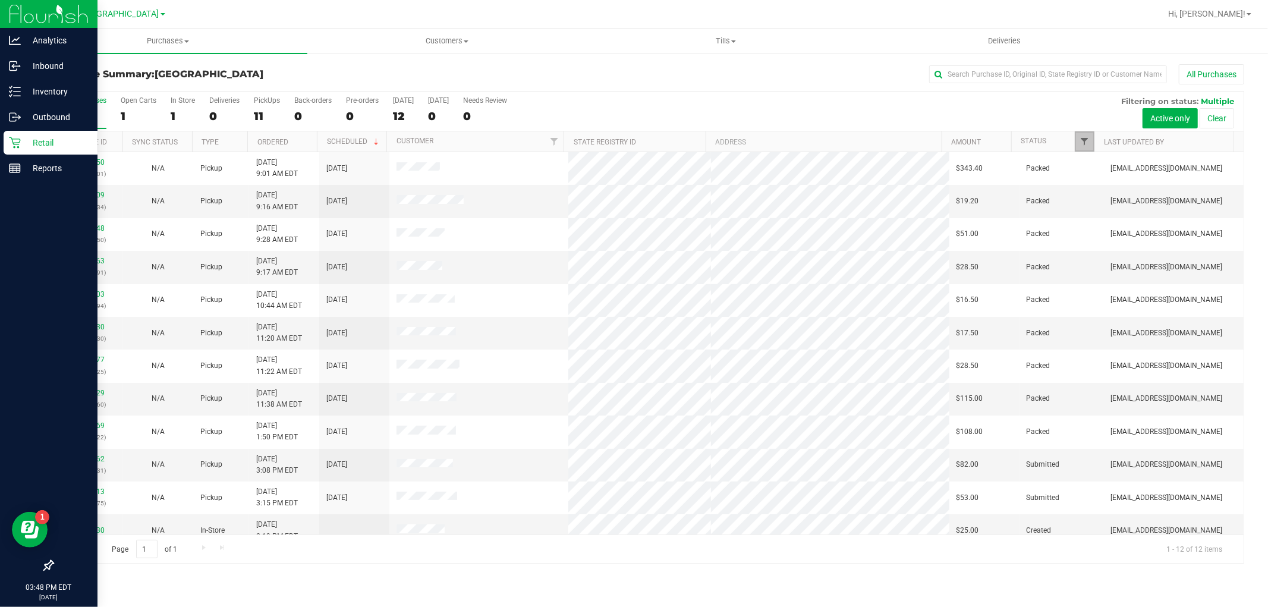
click at [1086, 141] on span "Filter" at bounding box center [1085, 142] width 10 height 10
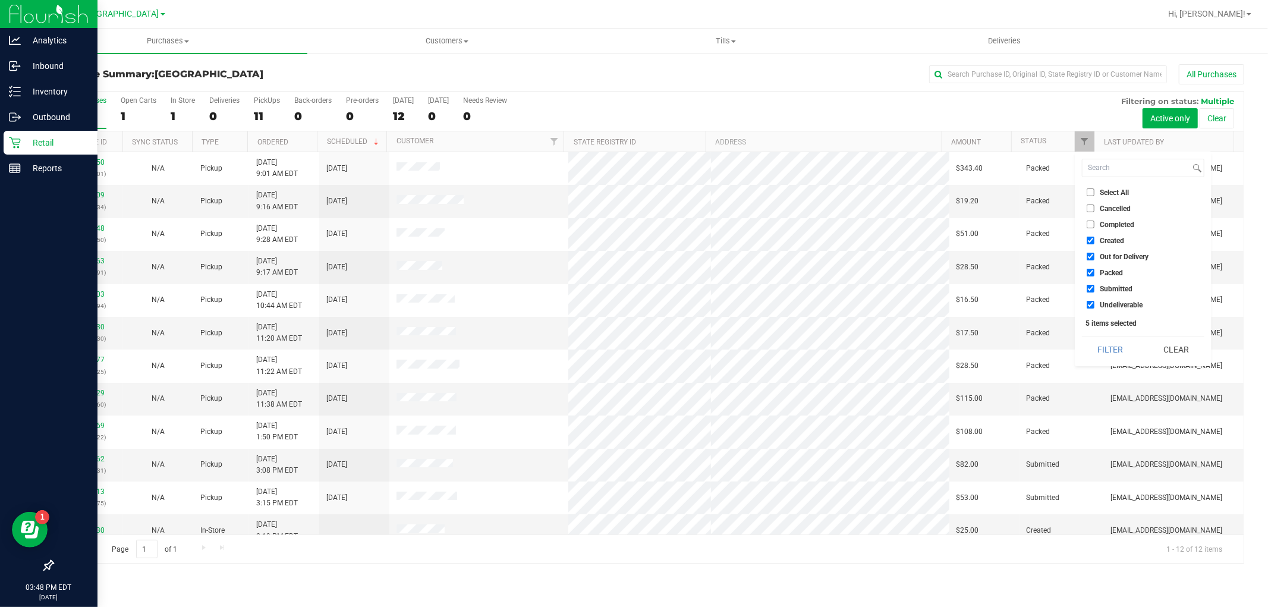
click at [1091, 241] on input "Created" at bounding box center [1090, 241] width 8 height 8
checkbox input "false"
click at [1090, 257] on input "Out for Delivery" at bounding box center [1090, 257] width 8 height 8
checkbox input "false"
click at [1089, 273] on input "Packed" at bounding box center [1090, 273] width 8 height 8
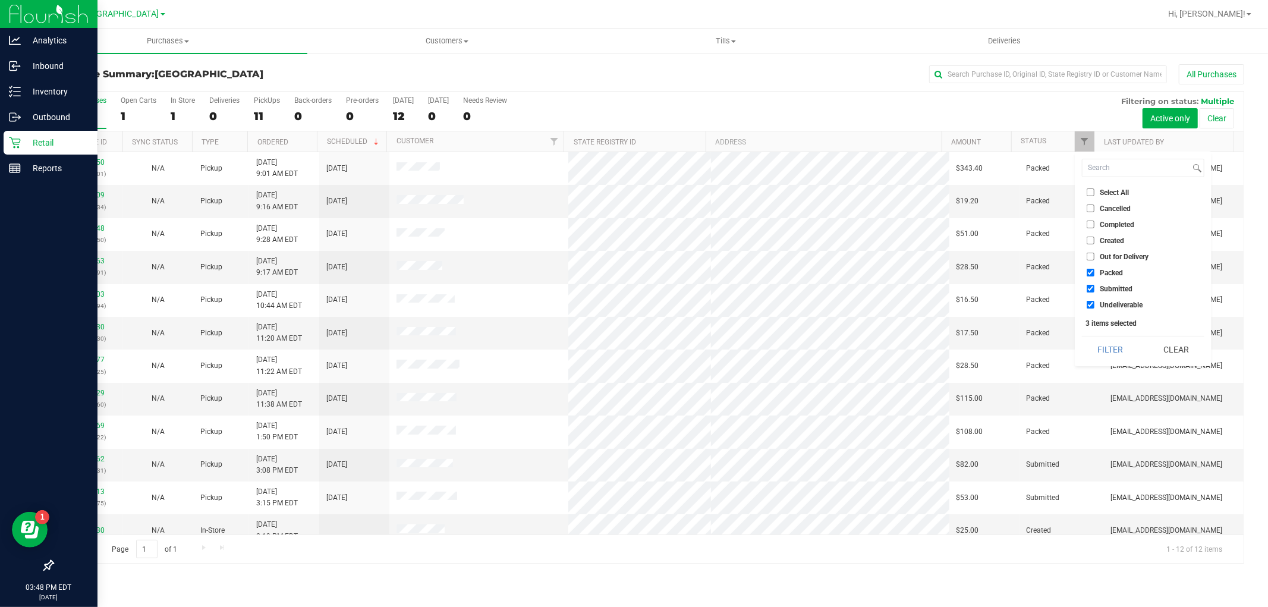
checkbox input "false"
click at [1089, 299] on li "Undeliverable" at bounding box center [1143, 304] width 122 height 12
click at [1091, 302] on input "Undeliverable" at bounding box center [1090, 305] width 8 height 8
checkbox input "false"
click at [1118, 345] on button "Filter" at bounding box center [1110, 349] width 57 height 26
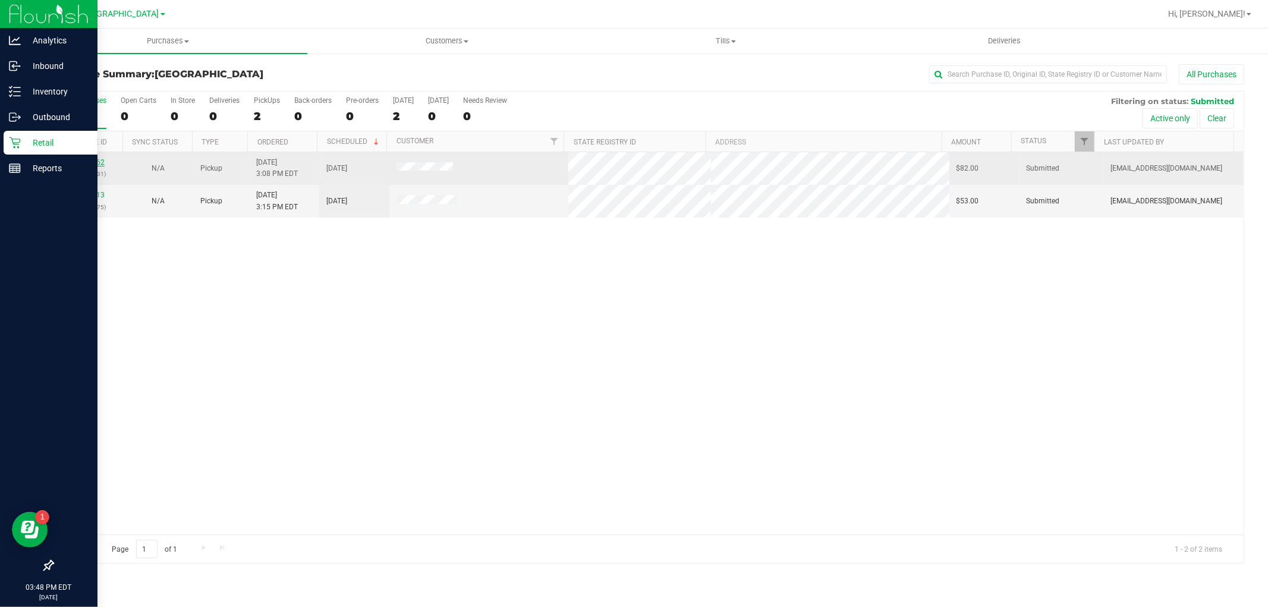
click at [92, 164] on link "11975162" at bounding box center [87, 162] width 33 height 8
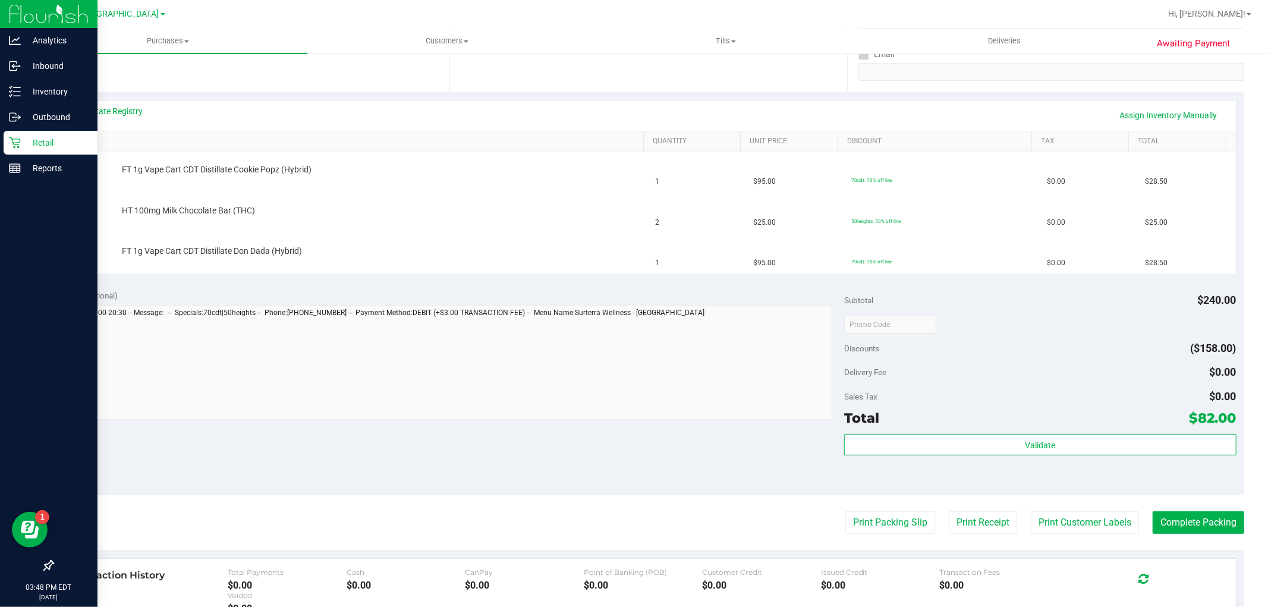
scroll to position [198, 0]
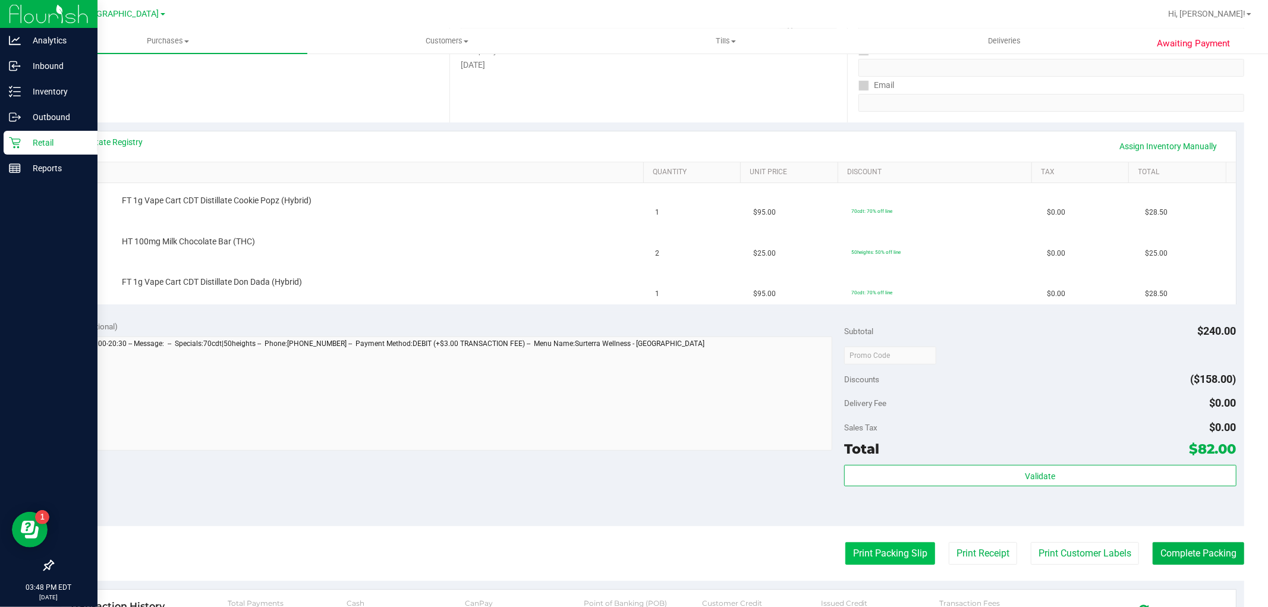
click at [906, 561] on button "Print Packing Slip" at bounding box center [890, 553] width 90 height 23
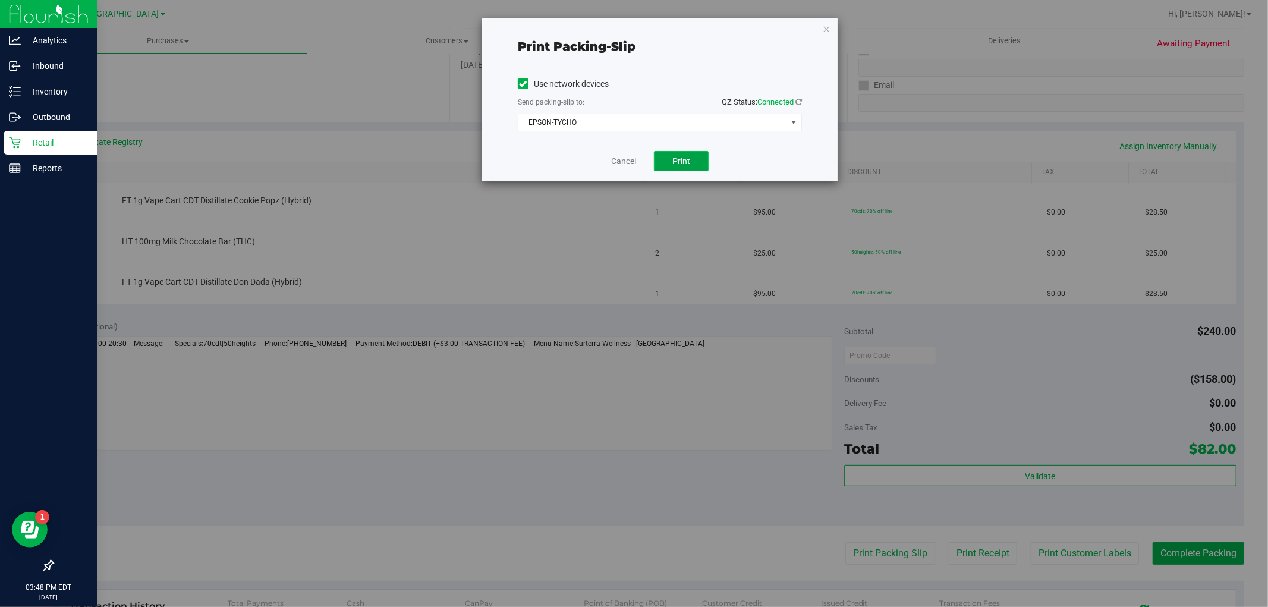
click at [694, 165] on button "Print" at bounding box center [681, 161] width 55 height 20
click at [628, 161] on link "Cancel" at bounding box center [623, 161] width 25 height 12
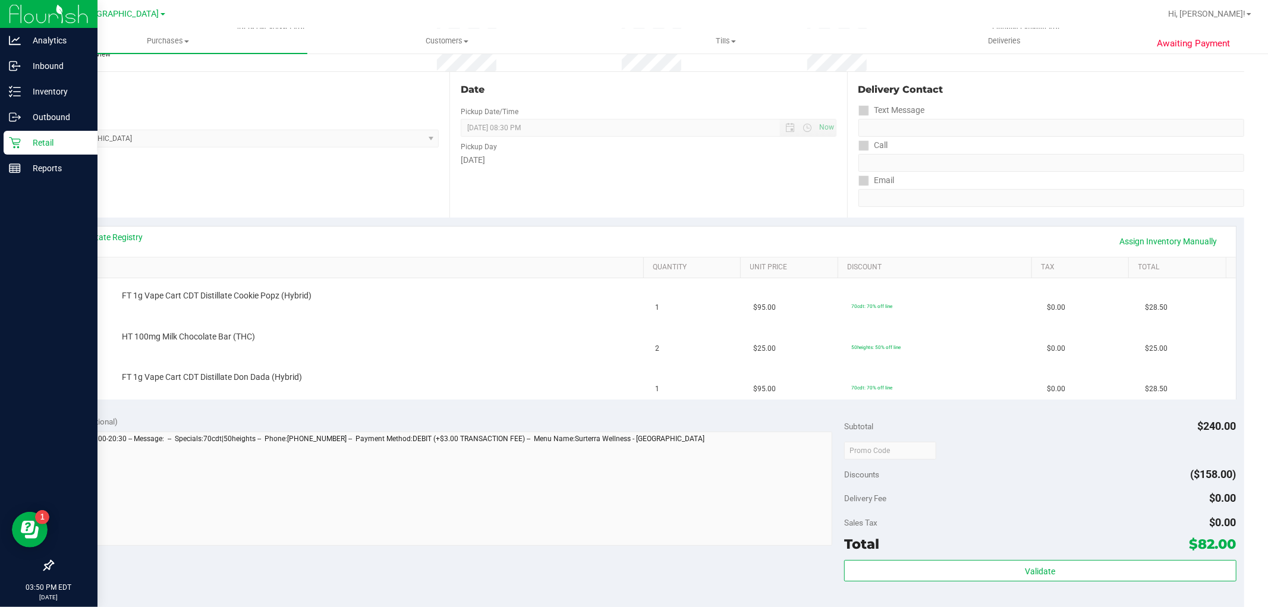
scroll to position [0, 0]
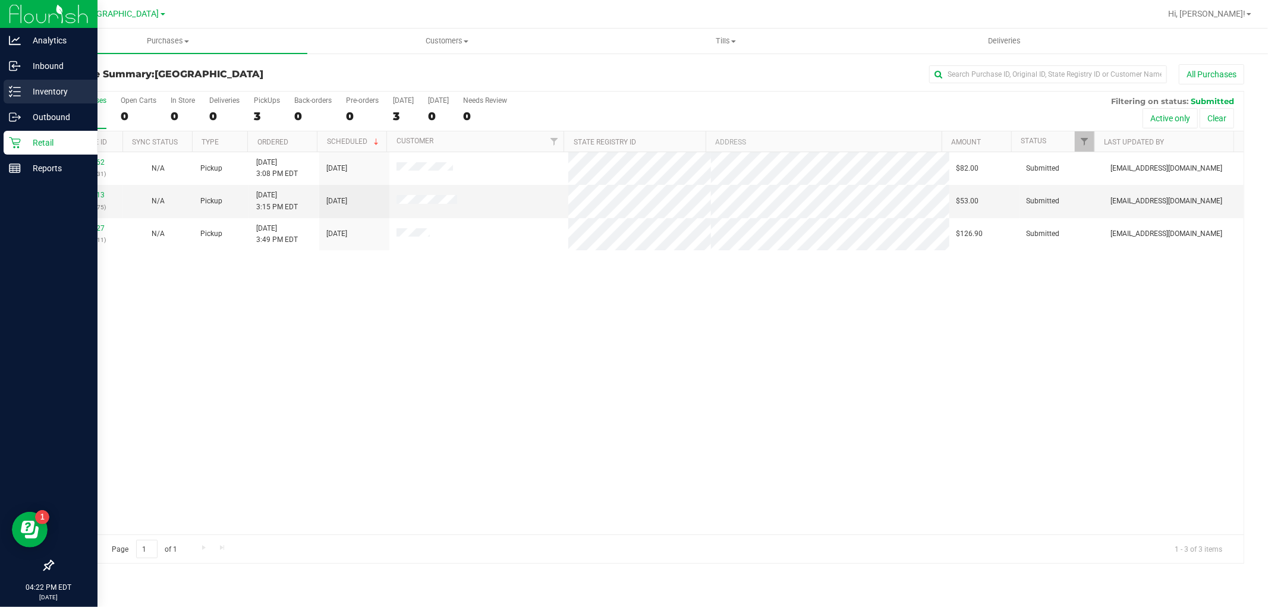
click at [18, 90] on icon at bounding box center [15, 92] width 12 height 12
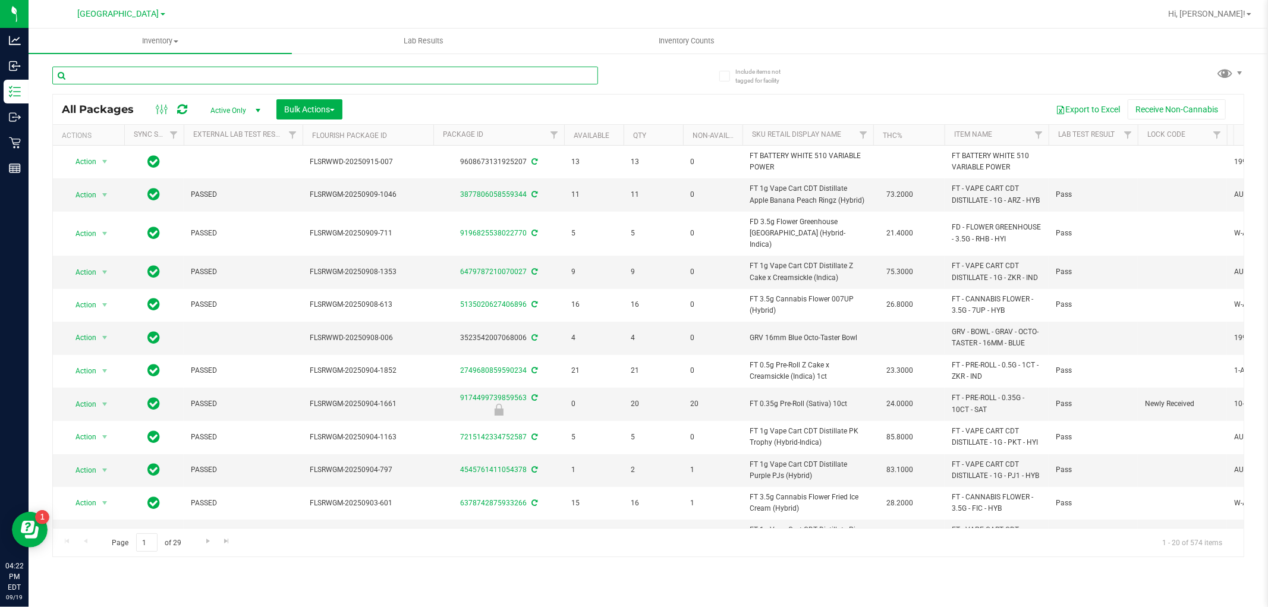
click at [169, 70] on input "text" at bounding box center [325, 76] width 546 height 18
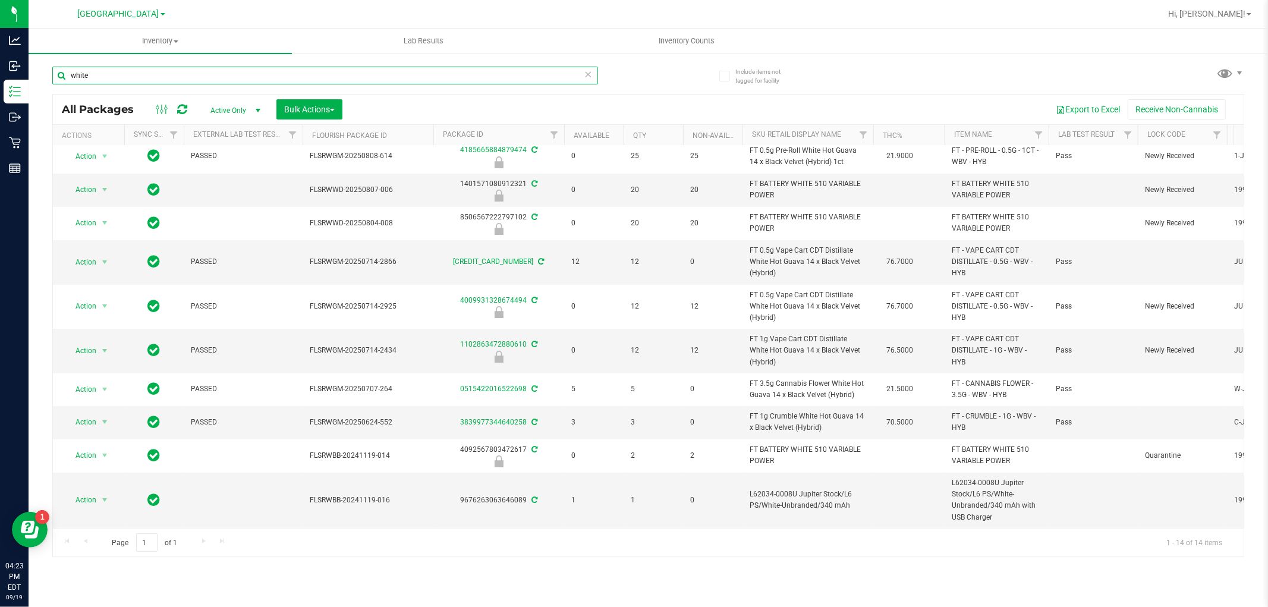
scroll to position [147, 0]
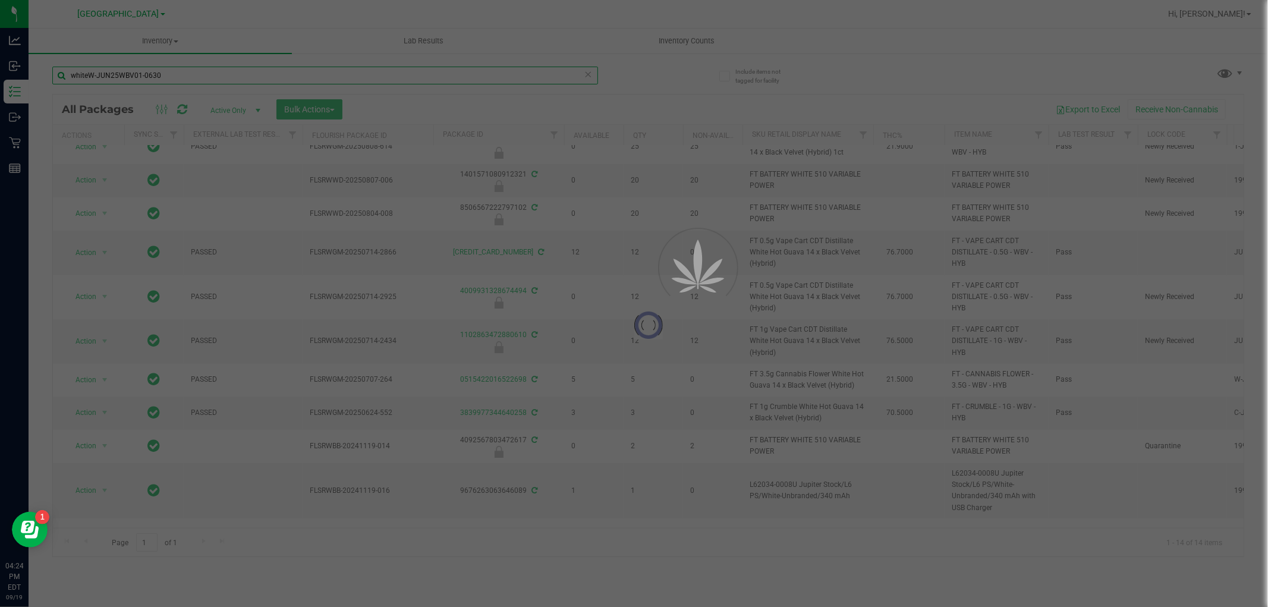
type input "whiteW-JUN25WBV01-0630"
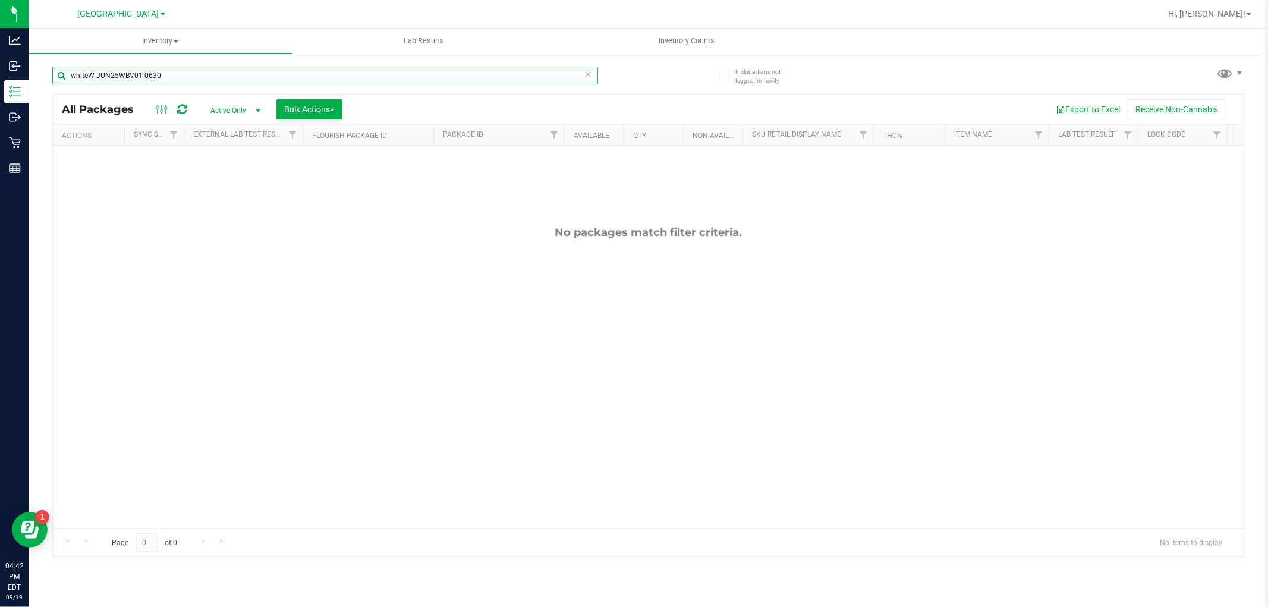
drag, startPoint x: 195, startPoint y: 78, endPoint x: 59, endPoint y: 80, distance: 135.5
click at [59, 80] on input "whiteW-JUN25WBV01-0630" at bounding box center [325, 76] width 546 height 18
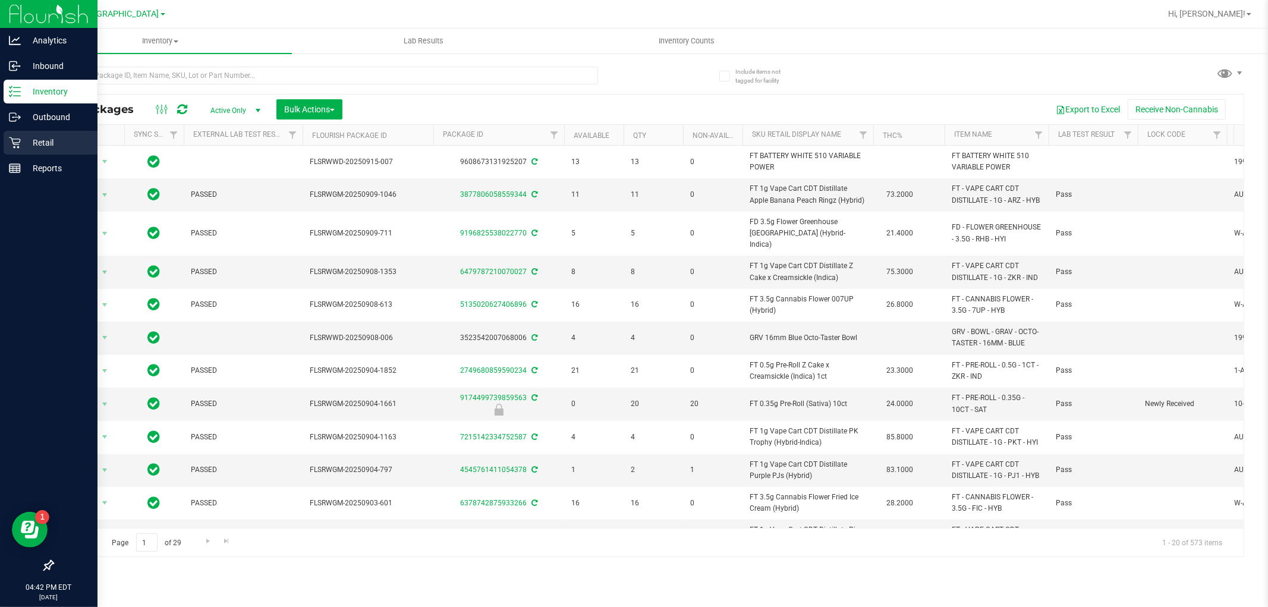
click at [23, 141] on p "Retail" at bounding box center [56, 143] width 71 height 14
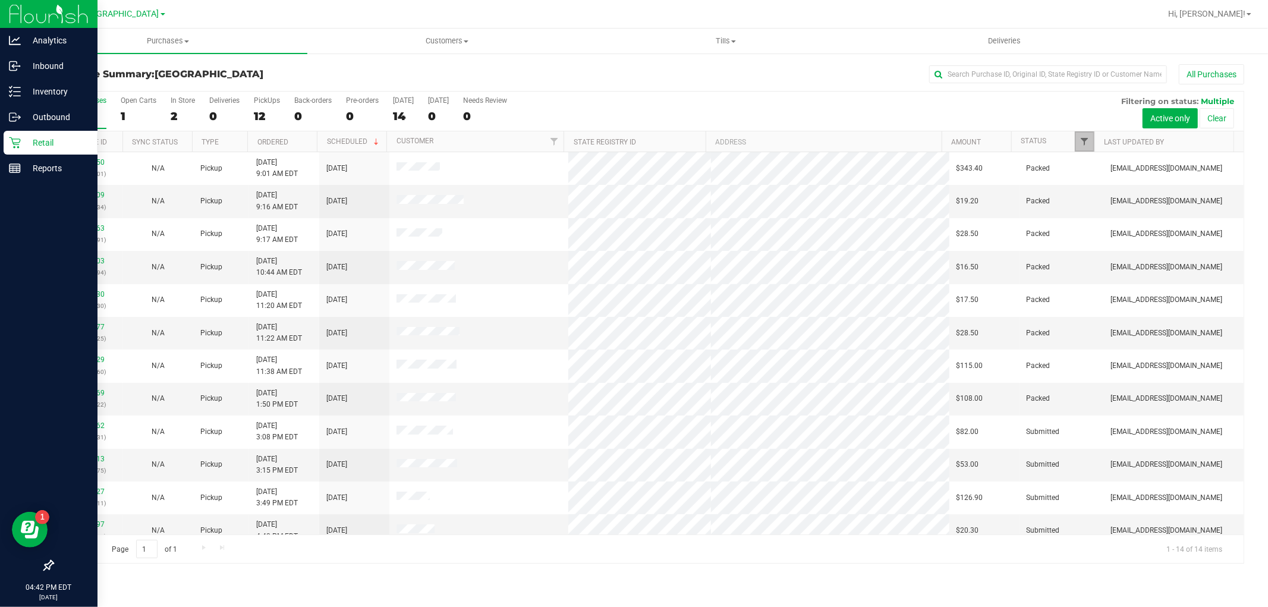
click at [1082, 143] on span "Filter" at bounding box center [1085, 142] width 10 height 10
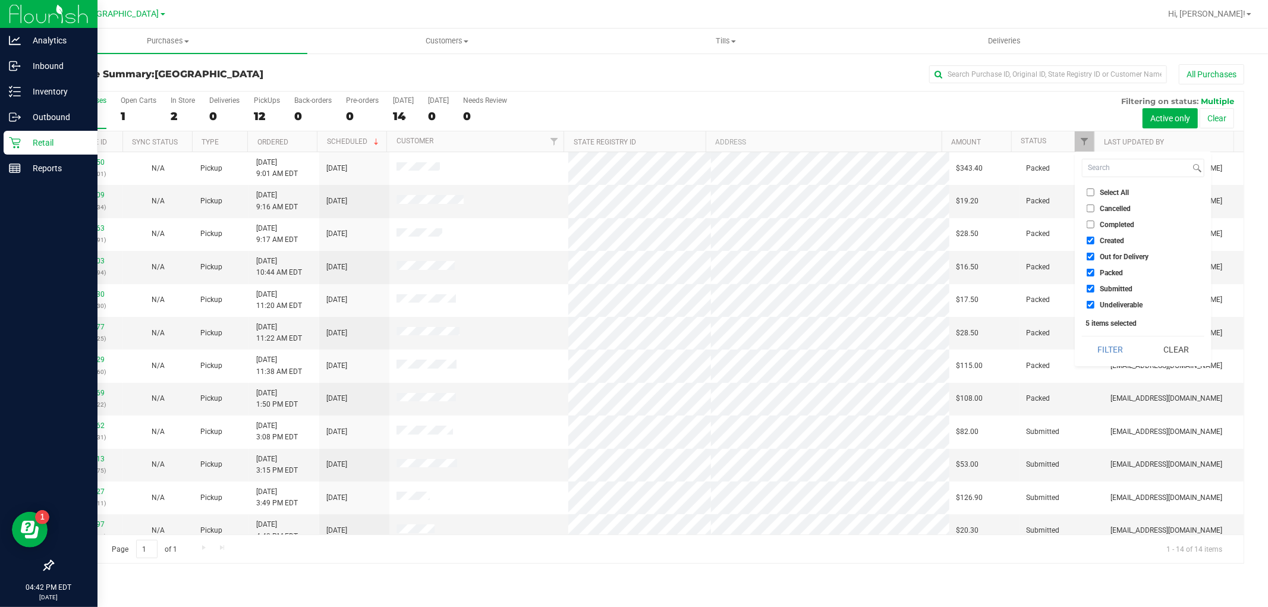
click at [1089, 239] on input "Created" at bounding box center [1090, 241] width 8 height 8
checkbox input "false"
click at [1091, 254] on input "Out for Delivery" at bounding box center [1090, 257] width 8 height 8
checkbox input "false"
click at [1090, 272] on input "Packed" at bounding box center [1090, 273] width 8 height 8
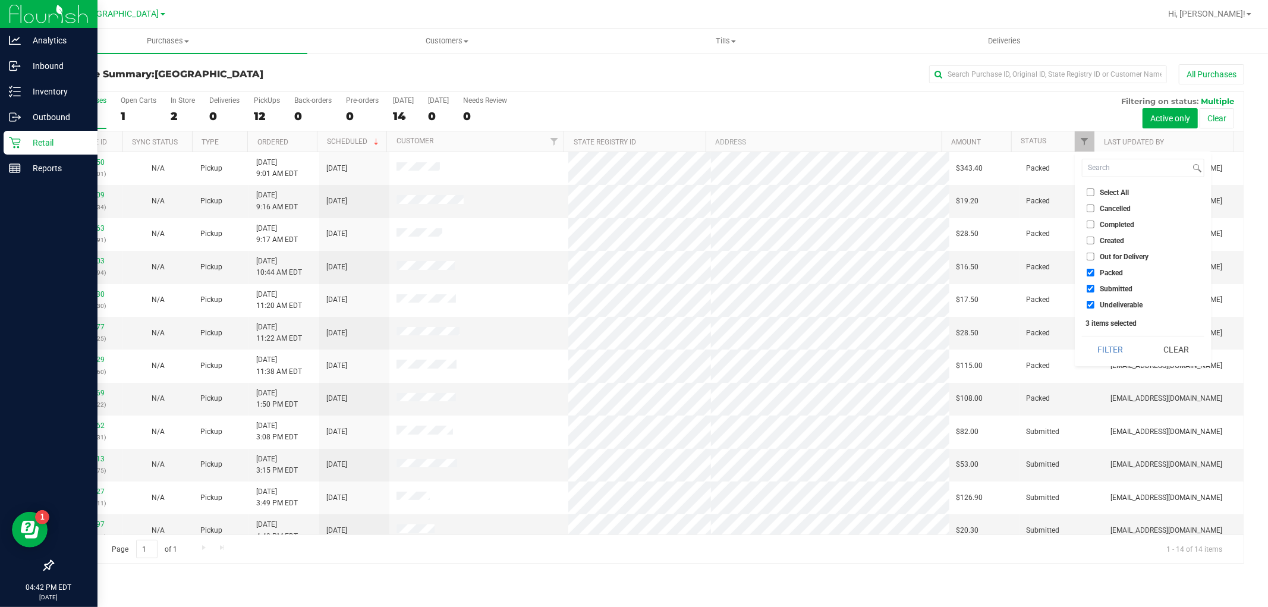
checkbox input "false"
click at [1089, 302] on input "Undeliverable" at bounding box center [1090, 305] width 8 height 8
checkbox input "false"
click at [1111, 346] on button "Filter" at bounding box center [1110, 349] width 57 height 26
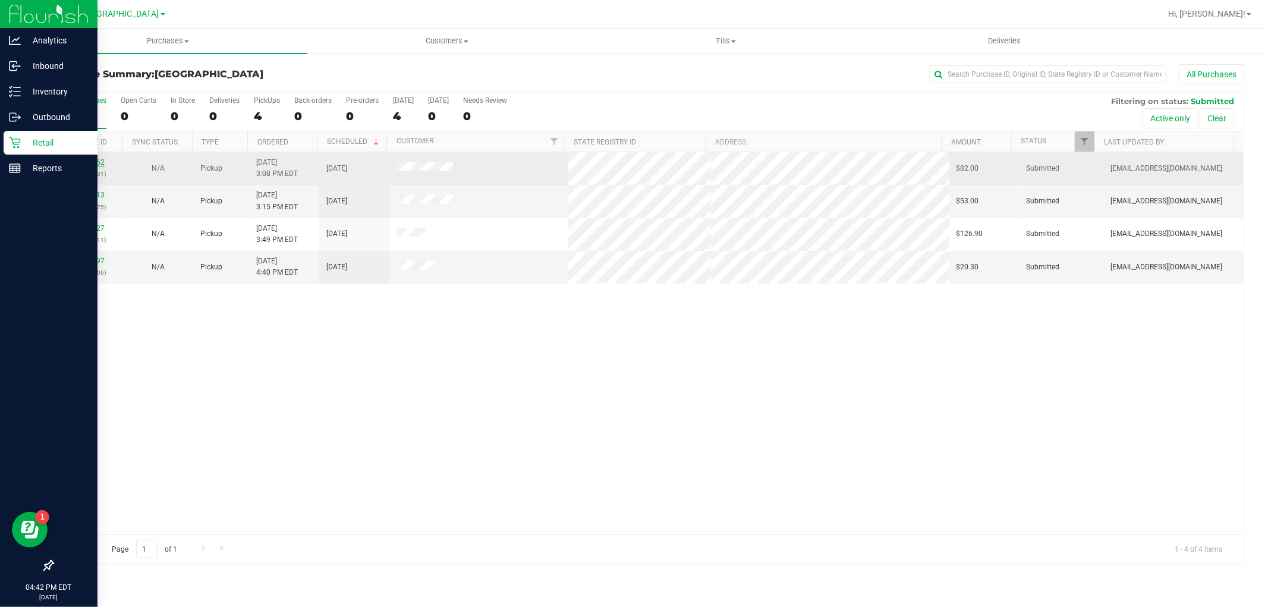
click at [88, 163] on link "11975162" at bounding box center [87, 162] width 33 height 8
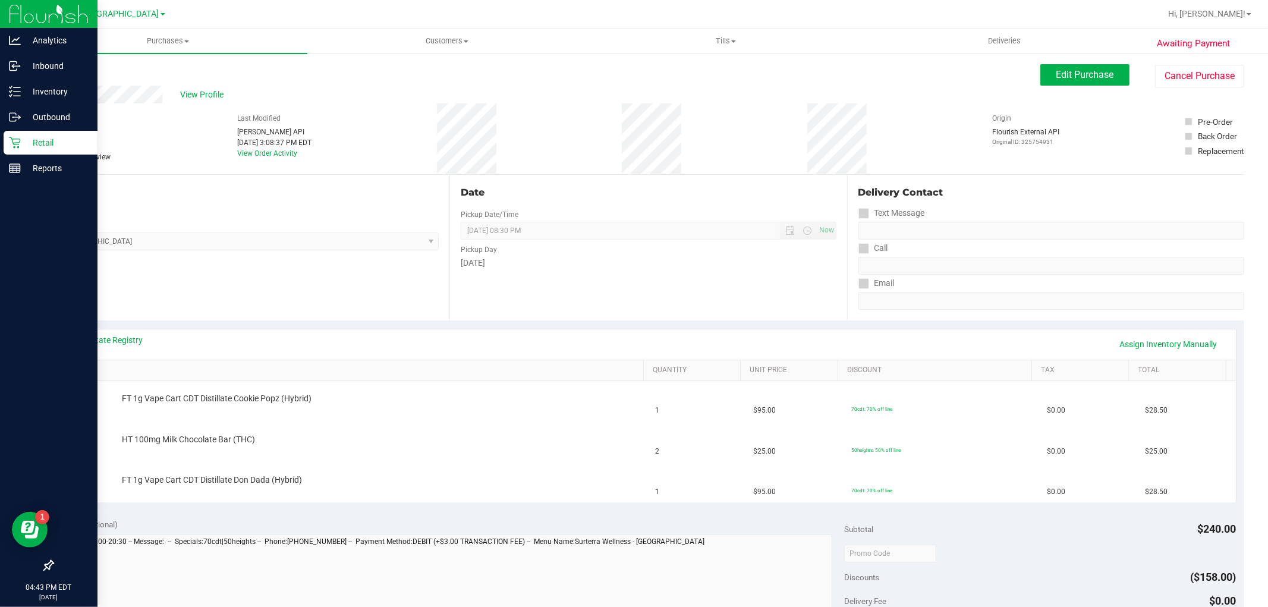
click at [70, 68] on link "Back" at bounding box center [61, 71] width 18 height 8
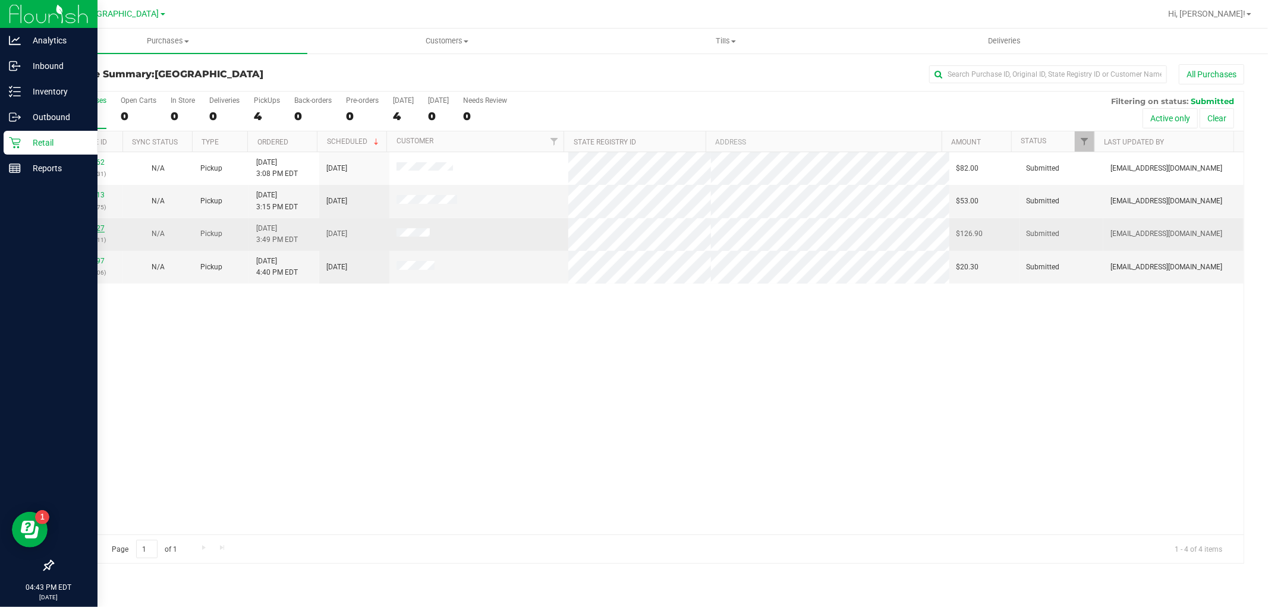
click at [90, 226] on link "11975527" at bounding box center [87, 228] width 33 height 8
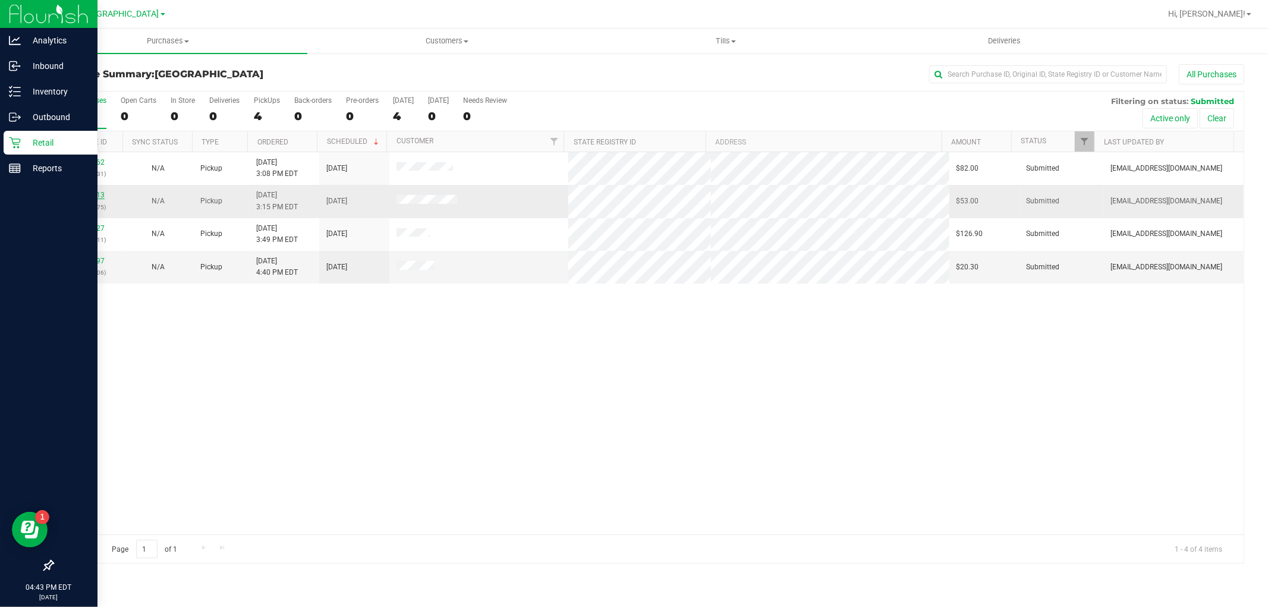
click at [88, 191] on link "11975213" at bounding box center [87, 195] width 33 height 8
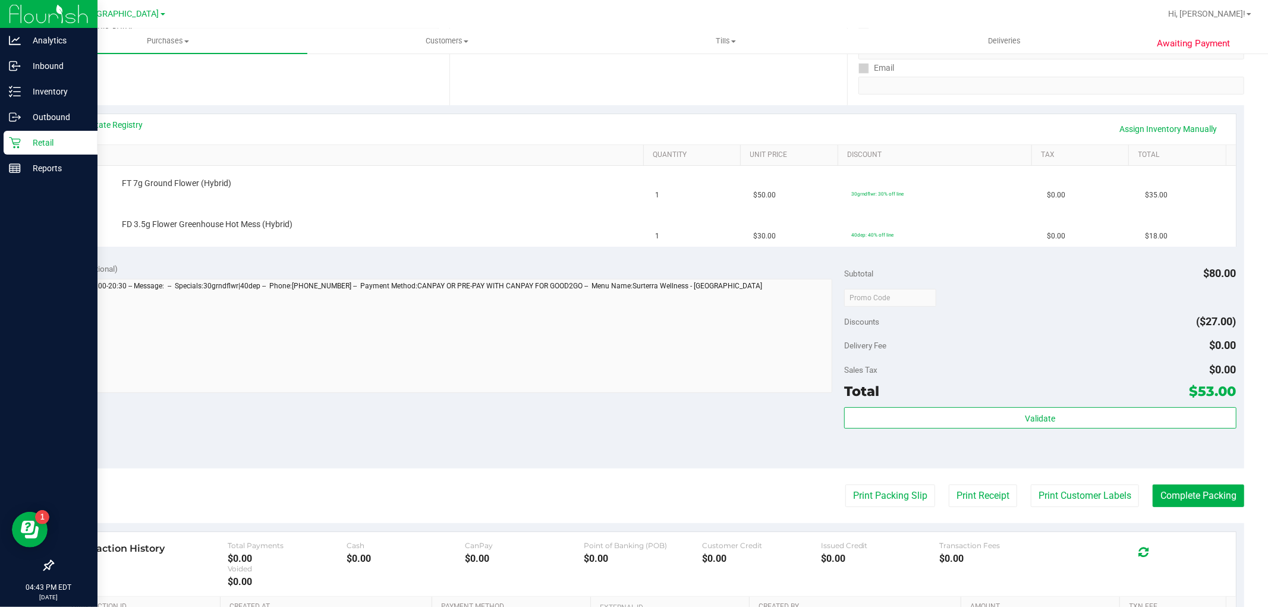
scroll to position [330, 0]
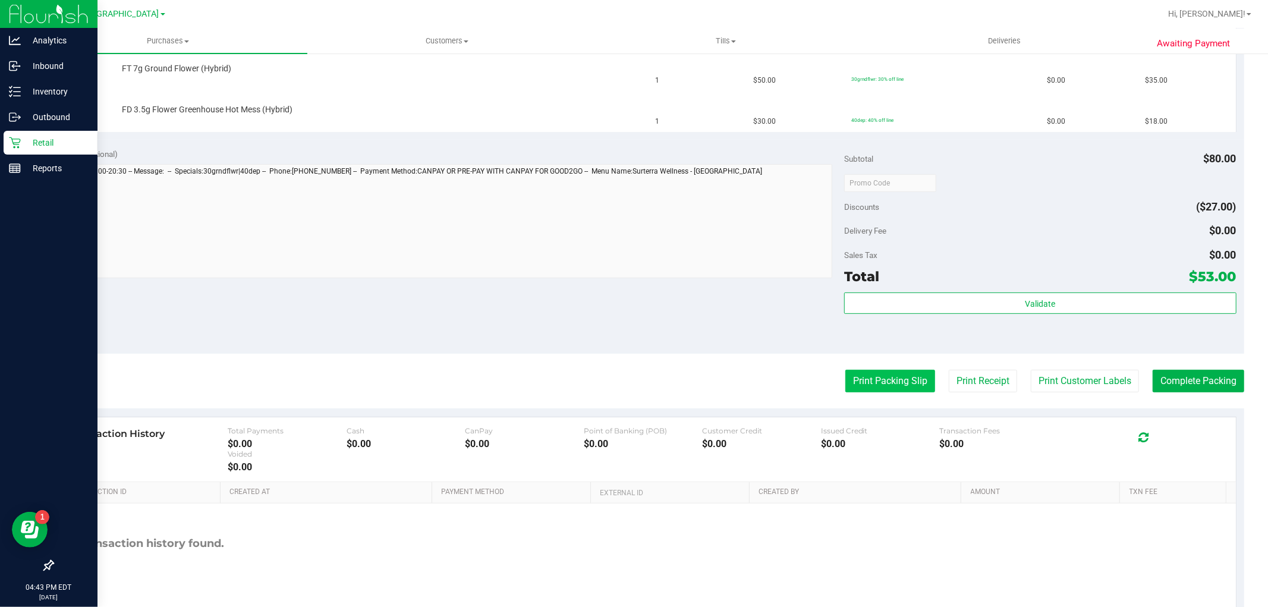
click at [883, 379] on button "Print Packing Slip" at bounding box center [890, 381] width 90 height 23
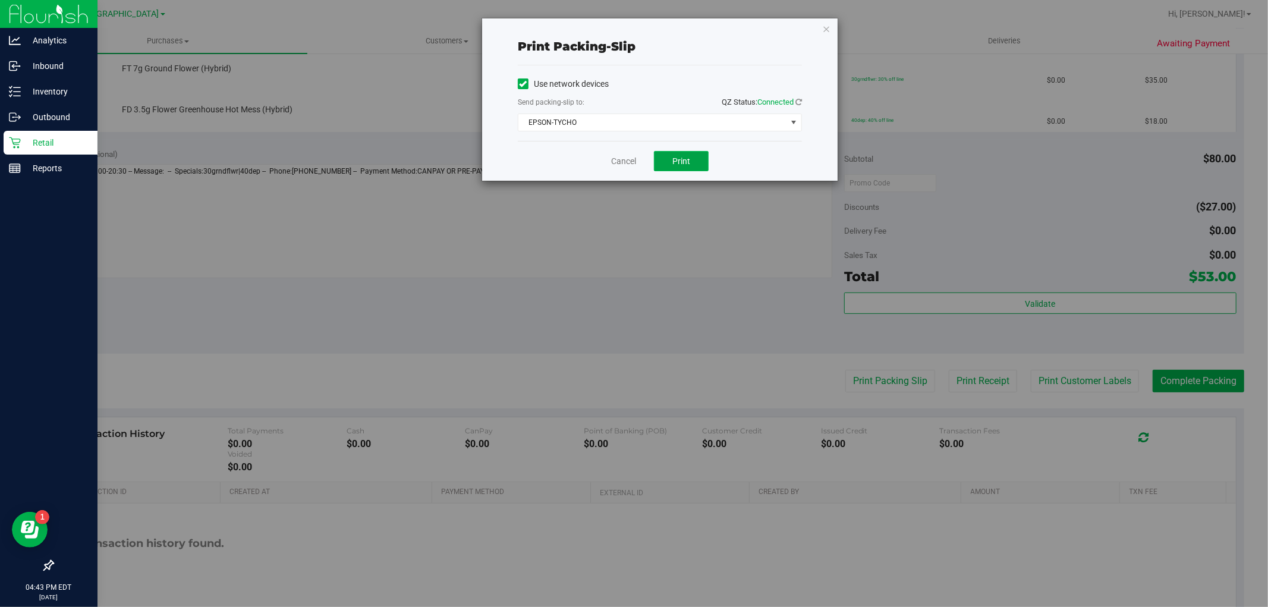
click at [681, 165] on span "Print" at bounding box center [681, 161] width 18 height 10
click at [625, 162] on link "Cancel" at bounding box center [623, 161] width 25 height 12
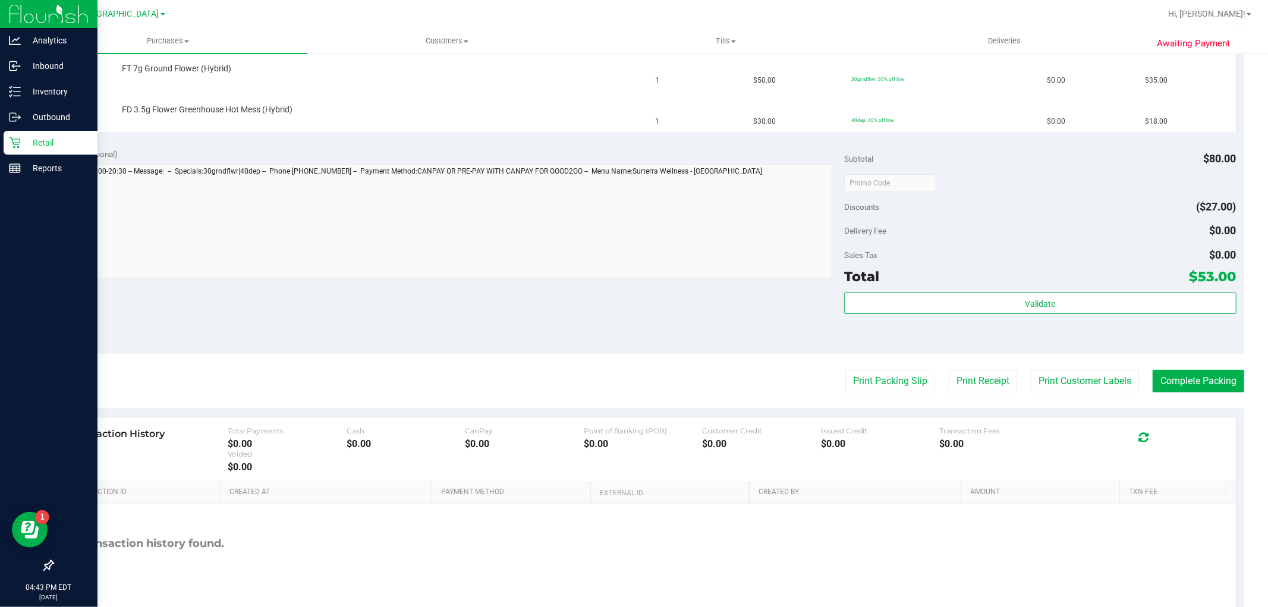
scroll to position [198, 0]
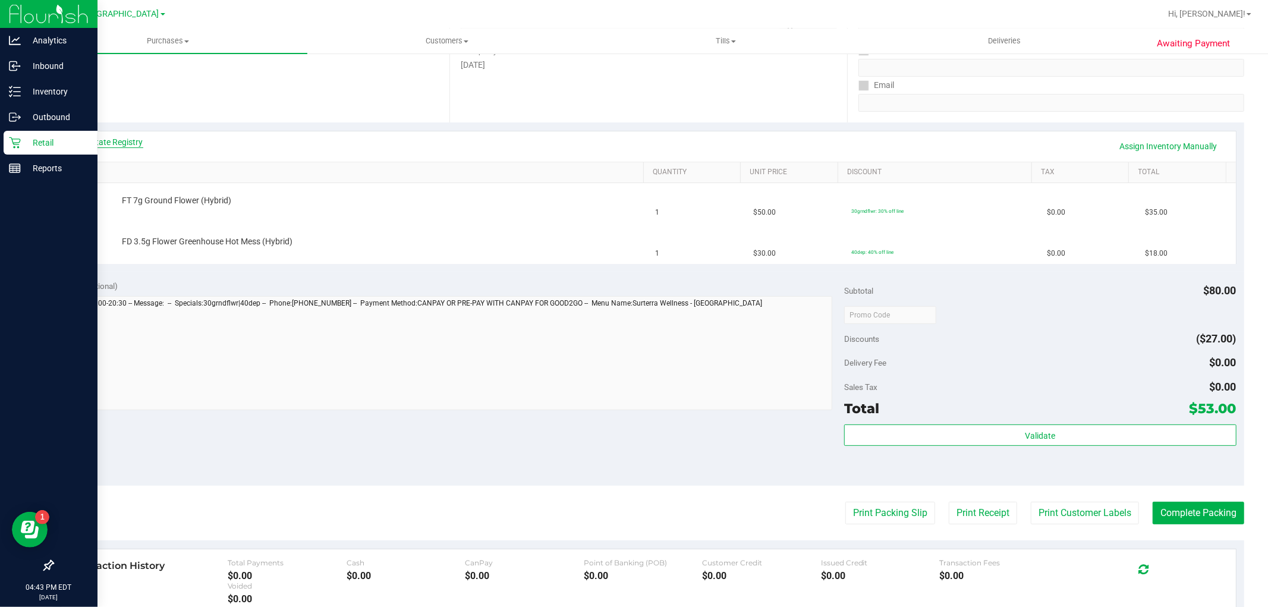
click at [104, 144] on link "View State Registry" at bounding box center [107, 142] width 71 height 12
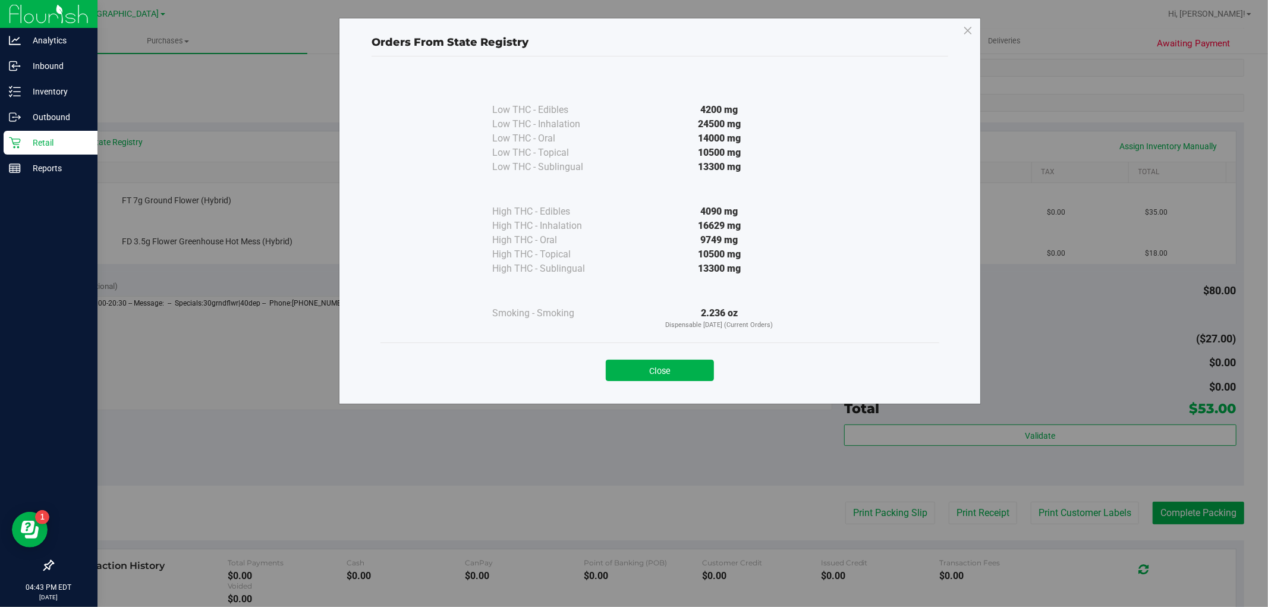
click at [649, 382] on div "Close" at bounding box center [659, 366] width 559 height 48
click at [647, 373] on button "Close" at bounding box center [660, 370] width 108 height 21
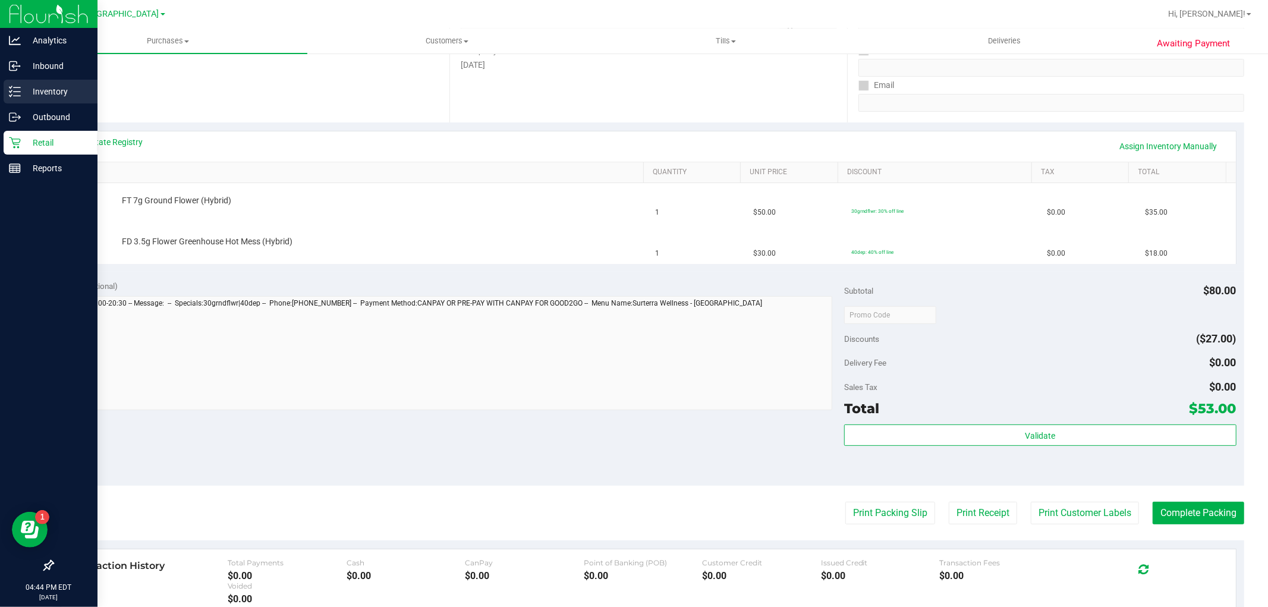
click at [15, 89] on icon at bounding box center [15, 92] width 12 height 12
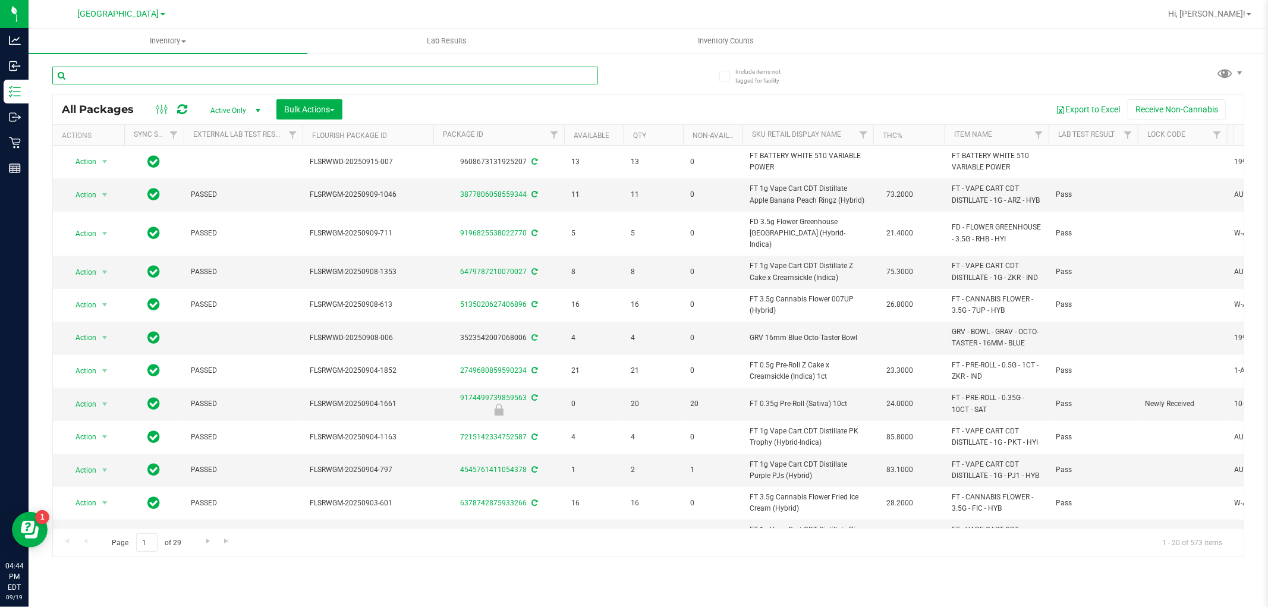
click at [241, 73] on input "text" at bounding box center [325, 76] width 546 height 18
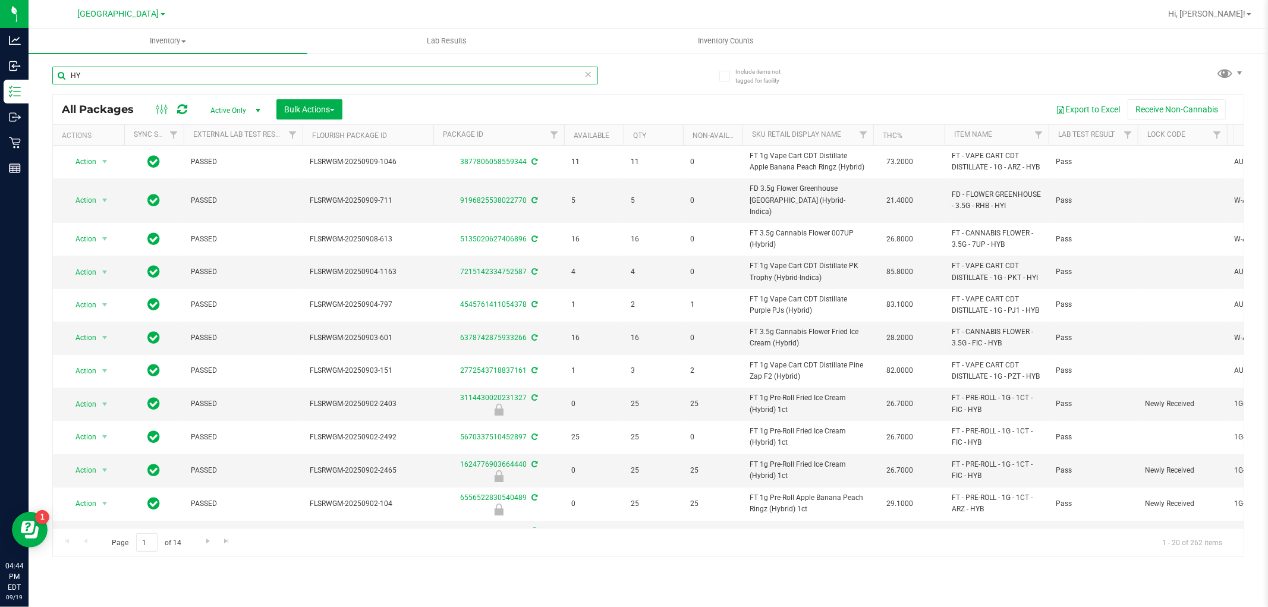
drag, startPoint x: 246, startPoint y: 78, endPoint x: 262, endPoint y: 86, distance: 18.1
click at [262, 86] on div "HY" at bounding box center [325, 80] width 546 height 27
click at [407, 94] on div "All Packages Active Only Active Only Lab Samples Locked All External Internal B…" at bounding box center [648, 325] width 1192 height 463
click at [175, 72] on input "HY" at bounding box center [325, 76] width 546 height 18
type input "HYBRID 7G"
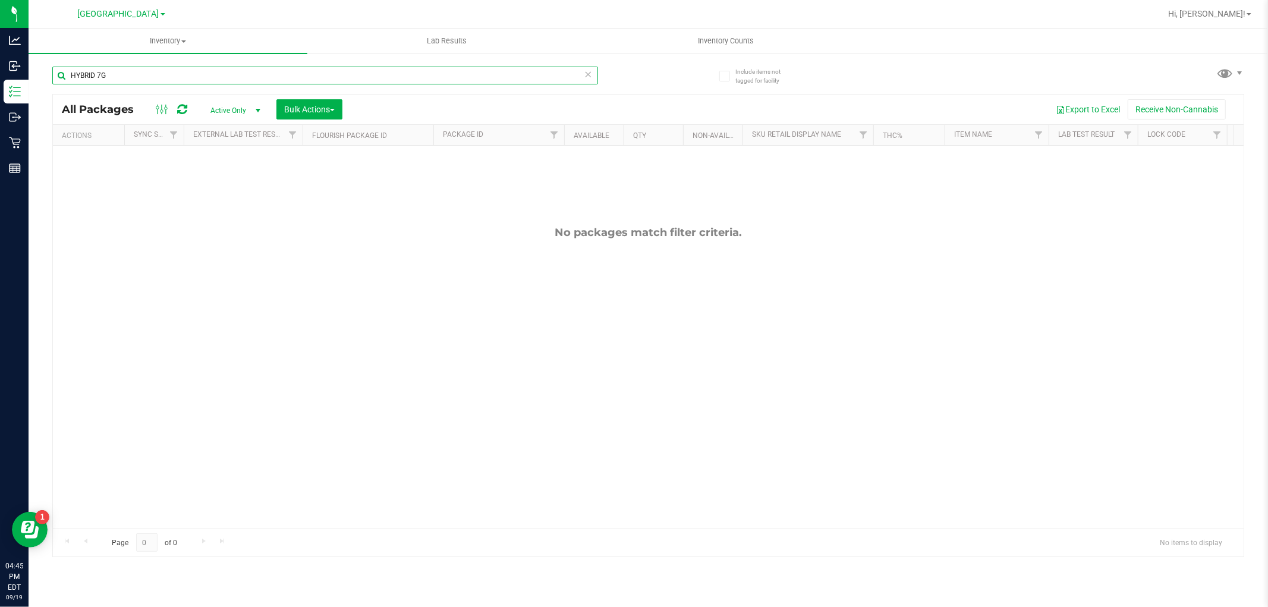
drag, startPoint x: 106, startPoint y: 75, endPoint x: 60, endPoint y: 74, distance: 45.8
click at [60, 74] on input "HYBRID 7G" at bounding box center [325, 76] width 546 height 18
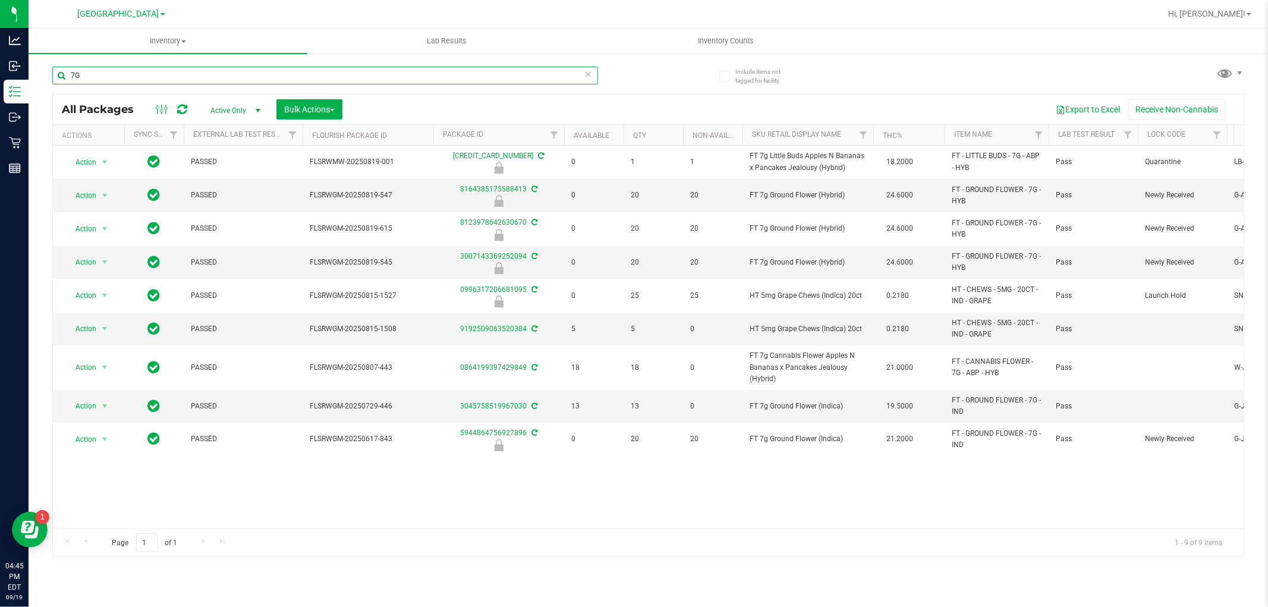
type input "7"
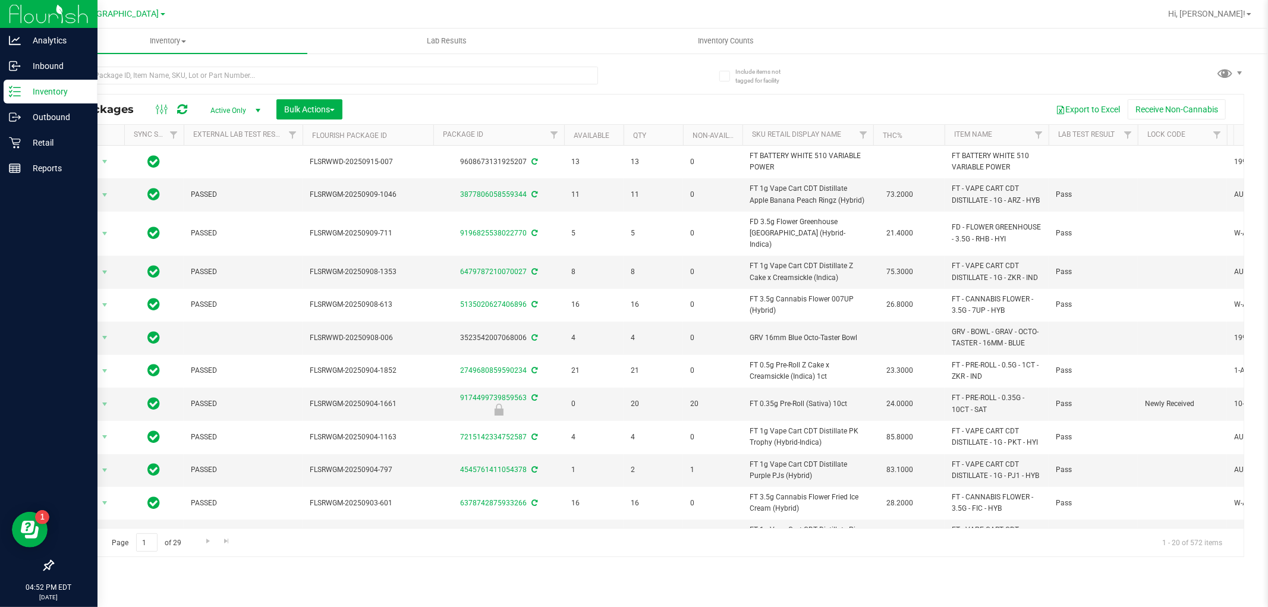
click at [49, 88] on p "Inventory" at bounding box center [56, 91] width 71 height 14
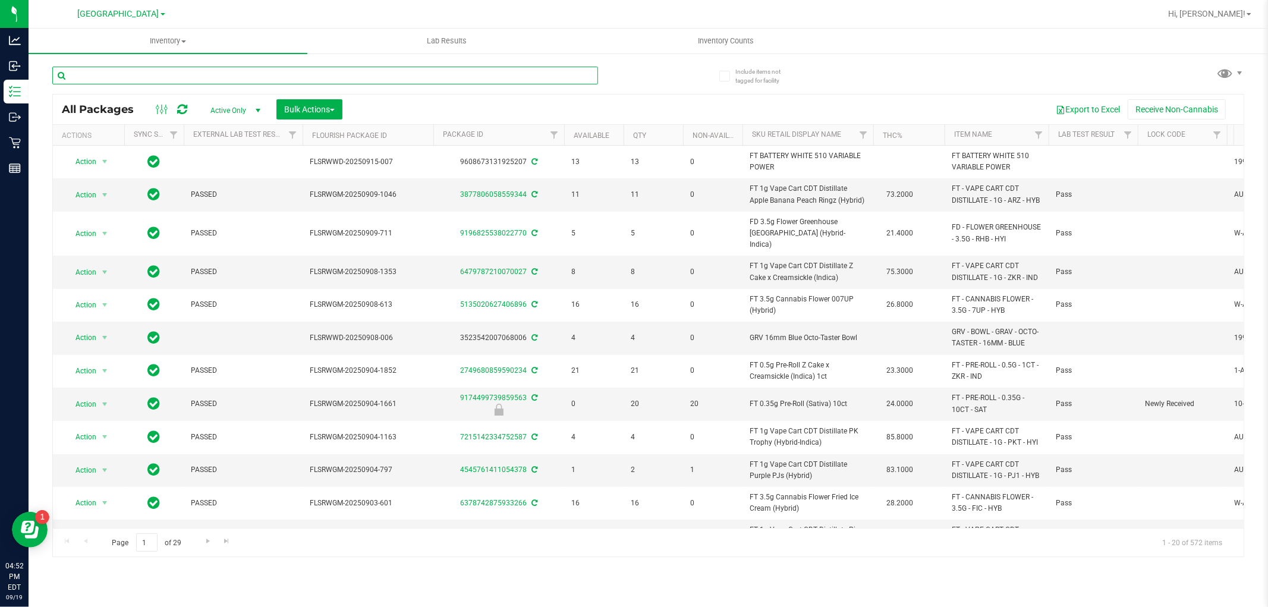
click at [150, 78] on input "text" at bounding box center [325, 76] width 546 height 18
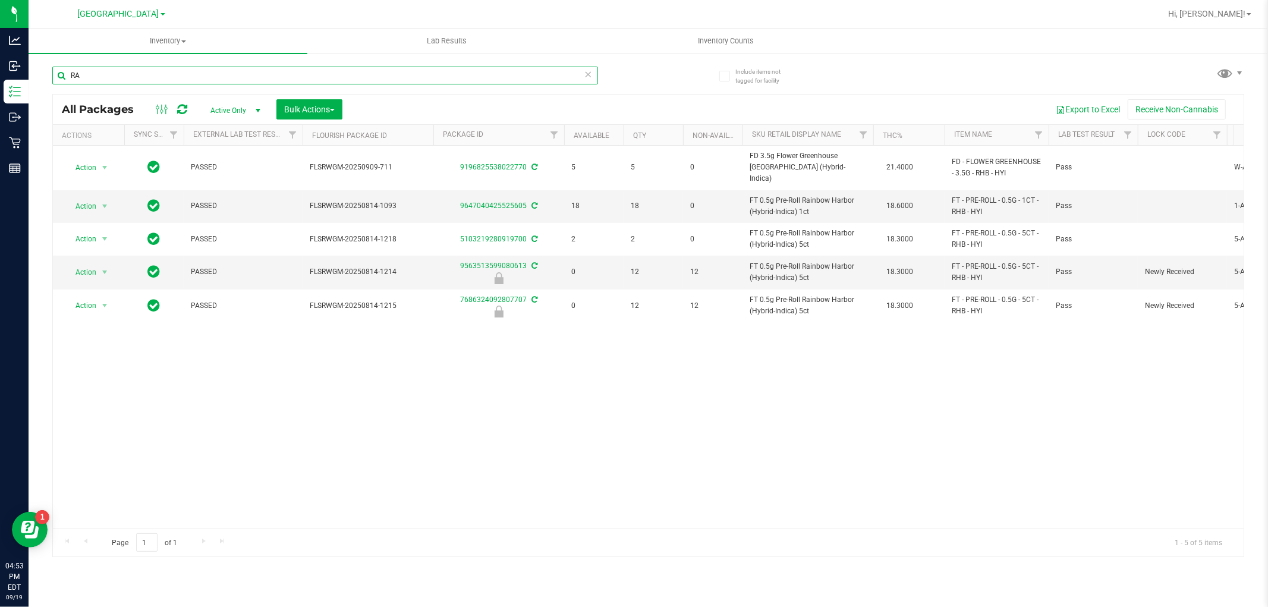
type input "R"
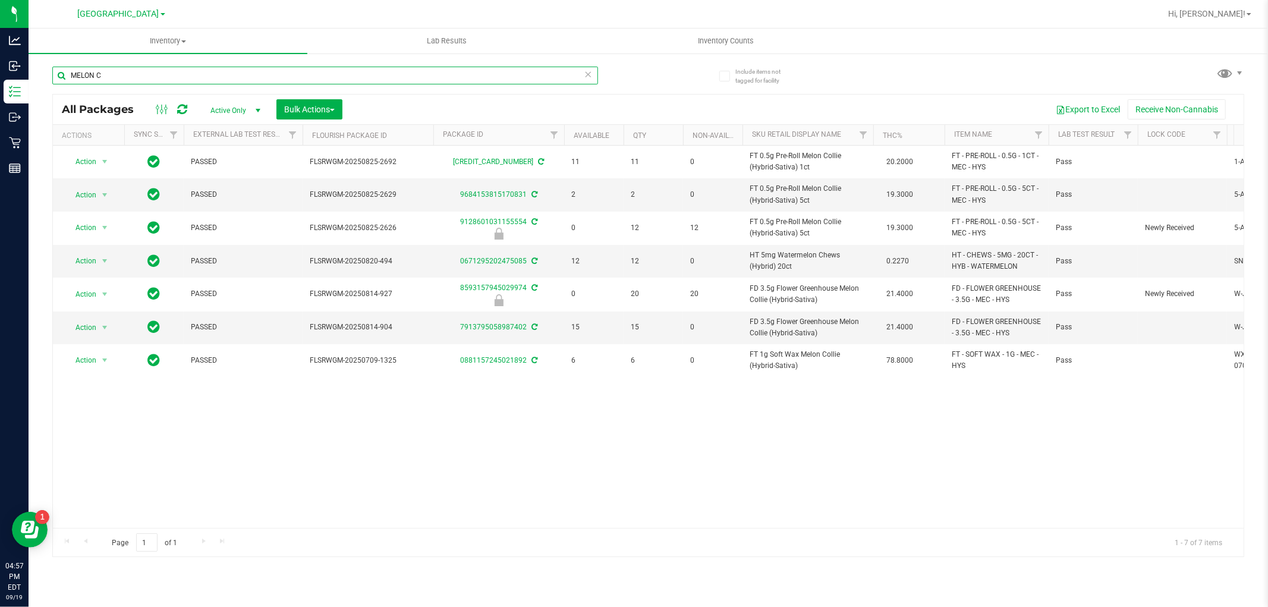
type input "MELON C"
